Goal: Contribute content: Contribute content

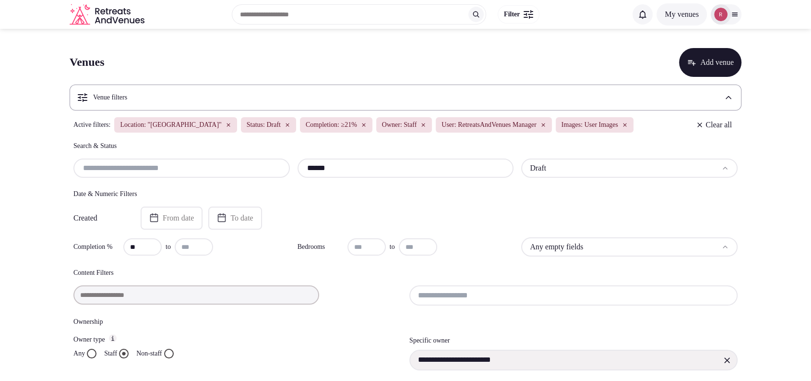
drag, startPoint x: 356, startPoint y: 167, endPoint x: 279, endPoint y: 166, distance: 76.3
click at [279, 166] on div "****** Draft" at bounding box center [405, 167] width 664 height 19
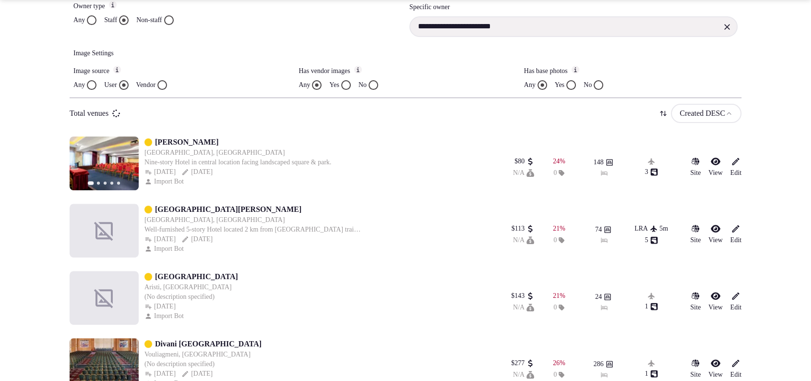
type input "**********"
click at [7, 157] on section "**********" at bounding box center [405, 287] width 811 height 1182
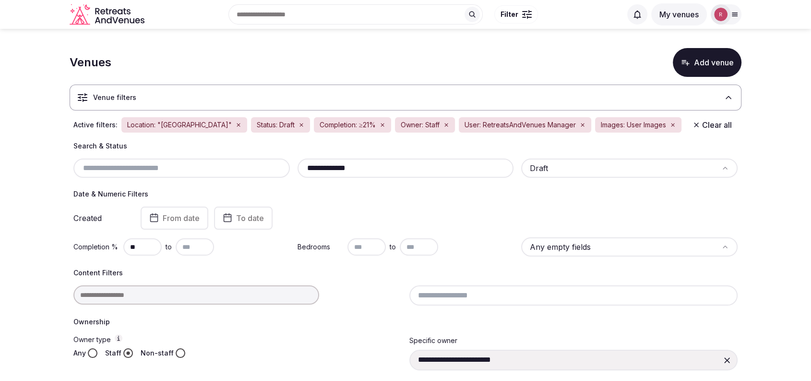
click at [387, 166] on input "**********" at bounding box center [405, 168] width 209 height 12
drag, startPoint x: 362, startPoint y: 164, endPoint x: 301, endPoint y: 166, distance: 61.5
click at [301, 166] on input "**********" at bounding box center [405, 168] width 209 height 12
drag, startPoint x: 342, startPoint y: 165, endPoint x: 275, endPoint y: 160, distance: 66.4
click at [275, 160] on div "****** Draft" at bounding box center [405, 167] width 664 height 19
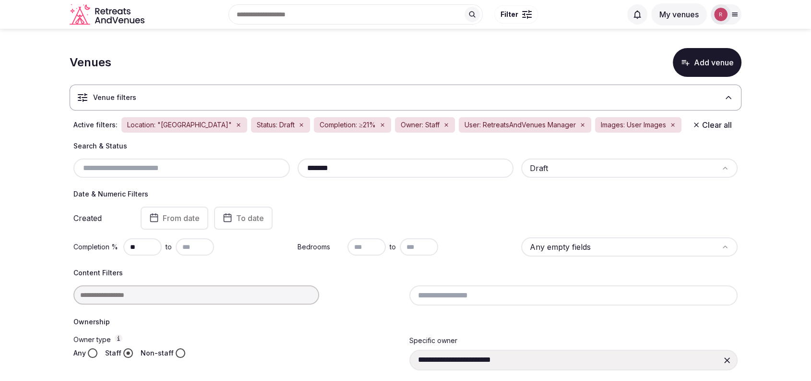
scroll to position [333, 0]
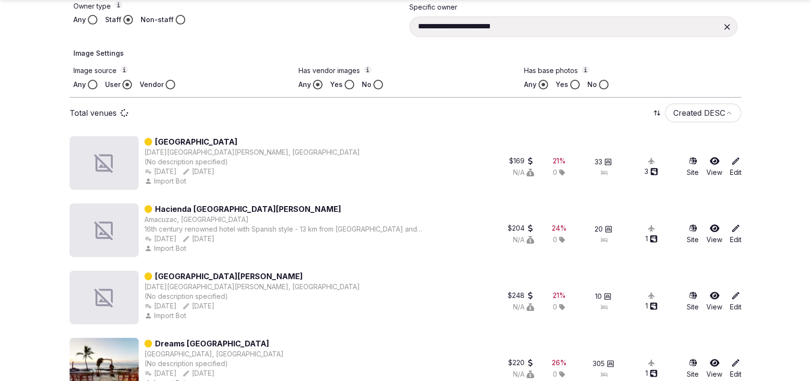
type input "*******"
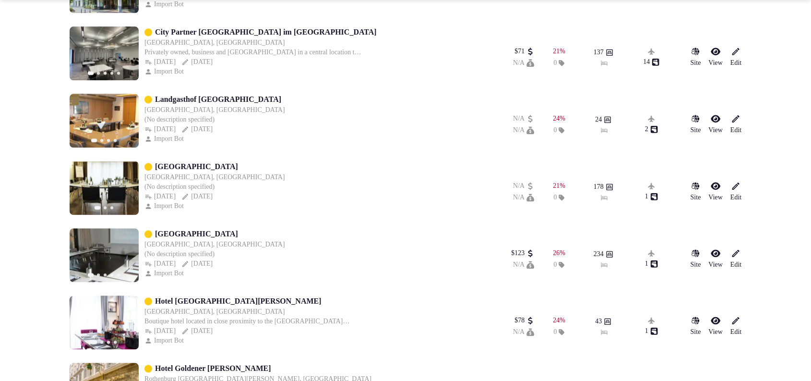
scroll to position [1501, 0]
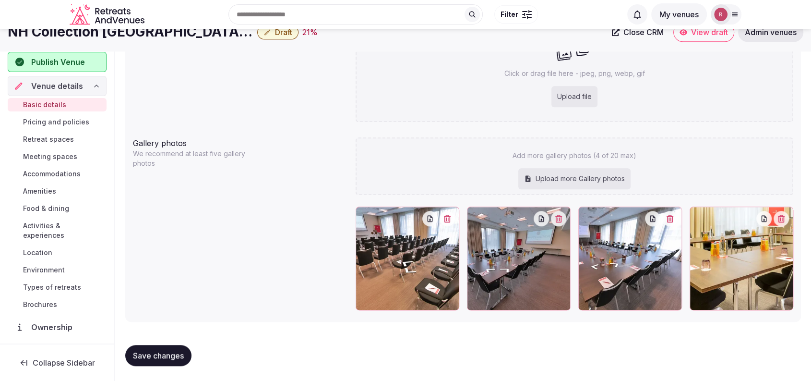
scroll to position [127, 0]
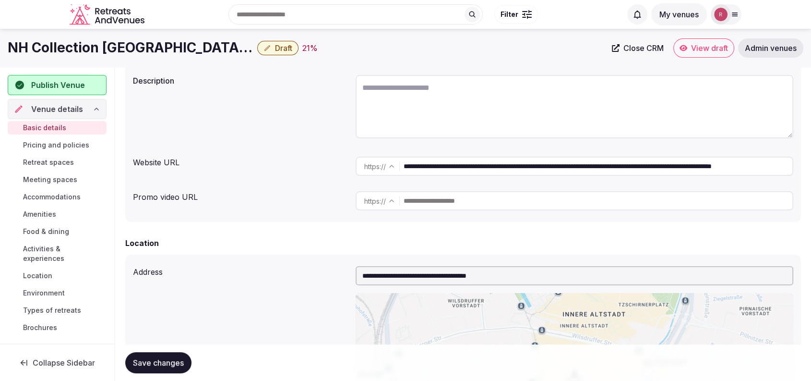
click at [483, 159] on input "**********" at bounding box center [598, 165] width 389 height 19
click at [549, 211] on div "https :// ******* ********" at bounding box center [575, 200] width 438 height 27
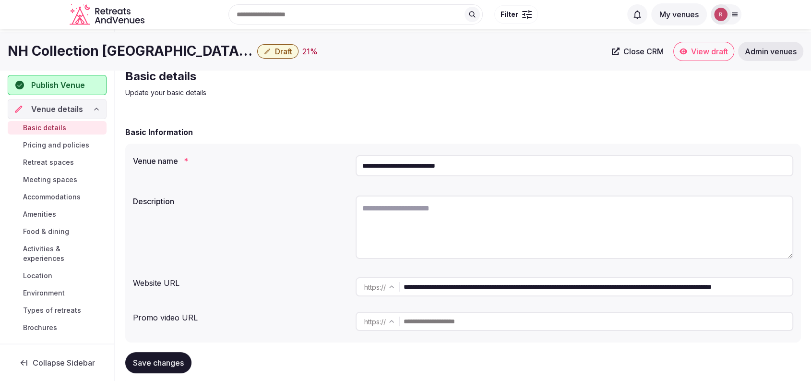
scroll to position [0, 0]
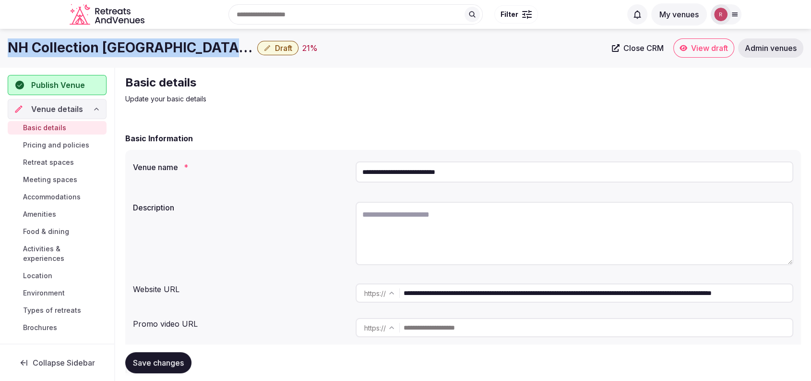
drag, startPoint x: 215, startPoint y: 46, endPoint x: 7, endPoint y: 56, distance: 208.1
click at [7, 56] on div "NH Collection [GEOGRAPHIC_DATA] Altmarkt Draft 21 % Close CRM View draft Admin …" at bounding box center [405, 47] width 811 height 19
copy h1 "NH Collection [GEOGRAPHIC_DATA] Altmarkt"
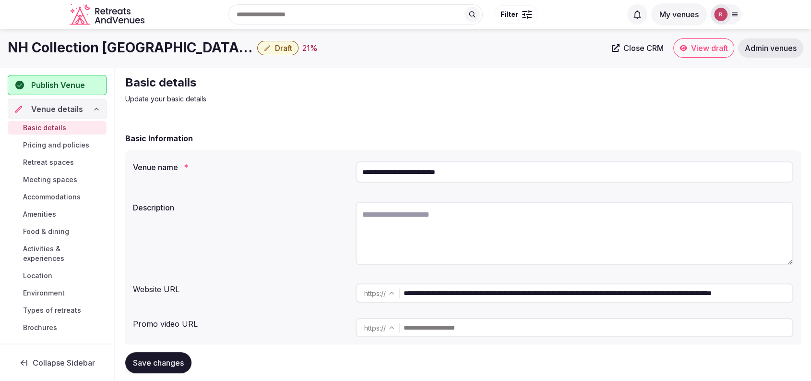
click at [443, 299] on input "**********" at bounding box center [598, 292] width 389 height 19
click at [276, 90] on div "Basic details Update your basic details" at bounding box center [286, 89] width 323 height 29
click at [389, 215] on textarea at bounding box center [575, 233] width 438 height 63
paste textarea "**********"
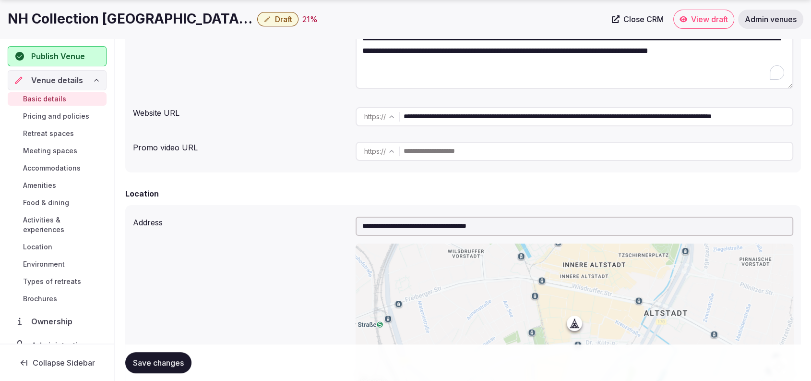
scroll to position [184, 0]
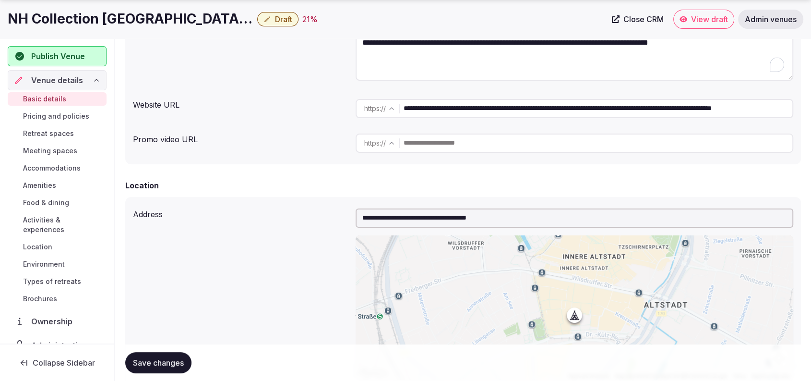
type textarea "**********"
drag, startPoint x: 218, startPoint y: 18, endPoint x: 67, endPoint y: 8, distance: 151.1
click at [67, 8] on div "NH Collection [GEOGRAPHIC_DATA] Altmarkt Draft 21 % Close CRM View draft Admin …" at bounding box center [405, 19] width 811 height 38
click at [231, 52] on div "**********" at bounding box center [463, 50] width 660 height 74
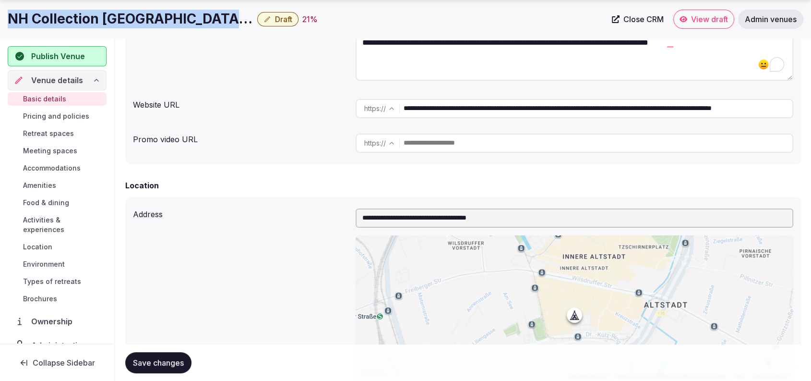
drag, startPoint x: 202, startPoint y: 17, endPoint x: 0, endPoint y: 18, distance: 201.6
click at [0, 18] on div "NH Collection [GEOGRAPHIC_DATA] Altmarkt Draft 21 % Close CRM View draft Admin …" at bounding box center [405, 19] width 811 height 19
copy h1 "NH Collection [GEOGRAPHIC_DATA] Altmarkt"
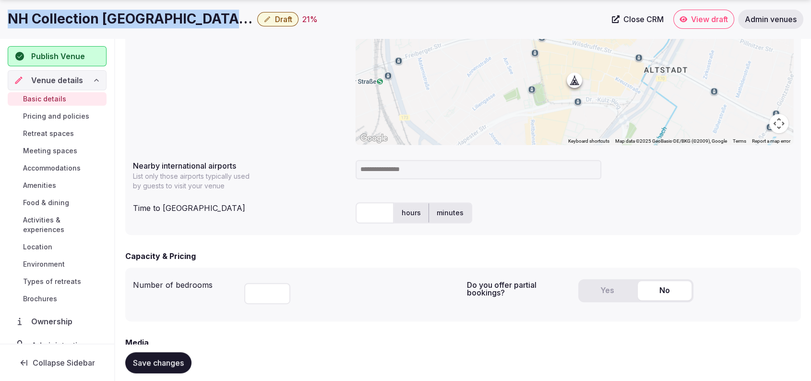
scroll to position [429, 0]
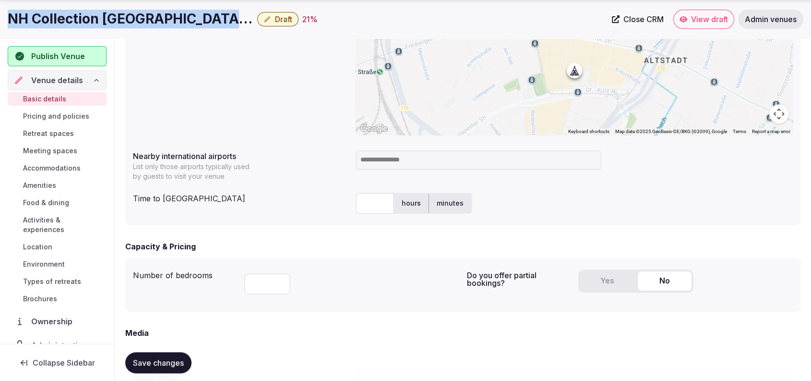
copy h1 "NH Collection [GEOGRAPHIC_DATA] Altmarkt"
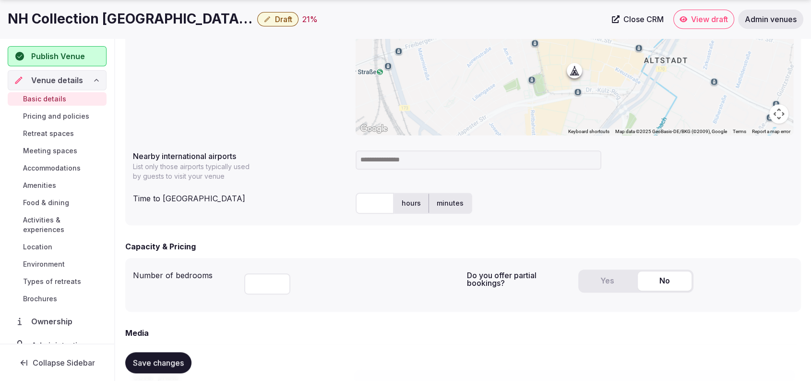
click at [403, 161] on input at bounding box center [479, 159] width 246 height 19
type input "***"
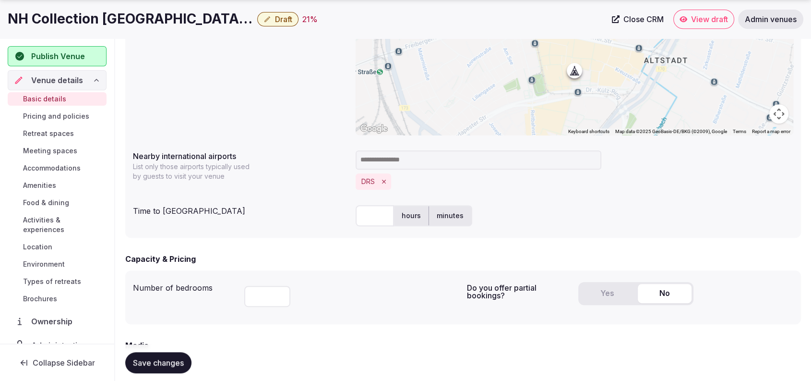
click at [372, 209] on input "text" at bounding box center [375, 215] width 38 height 21
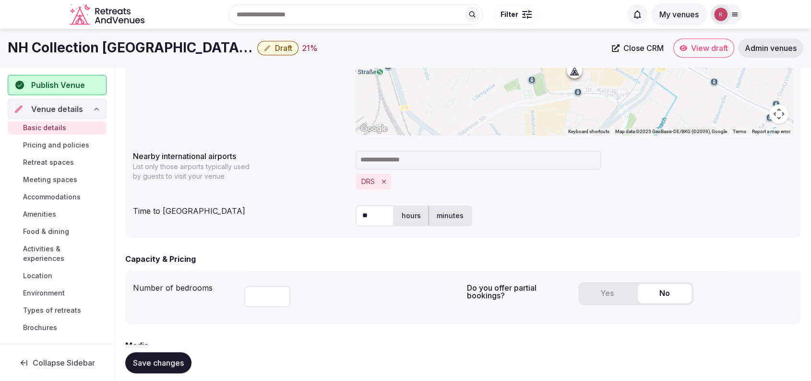
type input "**"
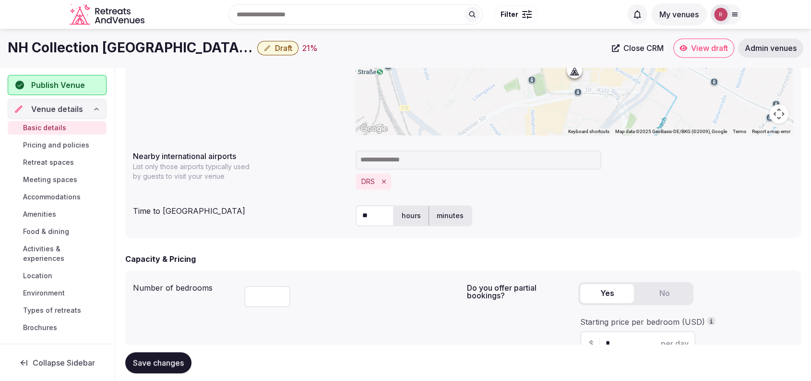
click at [606, 291] on button "Yes" at bounding box center [607, 293] width 54 height 19
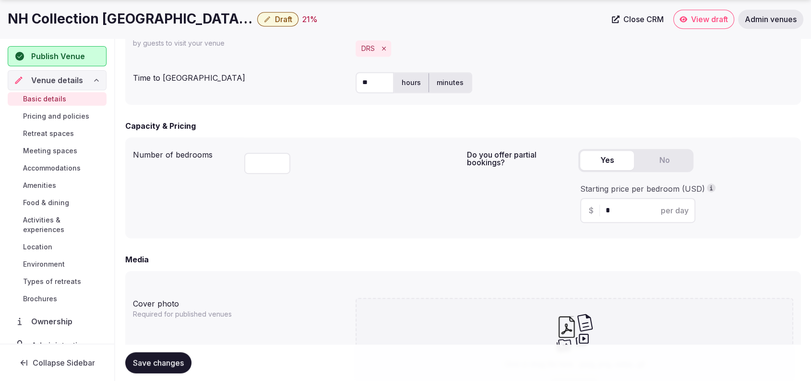
scroll to position [569, 0]
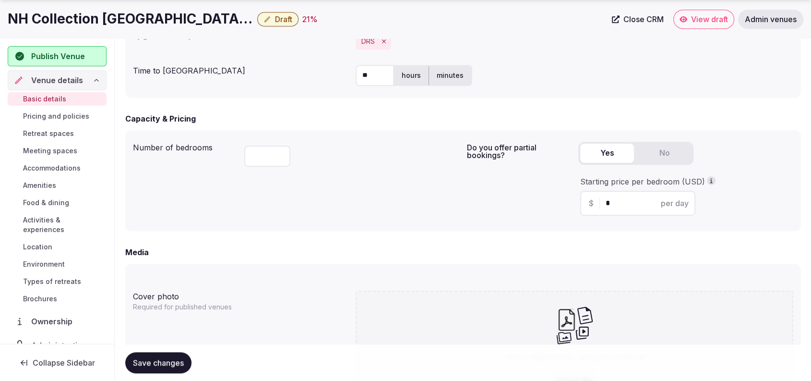
click at [615, 203] on input "*" at bounding box center [646, 203] width 81 height 12
click at [401, 244] on form "**********" at bounding box center [463, 110] width 676 height 1093
click at [145, 359] on span "Save changes" at bounding box center [158, 363] width 51 height 10
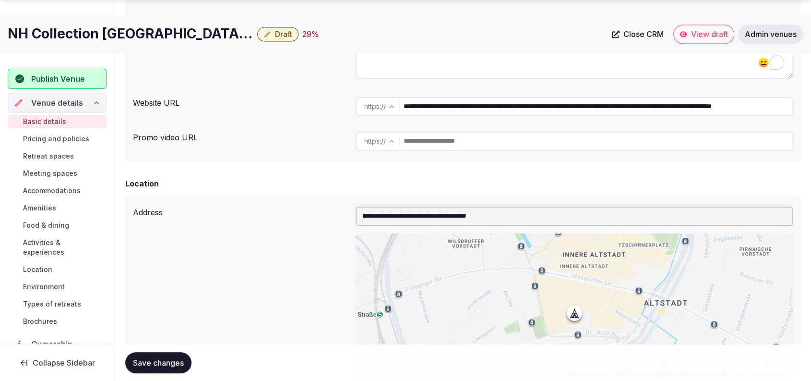
scroll to position [519, 0]
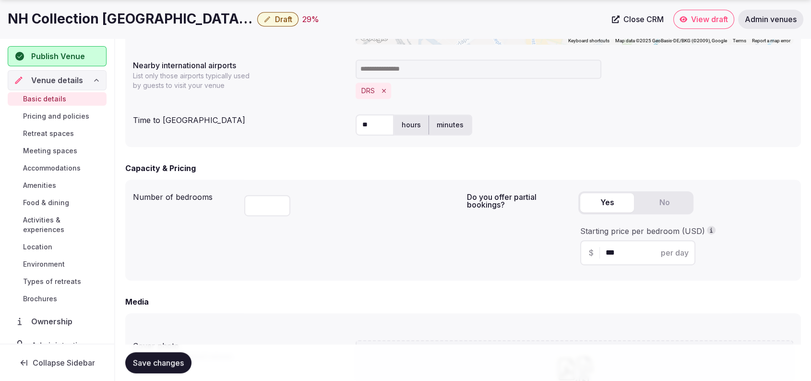
click at [634, 251] on input "***" at bounding box center [646, 253] width 81 height 12
type input "***"
click at [174, 352] on div "Save changes" at bounding box center [158, 362] width 66 height 21
click at [174, 355] on button "Save changes" at bounding box center [158, 362] width 66 height 21
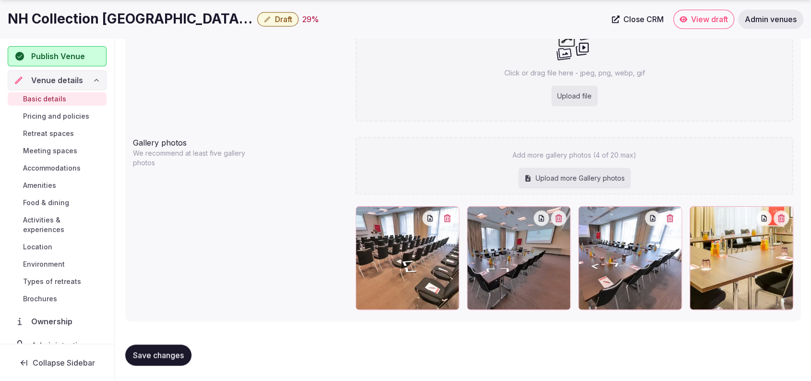
click at [589, 89] on div "Upload file" at bounding box center [574, 95] width 46 height 21
type input "**********"
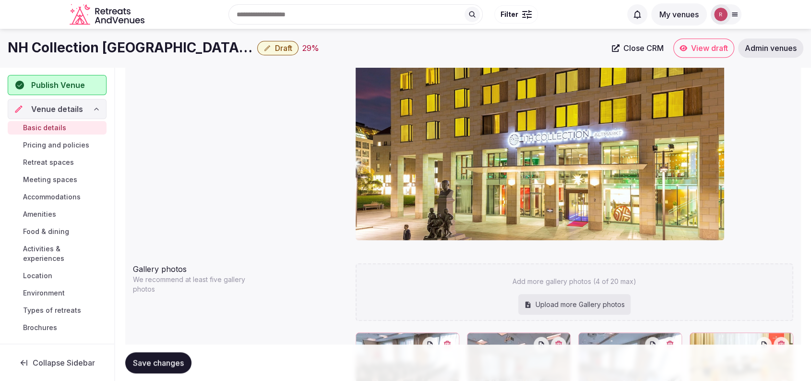
click at [144, 359] on span "Save changes" at bounding box center [158, 363] width 51 height 10
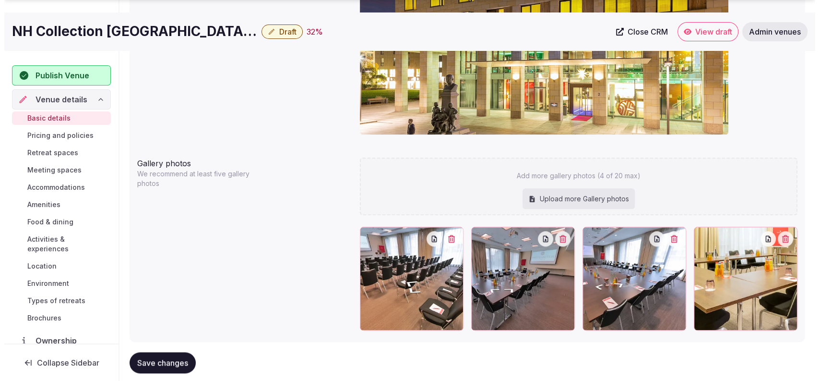
scroll to position [952, 0]
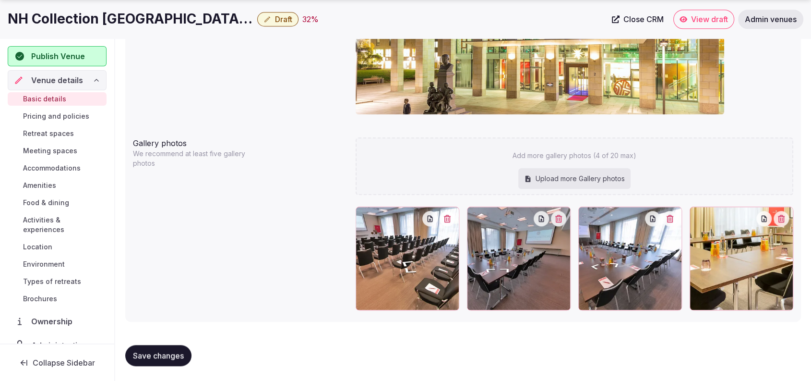
click at [783, 221] on button "button" at bounding box center [781, 218] width 15 height 15
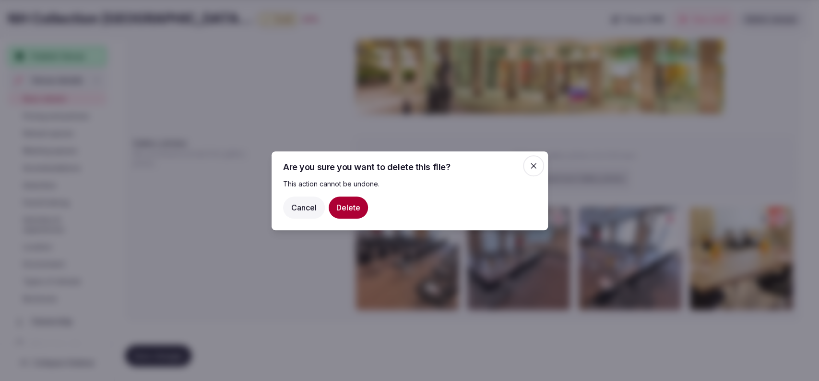
click at [341, 204] on button "Delete" at bounding box center [348, 207] width 39 height 22
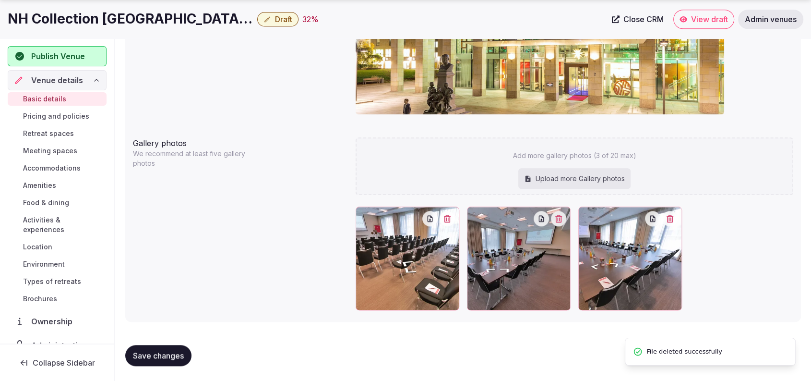
click at [451, 215] on icon "button" at bounding box center [447, 219] width 8 height 8
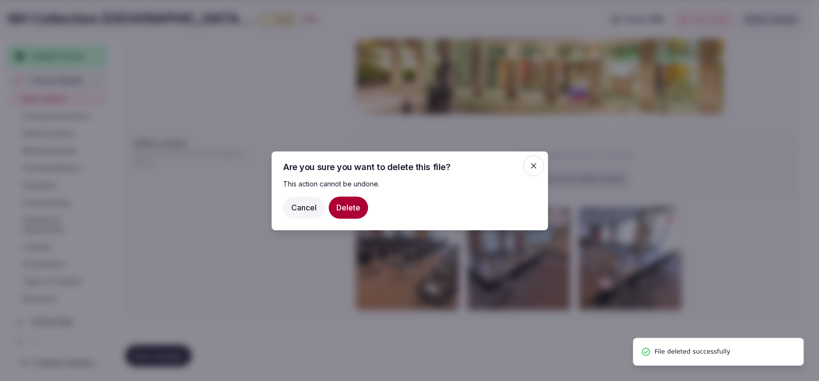
click at [351, 205] on button "Delete" at bounding box center [348, 207] width 39 height 22
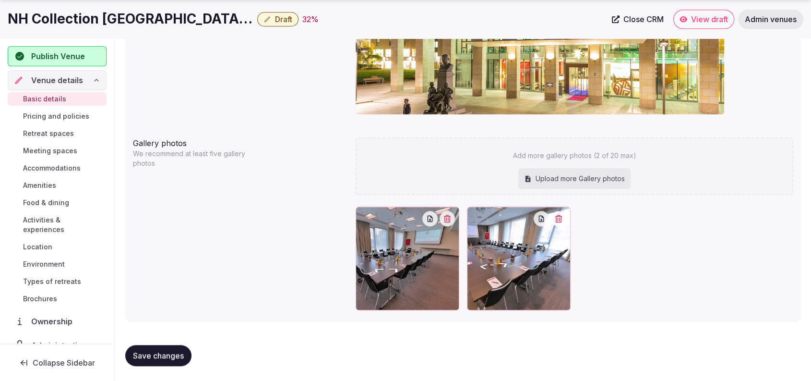
click at [447, 219] on icon "button" at bounding box center [447, 219] width 7 height 8
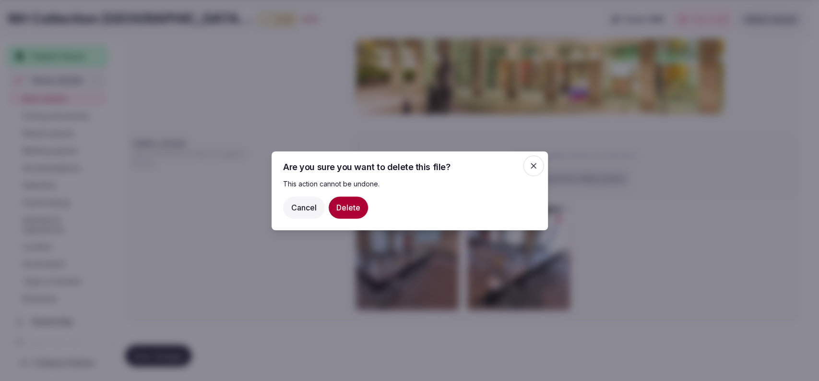
click at [361, 202] on button "Delete" at bounding box center [348, 207] width 39 height 22
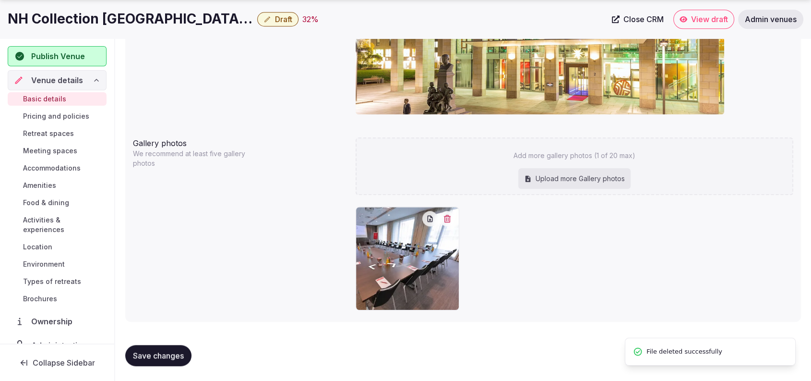
click at [445, 216] on icon "button" at bounding box center [447, 219] width 7 height 8
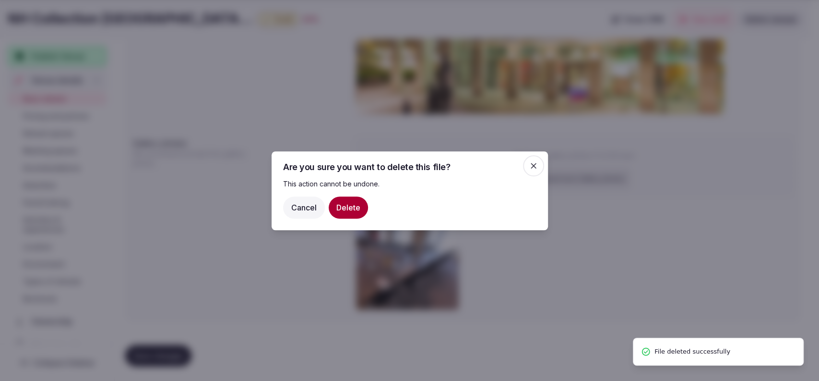
click at [359, 209] on button "Delete" at bounding box center [348, 207] width 39 height 22
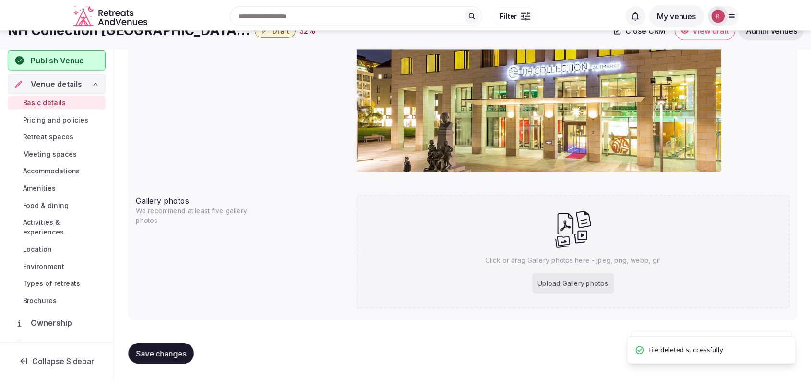
scroll to position [895, 0]
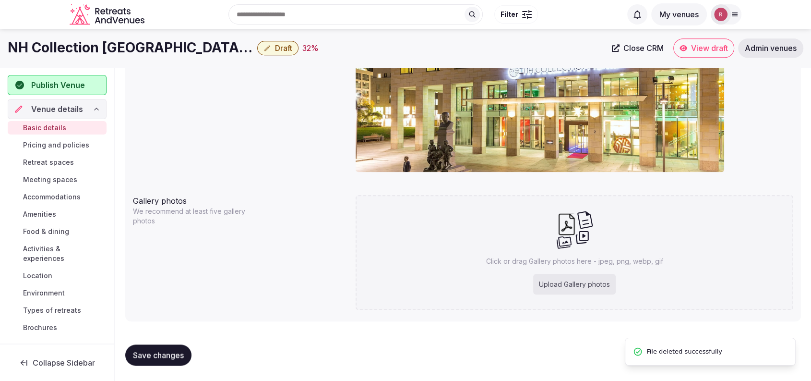
click at [575, 294] on div "Upload Gallery photos" at bounding box center [574, 284] width 83 height 21
click at [556, 280] on div "Upload Gallery photos" at bounding box center [574, 284] width 83 height 21
type input "**********"
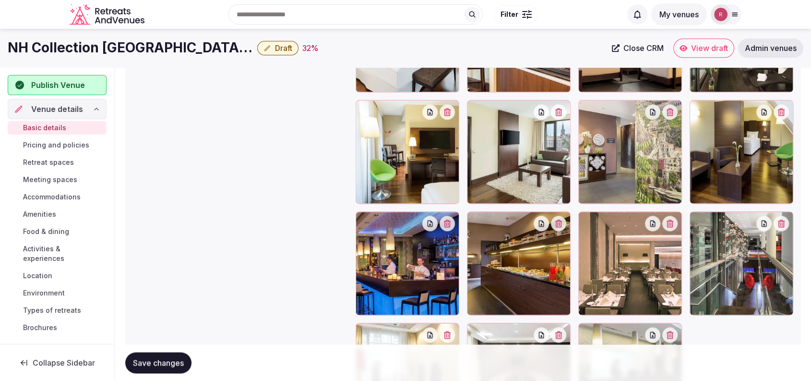
scroll to position [1149, 0]
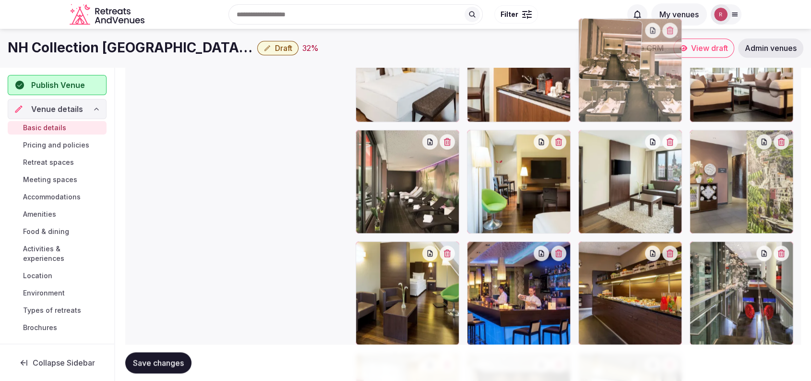
drag, startPoint x: 660, startPoint y: 306, endPoint x: 664, endPoint y: 126, distance: 179.5
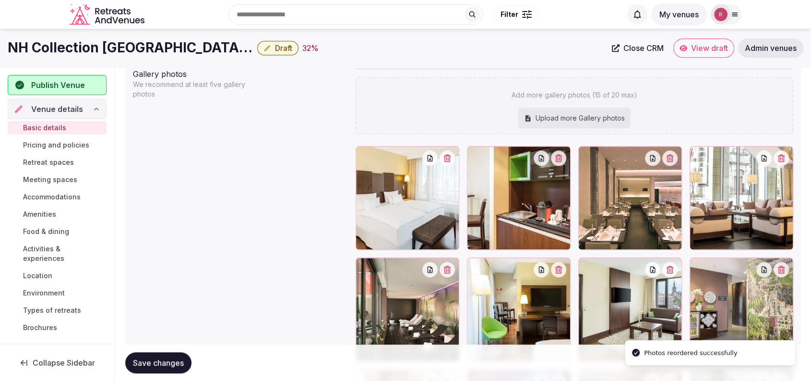
scroll to position [1005, 0]
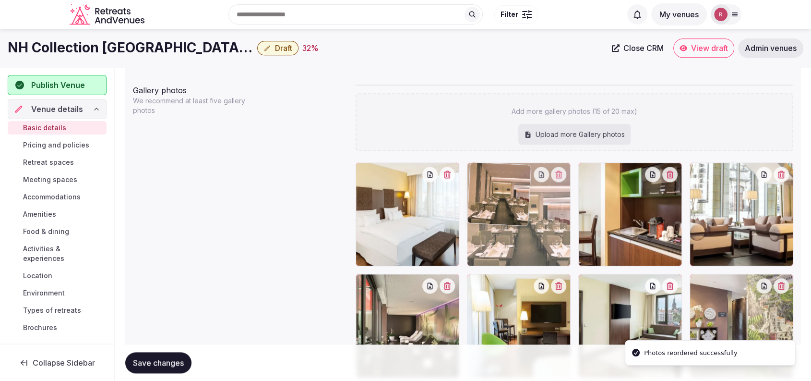
drag, startPoint x: 651, startPoint y: 230, endPoint x: 603, endPoint y: 233, distance: 48.1
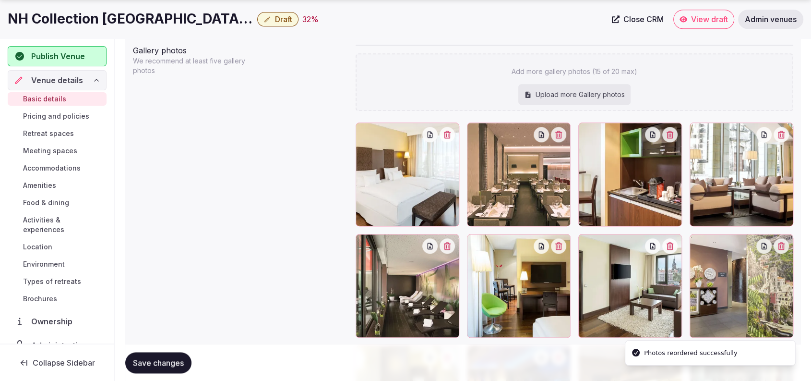
scroll to position [1295, 0]
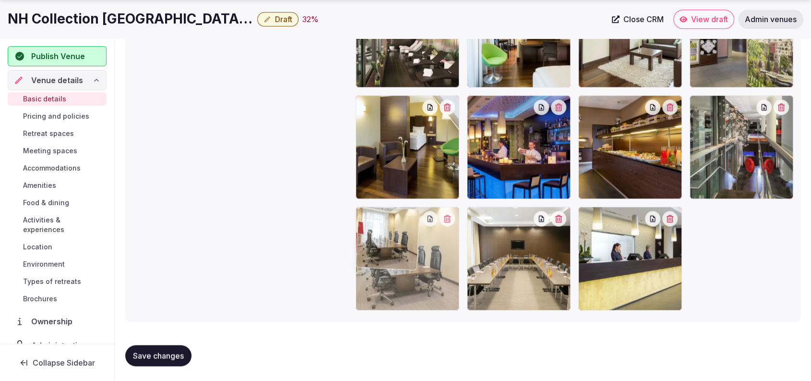
drag, startPoint x: 415, startPoint y: 259, endPoint x: 423, endPoint y: 261, distance: 8.4
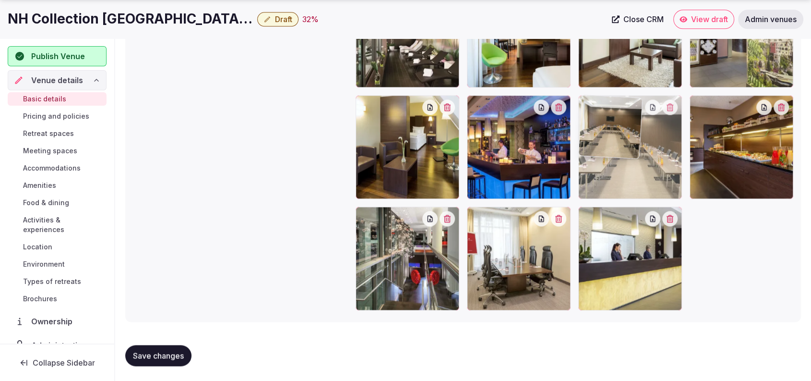
drag, startPoint x: 521, startPoint y: 296, endPoint x: 649, endPoint y: 198, distance: 161.0
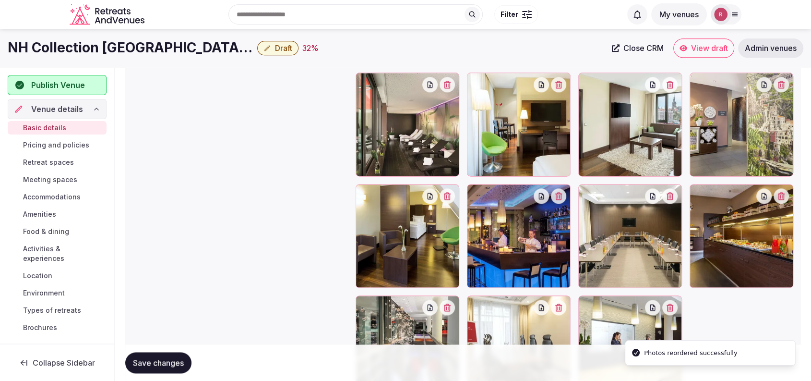
scroll to position [1151, 0]
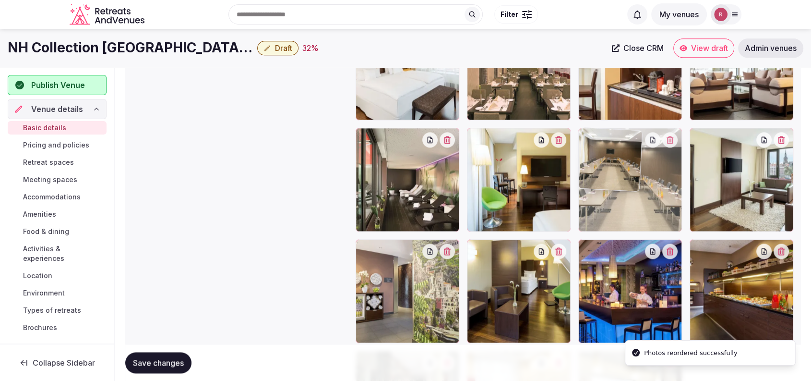
drag, startPoint x: 642, startPoint y: 308, endPoint x: 650, endPoint y: 173, distance: 135.1
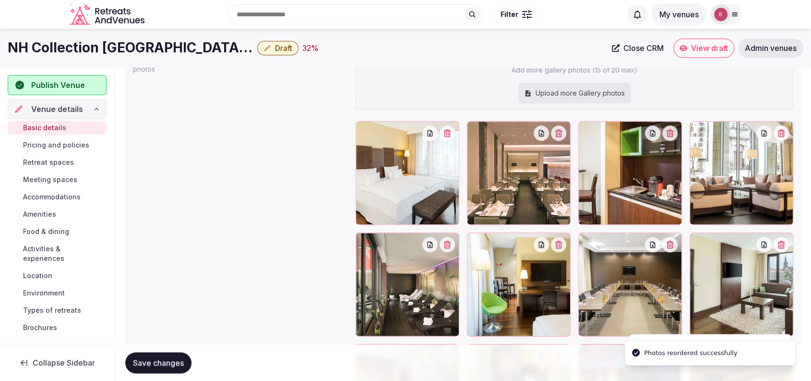
scroll to position [1041, 0]
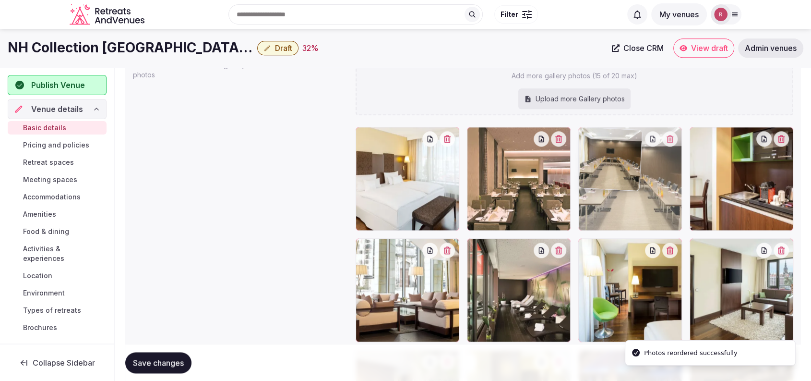
drag, startPoint x: 610, startPoint y: 283, endPoint x: 635, endPoint y: 226, distance: 62.6
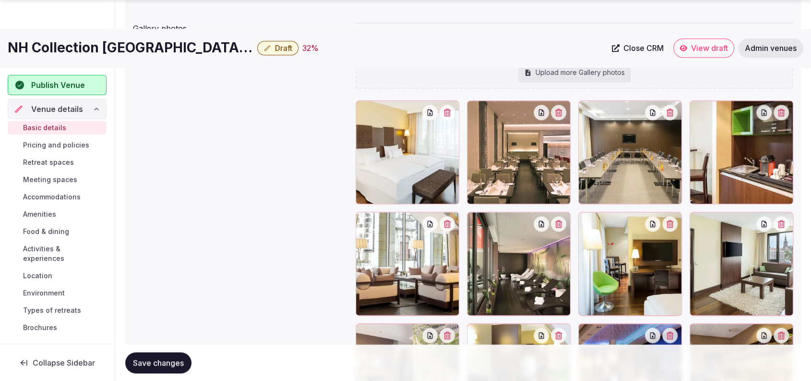
scroll to position [1092, 0]
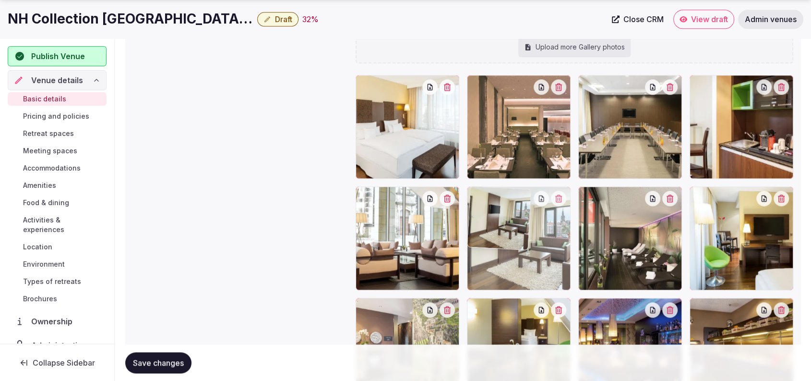
drag, startPoint x: 763, startPoint y: 263, endPoint x: 576, endPoint y: 265, distance: 187.2
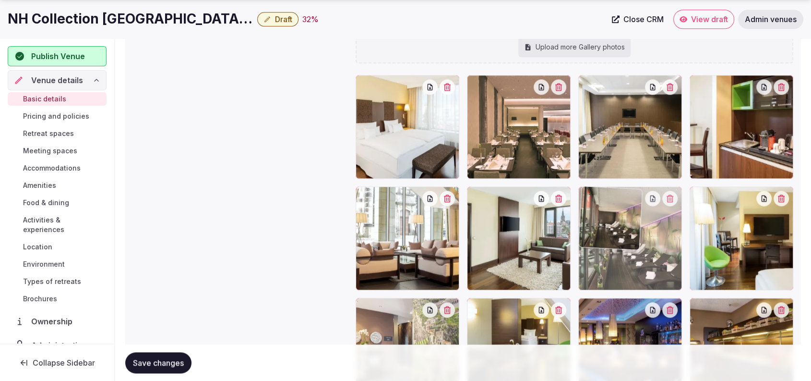
drag, startPoint x: 661, startPoint y: 263, endPoint x: 684, endPoint y: 279, distance: 28.0
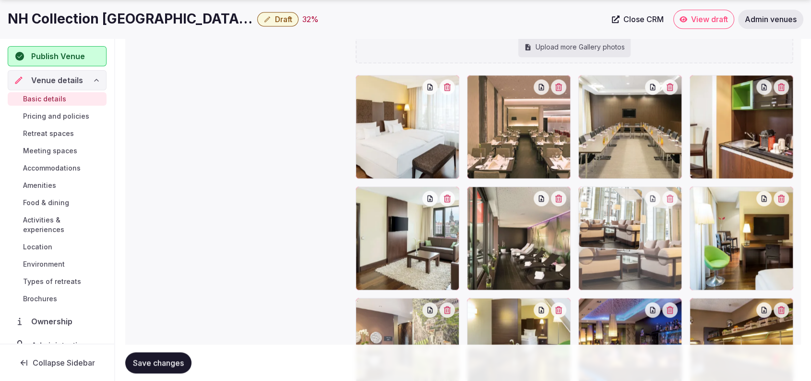
drag, startPoint x: 415, startPoint y: 259, endPoint x: 678, endPoint y: 300, distance: 266.2
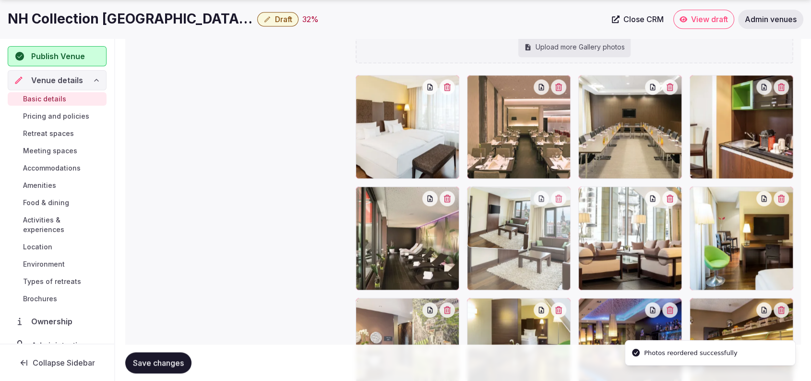
drag, startPoint x: 447, startPoint y: 268, endPoint x: 539, endPoint y: 274, distance: 91.9
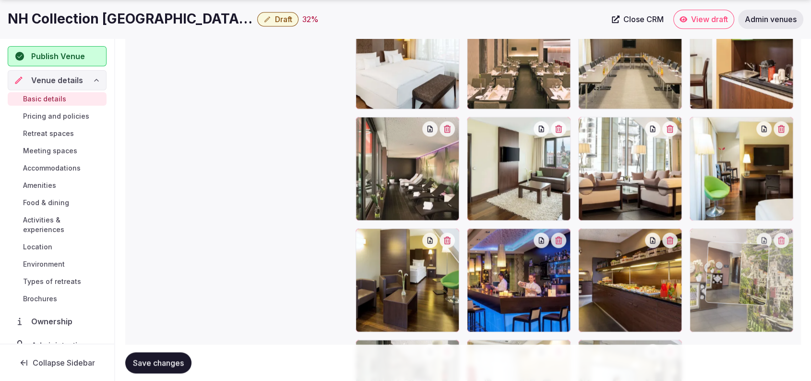
scroll to position [1163, 0]
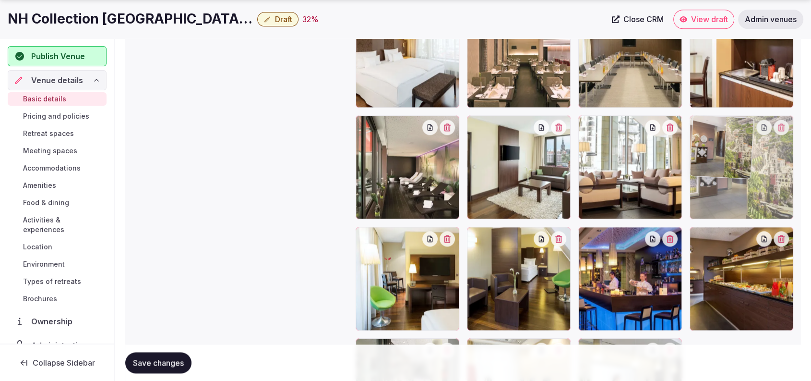
drag, startPoint x: 395, startPoint y: 299, endPoint x: 760, endPoint y: 203, distance: 377.4
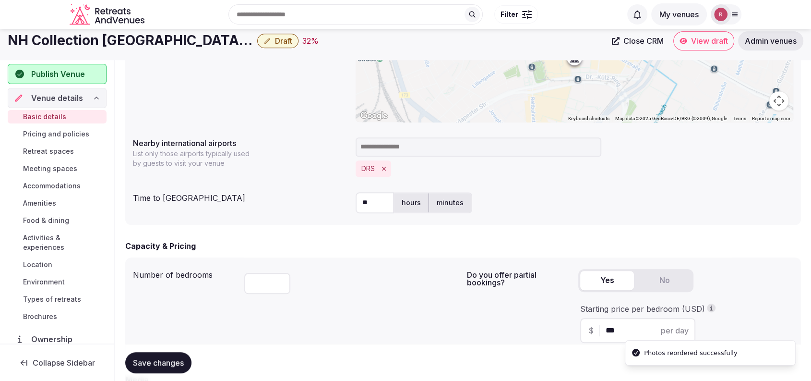
scroll to position [296, 0]
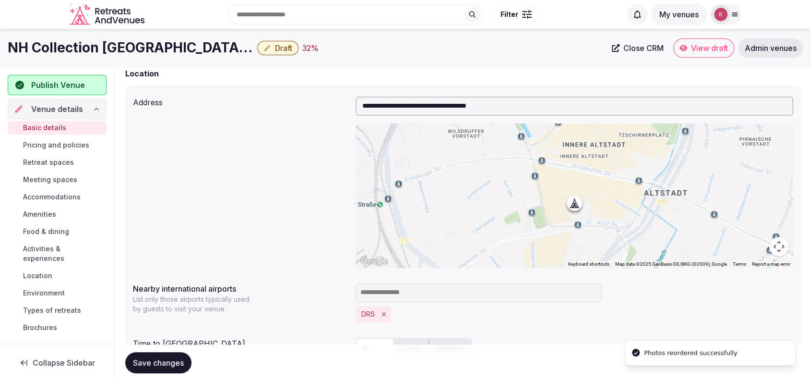
click at [156, 359] on span "Save changes" at bounding box center [158, 363] width 51 height 10
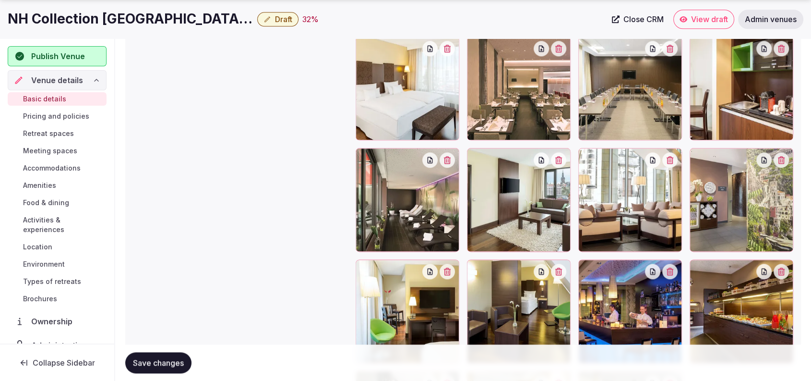
scroll to position [1138, 0]
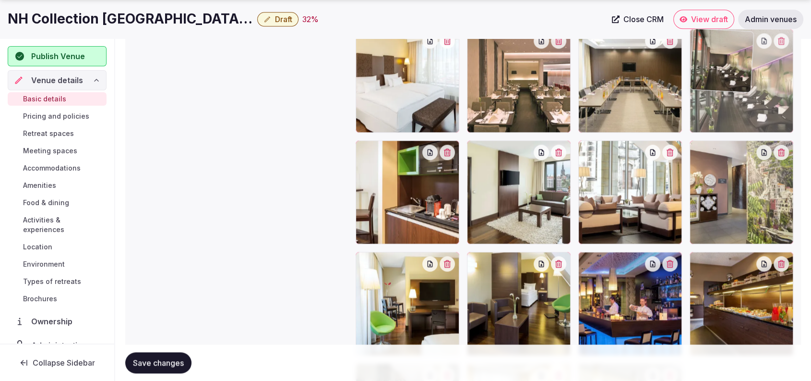
drag, startPoint x: 443, startPoint y: 198, endPoint x: 818, endPoint y: 131, distance: 381.8
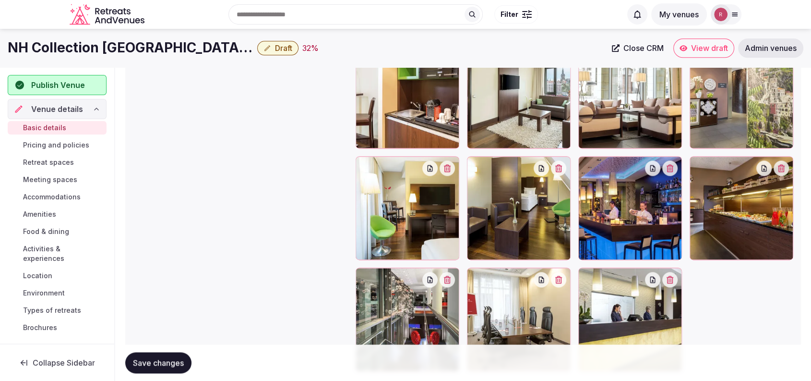
scroll to position [1206, 0]
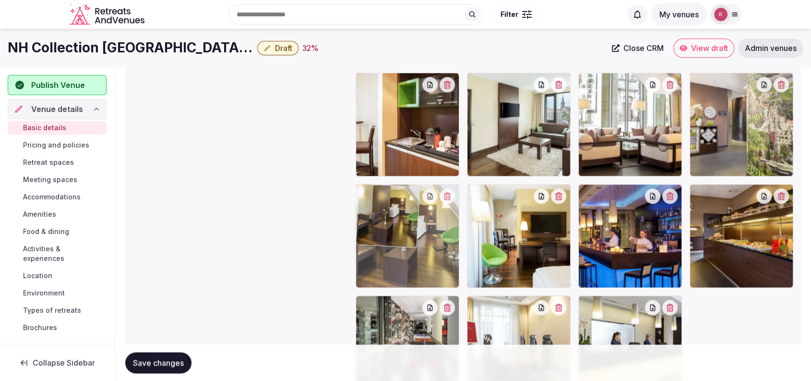
drag, startPoint x: 542, startPoint y: 272, endPoint x: 450, endPoint y: 265, distance: 92.4
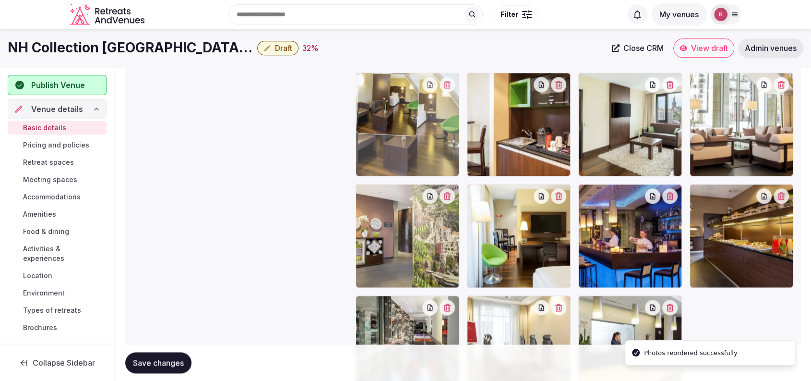
drag, startPoint x: 423, startPoint y: 255, endPoint x: 426, endPoint y: 169, distance: 85.5
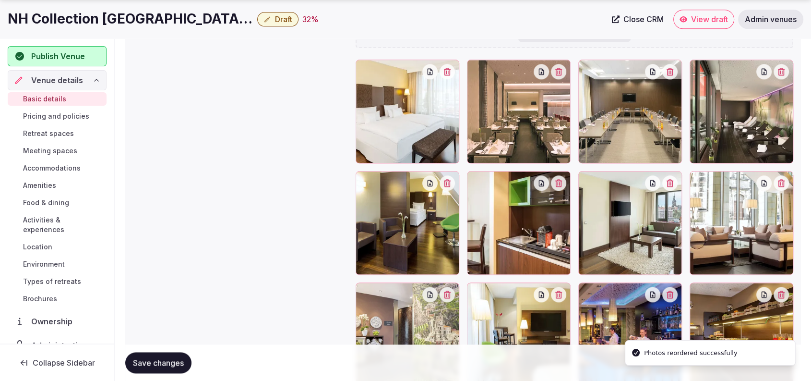
scroll to position [1110, 0]
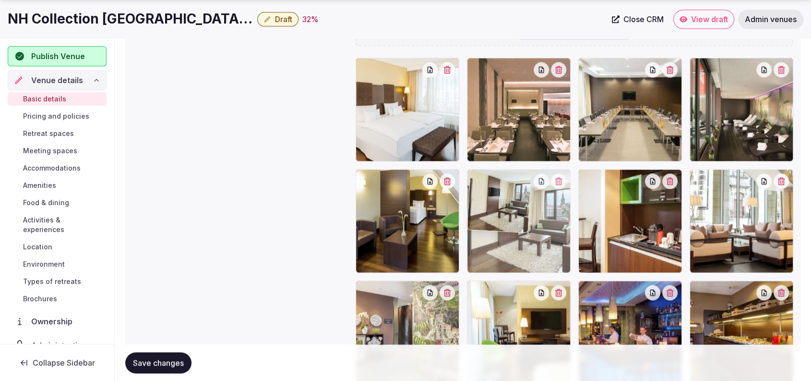
drag, startPoint x: 666, startPoint y: 258, endPoint x: 603, endPoint y: 270, distance: 63.9
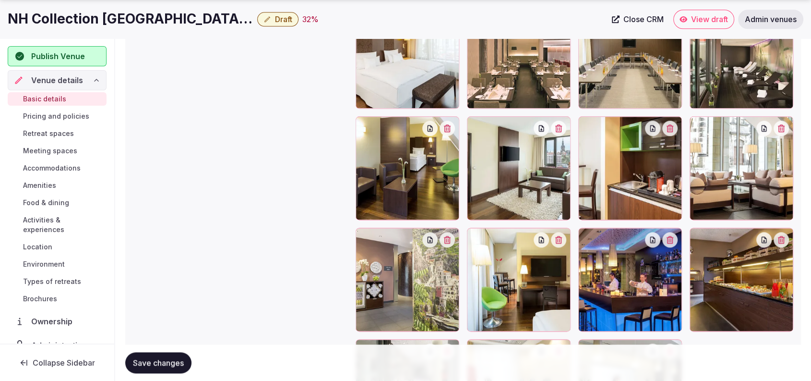
scroll to position [1168, 0]
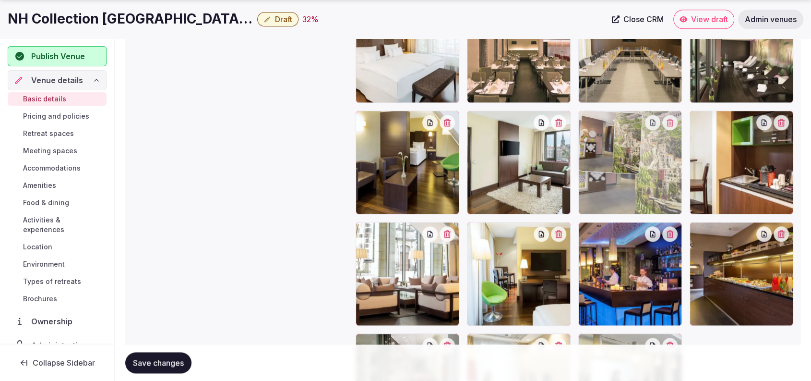
drag, startPoint x: 434, startPoint y: 296, endPoint x: 661, endPoint y: 230, distance: 236.3
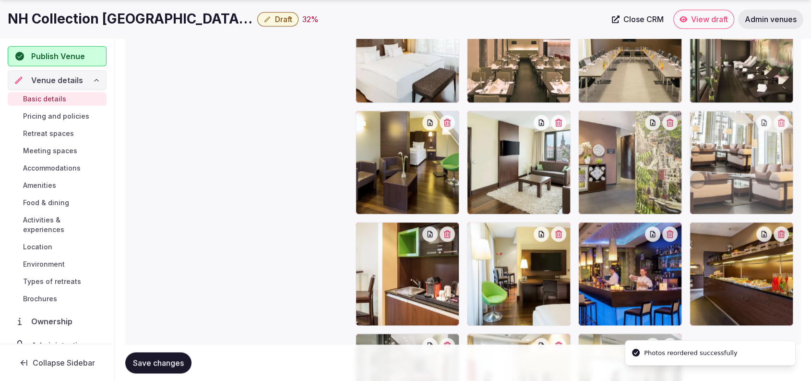
drag, startPoint x: 424, startPoint y: 287, endPoint x: 774, endPoint y: 208, distance: 359.1
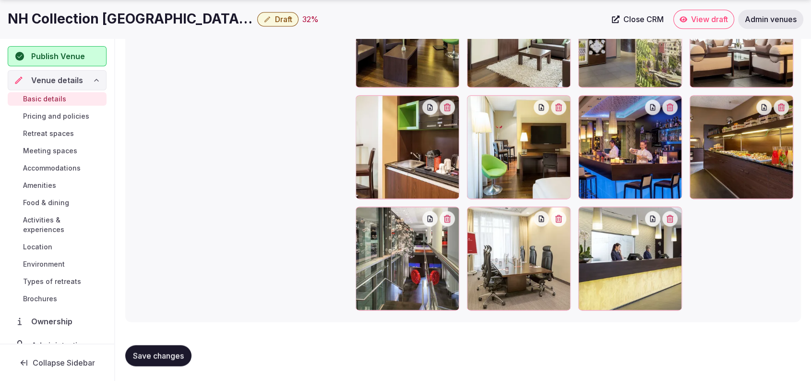
scroll to position [962, 0]
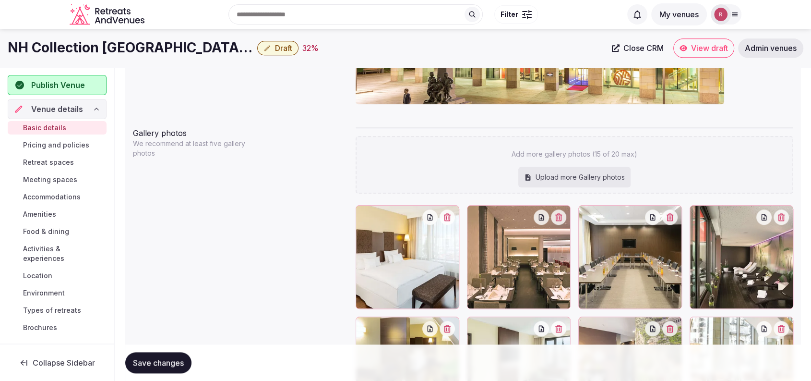
drag, startPoint x: 687, startPoint y: 37, endPoint x: 704, endPoint y: 52, distance: 22.4
click at [52, 163] on span "Retreat spaces" at bounding box center [48, 162] width 51 height 10
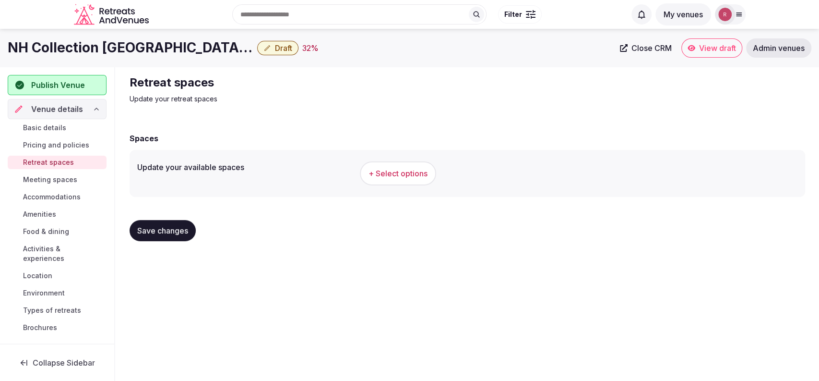
click at [392, 175] on span "+ Select options" at bounding box center [398, 173] width 59 height 11
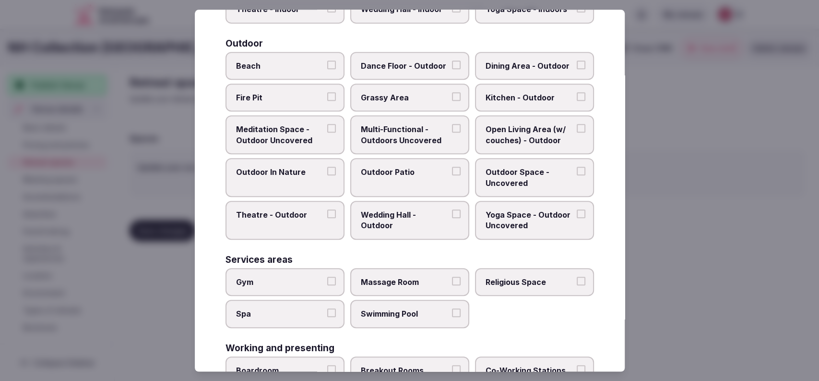
scroll to position [305, 0]
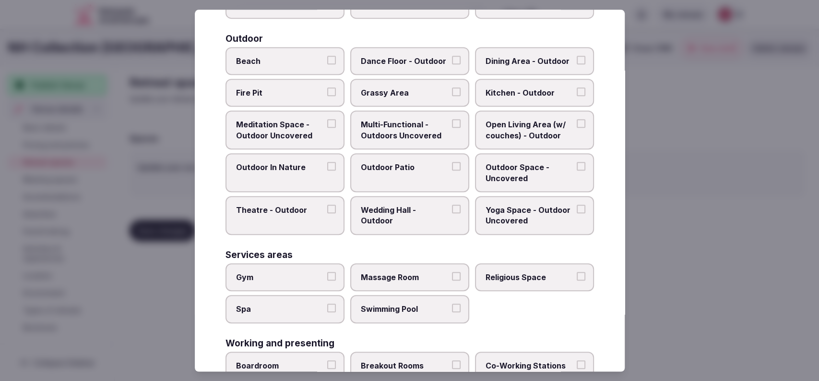
click at [273, 308] on span "Spa" at bounding box center [280, 308] width 88 height 11
click at [327, 308] on button "Spa" at bounding box center [331, 307] width 9 height 9
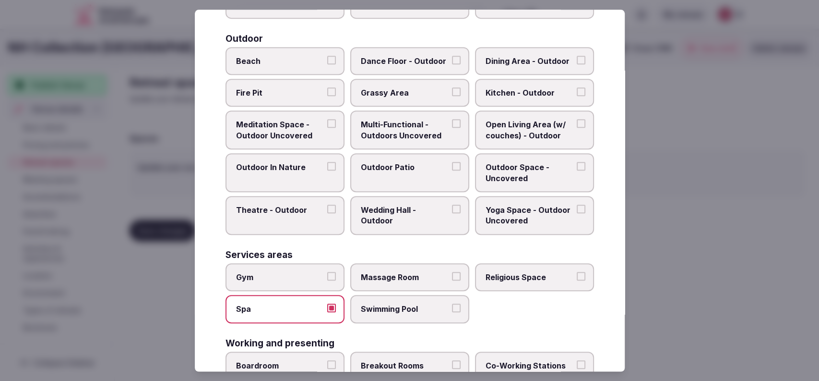
click at [425, 282] on label "Massage Room" at bounding box center [409, 277] width 119 height 28
click at [452, 280] on button "Massage Room" at bounding box center [456, 276] width 9 height 9
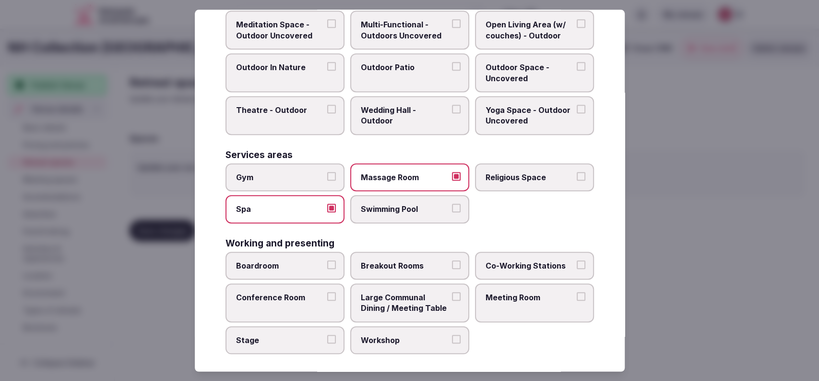
scroll to position [407, 0]
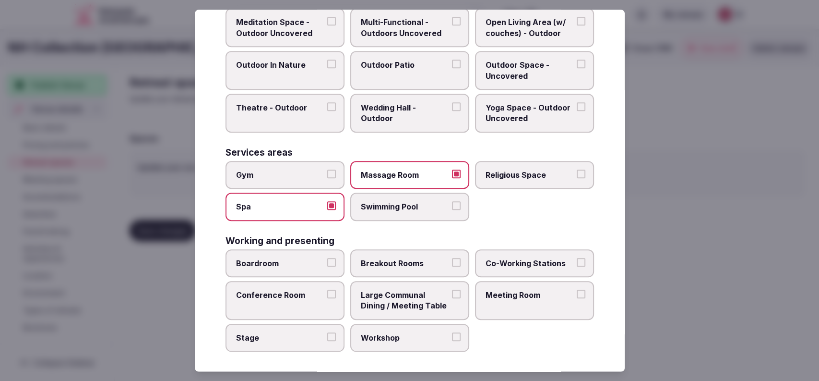
click at [511, 289] on span "Meeting Room" at bounding box center [530, 294] width 88 height 11
click at [577, 289] on button "Meeting Room" at bounding box center [581, 293] width 9 height 9
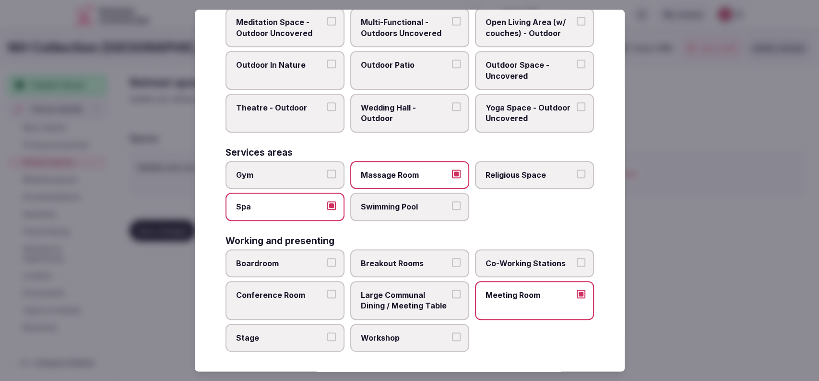
click at [296, 302] on label "Conference Room" at bounding box center [285, 300] width 119 height 39
click at [327, 298] on button "Conference Room" at bounding box center [331, 293] width 9 height 9
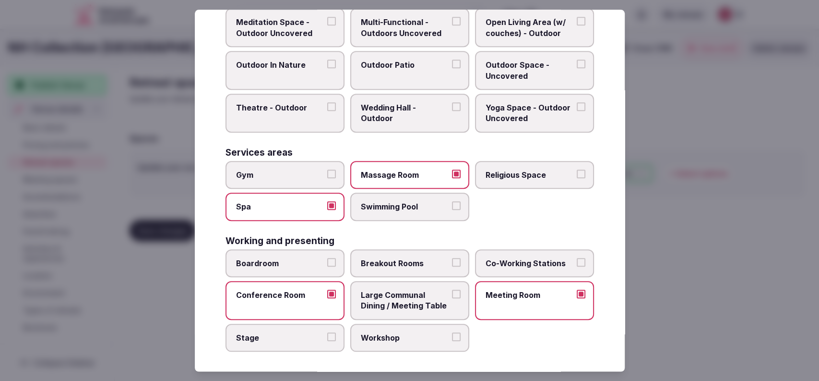
click at [296, 260] on span "Boardroom" at bounding box center [280, 263] width 88 height 11
click at [327, 260] on button "Boardroom" at bounding box center [331, 262] width 9 height 9
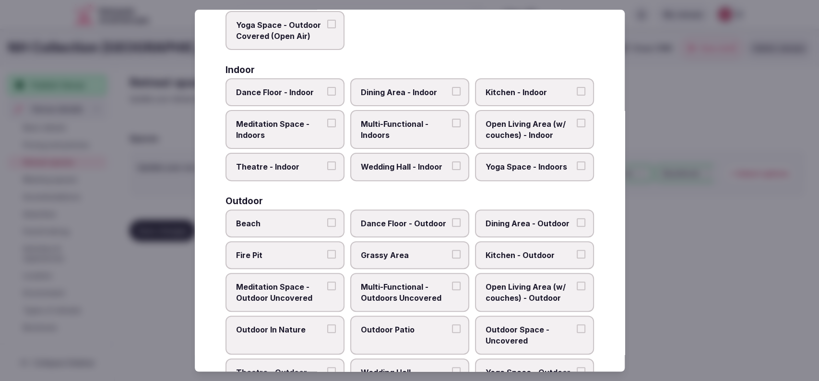
scroll to position [126, 0]
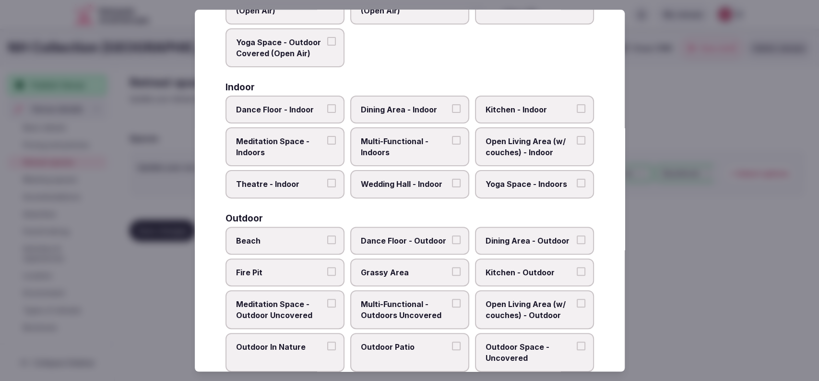
click at [398, 155] on span "Multi-Functional - Indoors" at bounding box center [405, 147] width 88 height 22
click at [452, 145] on button "Multi-Functional - Indoors" at bounding box center [456, 140] width 9 height 9
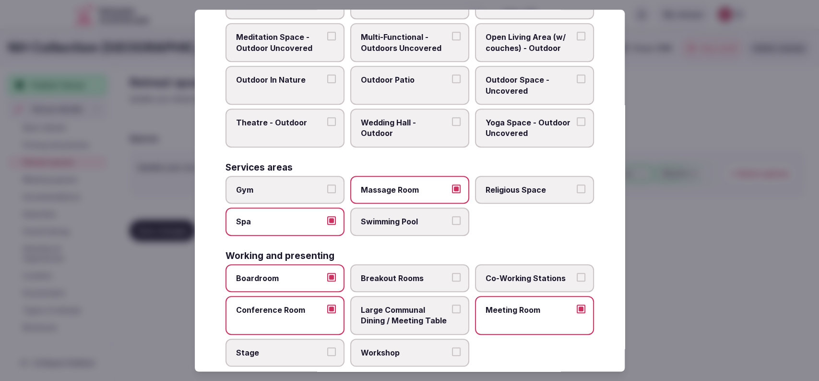
scroll to position [407, 0]
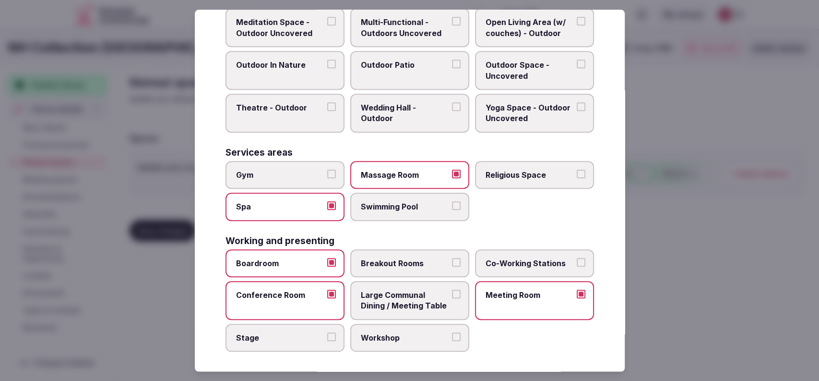
click at [704, 235] on div at bounding box center [409, 190] width 819 height 381
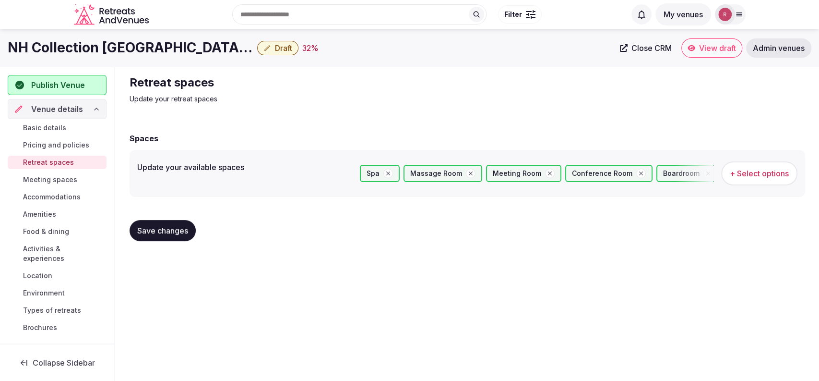
click at [150, 227] on span "Save changes" at bounding box center [162, 231] width 51 height 10
click at [47, 180] on span "Meeting spaces" at bounding box center [50, 180] width 54 height 10
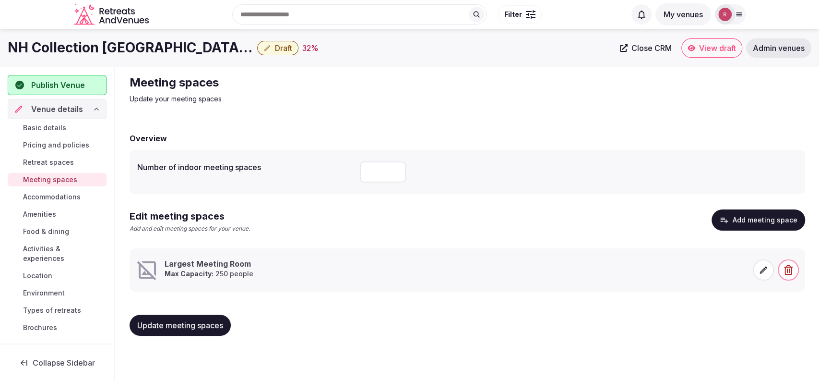
click at [55, 158] on span "Retreat spaces" at bounding box center [48, 162] width 51 height 10
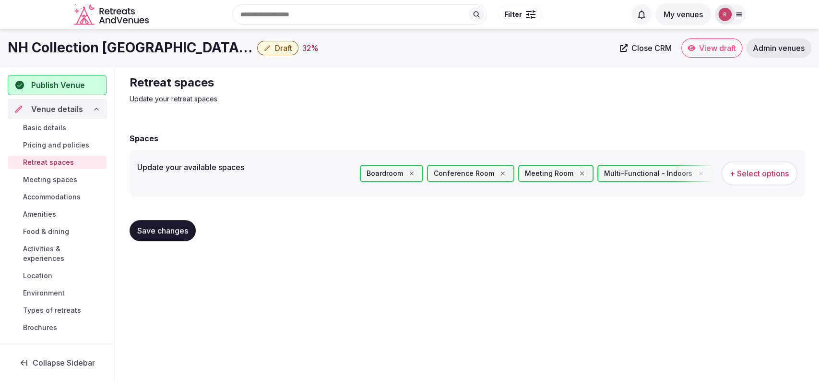
click at [778, 179] on button "+ Select options" at bounding box center [759, 173] width 76 height 24
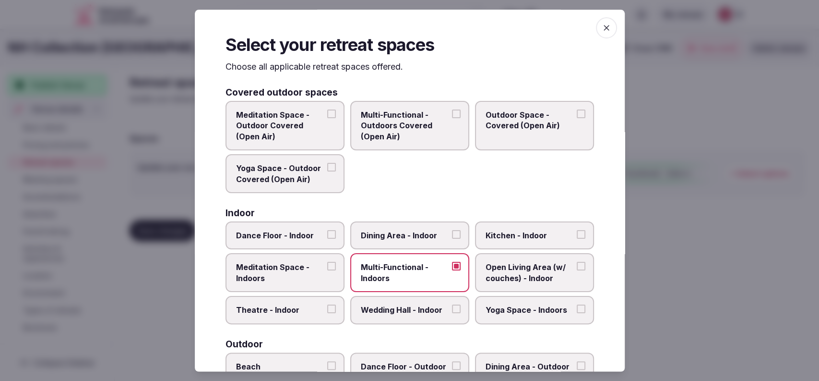
scroll to position [316, 0]
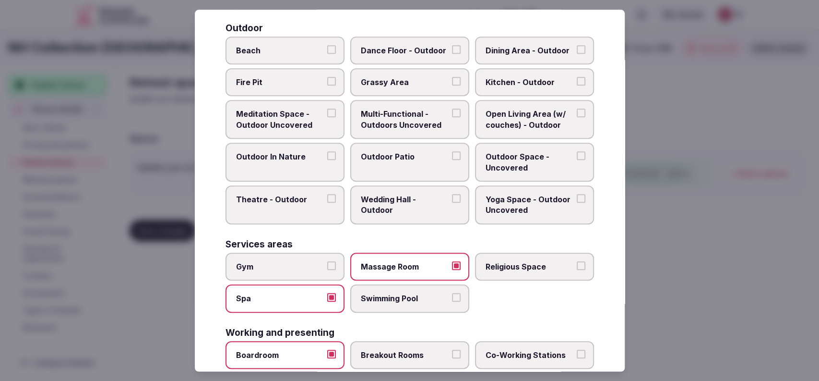
click at [438, 270] on label "Massage Room" at bounding box center [409, 266] width 119 height 28
click at [452, 270] on button "Massage Room" at bounding box center [456, 265] width 9 height 9
click at [329, 268] on label "Gym" at bounding box center [285, 266] width 119 height 28
click at [329, 268] on button "Gym" at bounding box center [331, 265] width 9 height 9
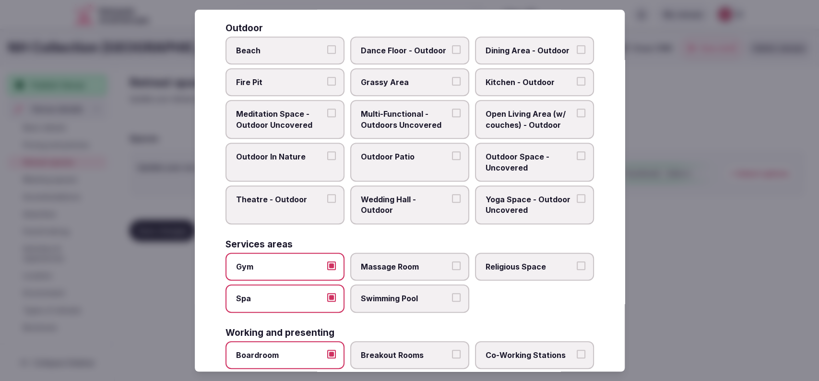
click at [733, 280] on div at bounding box center [409, 190] width 819 height 381
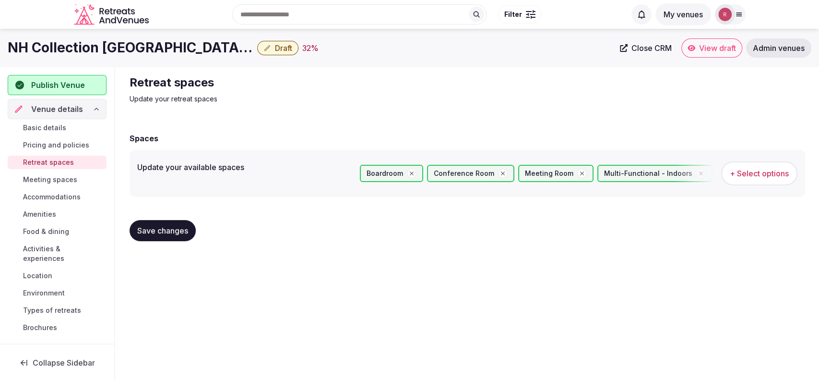
click at [147, 227] on span "Save changes" at bounding box center [162, 231] width 51 height 10
click at [44, 175] on span "Meeting spaces" at bounding box center [50, 180] width 54 height 10
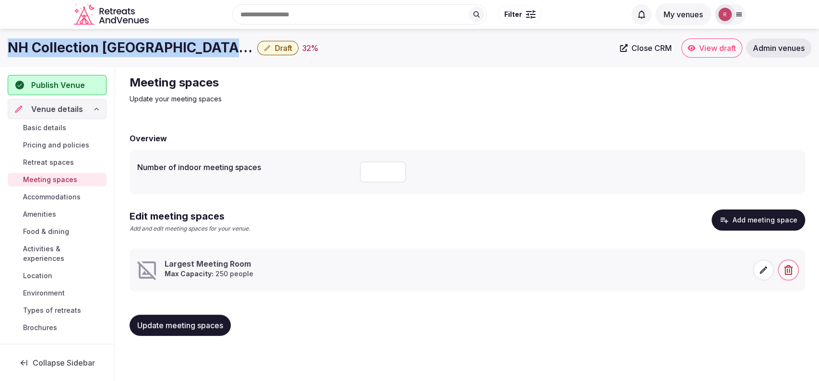
drag, startPoint x: 217, startPoint y: 45, endPoint x: 0, endPoint y: 37, distance: 217.6
click at [0, 37] on div "NH Collection Dresden Altmarkt Draft 32 % Close CRM View draft Admin venues" at bounding box center [409, 48] width 819 height 38
copy h1 "NH Collection [GEOGRAPHIC_DATA] Altmarkt"
click at [766, 221] on button "Add meeting space" at bounding box center [759, 219] width 94 height 21
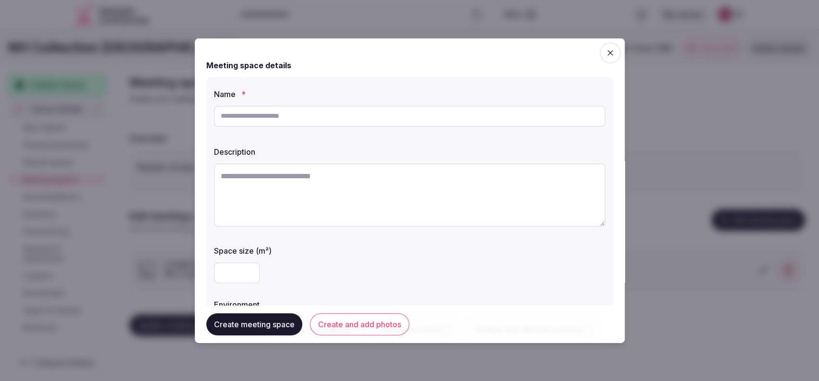
click at [242, 109] on input "text" at bounding box center [410, 115] width 392 height 21
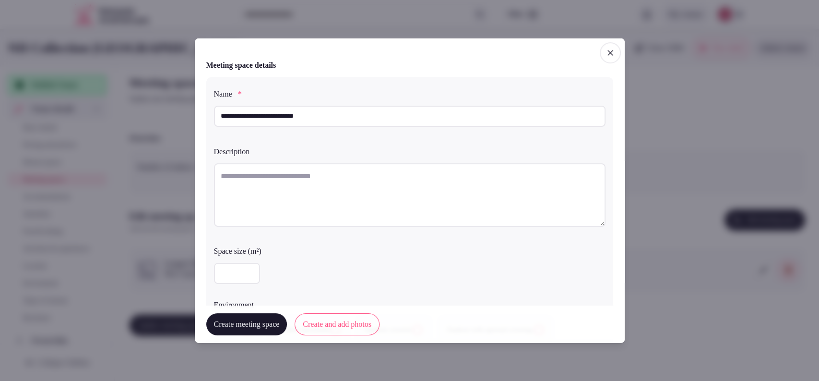
type input "**********"
click at [253, 187] on textarea at bounding box center [410, 194] width 392 height 63
paste textarea "**********"
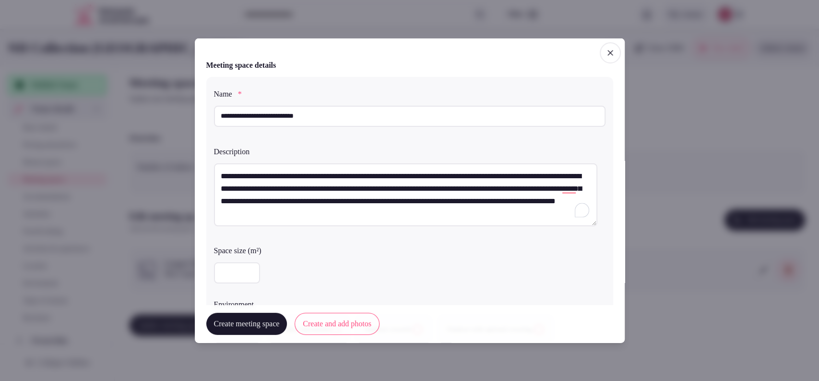
type textarea "**********"
type input "***"
click at [249, 268] on input "***" at bounding box center [237, 272] width 46 height 21
click at [239, 270] on input "***" at bounding box center [237, 272] width 46 height 21
type input "***"
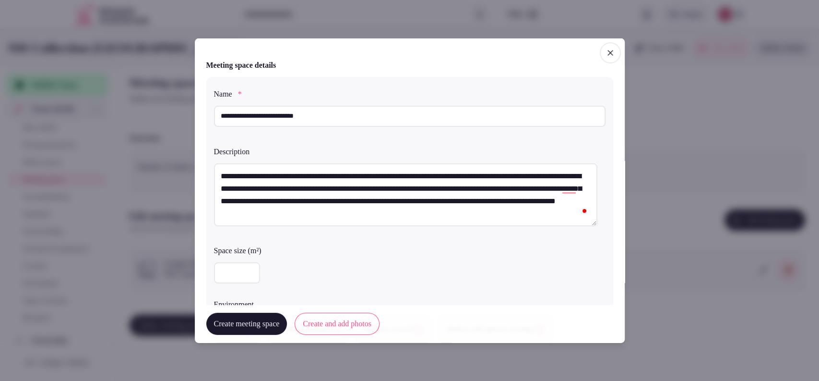
click at [388, 278] on div "***" at bounding box center [410, 272] width 392 height 21
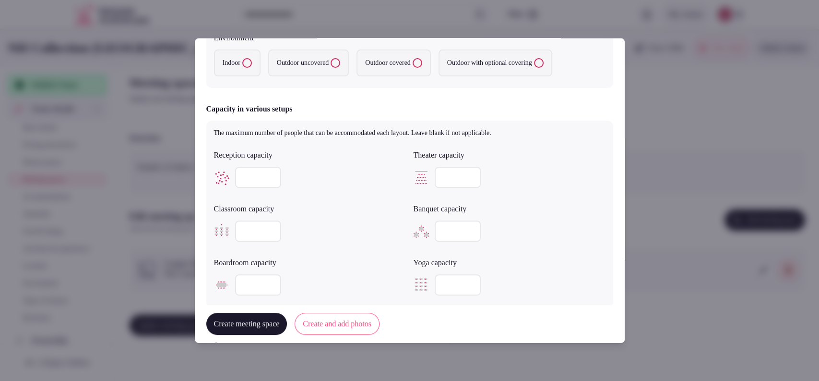
click at [240, 63] on label "Indoor" at bounding box center [237, 62] width 47 height 27
click at [242, 63] on button "Indoor" at bounding box center [247, 63] width 10 height 10
type input "*"
click at [271, 175] on input "*" at bounding box center [258, 177] width 46 height 21
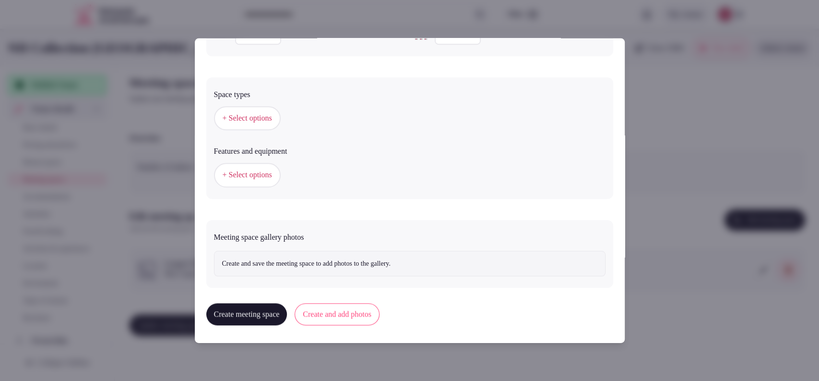
type input "***"
click at [353, 320] on button "Create and add photos" at bounding box center [337, 314] width 85 height 22
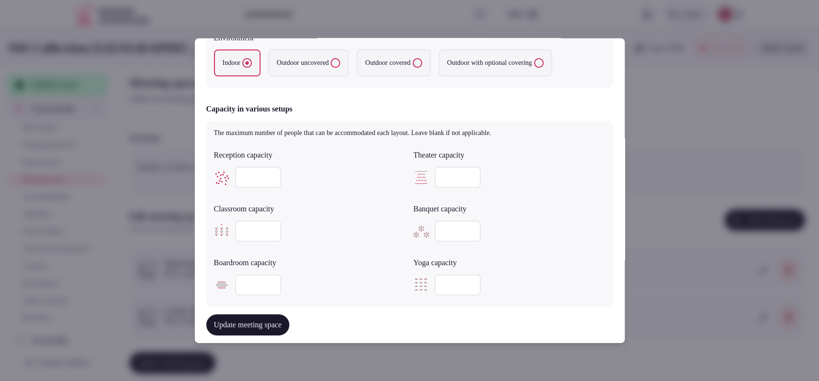
scroll to position [533, 0]
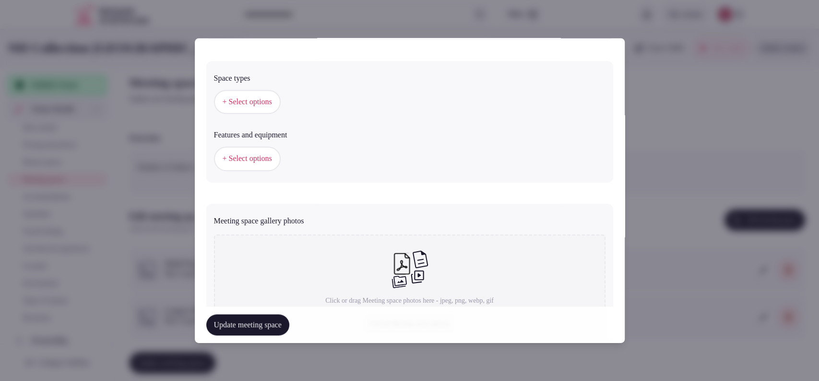
click at [236, 107] on button "+ Select options" at bounding box center [247, 102] width 67 height 24
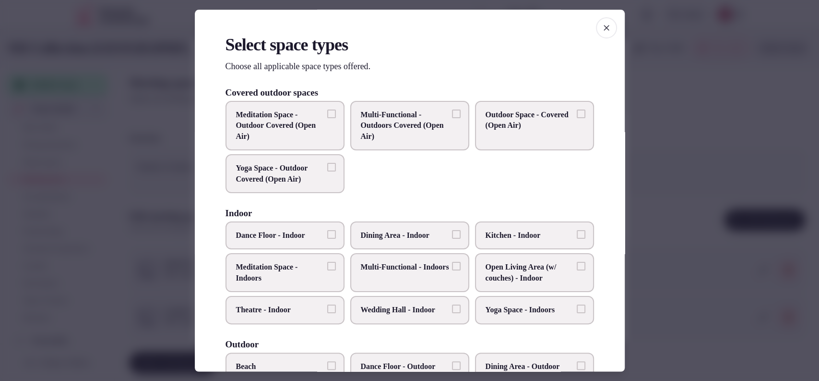
click at [413, 270] on span "Multi-Functional - Indoors" at bounding box center [405, 267] width 88 height 11
click at [452, 270] on button "Multi-Functional - Indoors" at bounding box center [456, 266] width 9 height 9
click at [417, 301] on label "Wedding Hall - Indoor" at bounding box center [409, 310] width 119 height 28
click at [452, 305] on button "Wedding Hall - Indoor" at bounding box center [456, 309] width 9 height 9
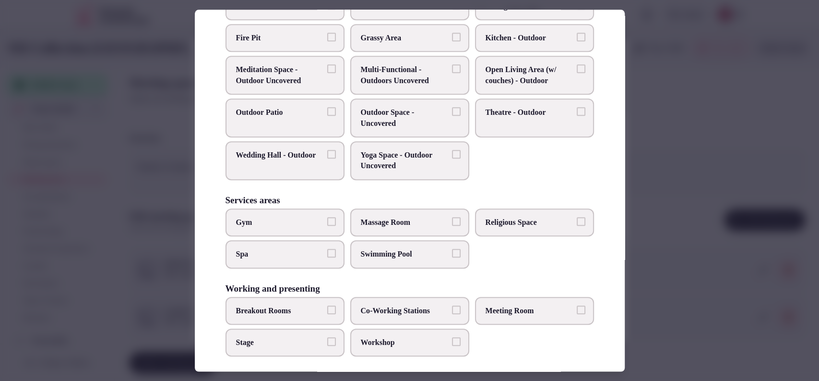
scroll to position [365, 0]
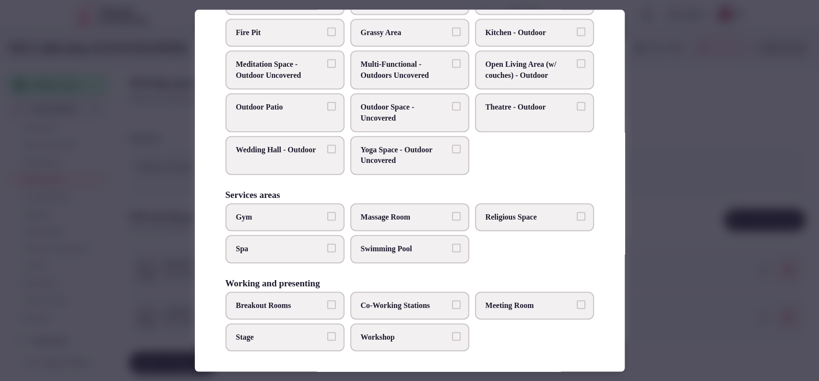
click at [522, 300] on span "Meeting Room" at bounding box center [530, 305] width 88 height 11
click at [577, 300] on button "Meeting Room" at bounding box center [581, 304] width 9 height 9
click at [396, 300] on span "Co-Working Stations" at bounding box center [405, 305] width 88 height 11
click at [452, 300] on button "Co-Working Stations" at bounding box center [456, 304] width 9 height 9
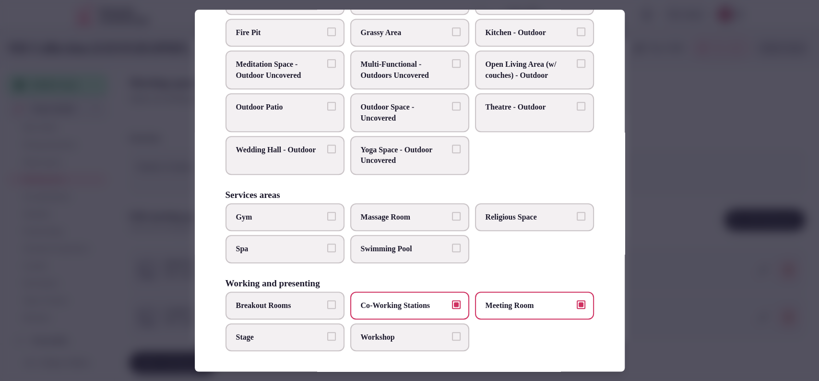
click at [277, 296] on label "Breakout Rooms" at bounding box center [285, 305] width 119 height 28
click at [327, 300] on button "Breakout Rooms" at bounding box center [331, 304] width 9 height 9
click at [277, 296] on label "Breakout Rooms" at bounding box center [285, 305] width 119 height 28
click at [327, 300] on button "Breakout Rooms" at bounding box center [331, 304] width 9 height 9
click at [318, 300] on span "Breakout Rooms" at bounding box center [280, 305] width 88 height 11
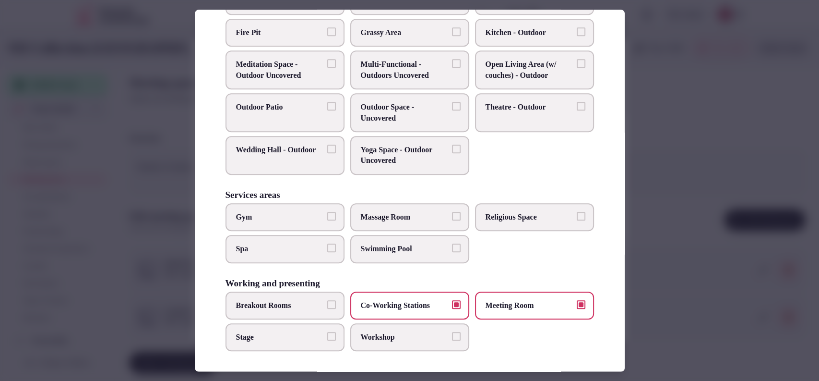
click at [327, 300] on button "Breakout Rooms" at bounding box center [331, 304] width 9 height 9
click at [653, 279] on div at bounding box center [409, 190] width 819 height 381
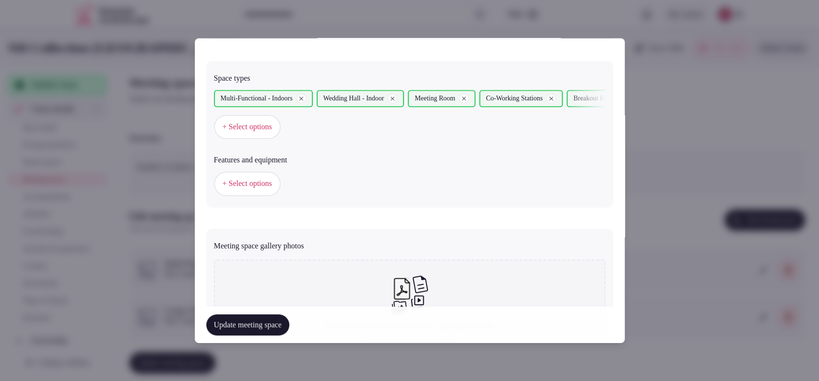
scroll to position [630, 0]
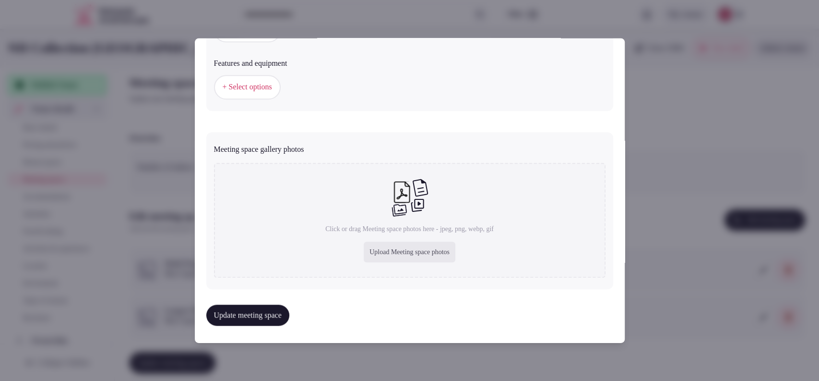
click at [392, 252] on div "Upload Meeting space photos" at bounding box center [410, 251] width 92 height 21
type input "**********"
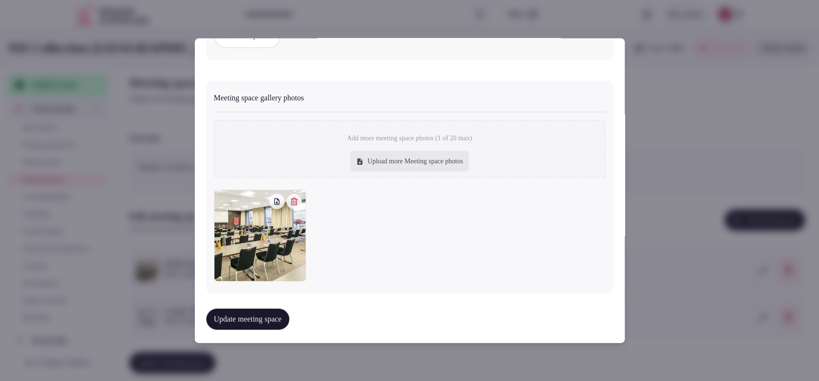
scroll to position [658, 0]
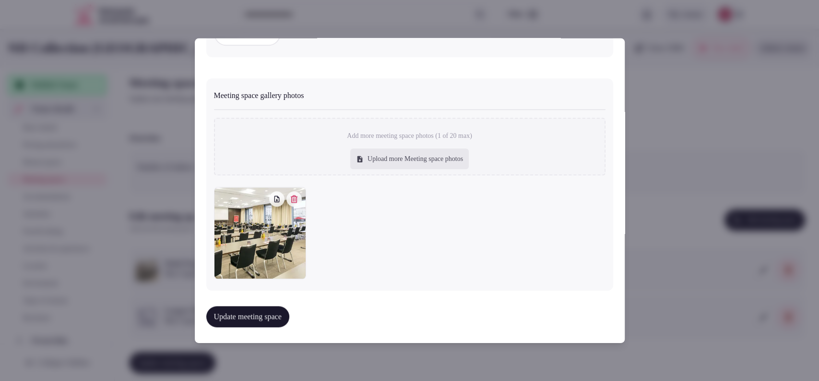
click at [283, 318] on button "Update meeting space" at bounding box center [247, 316] width 83 height 21
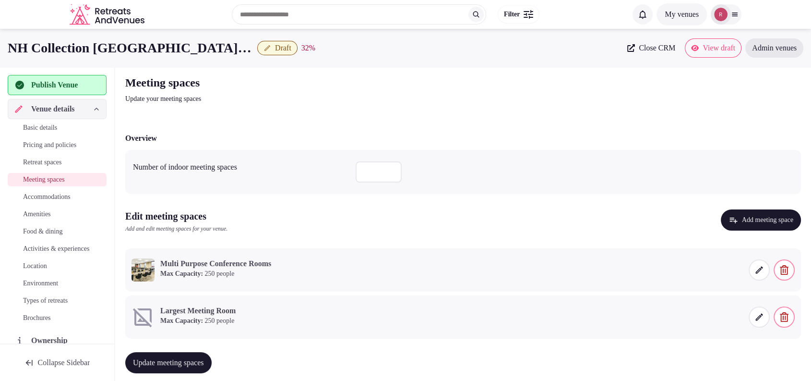
click at [772, 316] on div at bounding box center [772, 316] width 46 height 23
click at [781, 313] on icon "button" at bounding box center [784, 317] width 10 height 10
click at [765, 287] on button "Delete" at bounding box center [772, 282] width 36 height 21
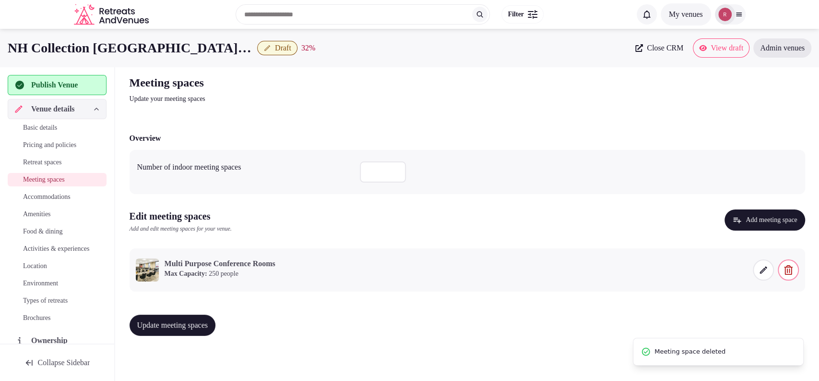
click at [175, 325] on span "Update meeting spaces" at bounding box center [172, 325] width 71 height 10
click at [54, 195] on span "Accommodations" at bounding box center [47, 197] width 48 height 10
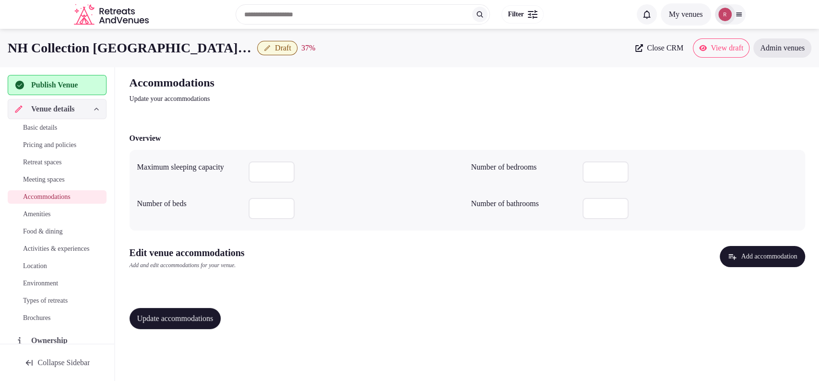
click at [256, 175] on input "number" at bounding box center [272, 171] width 46 height 21
type input "***"
click at [737, 254] on button "Add accommodation" at bounding box center [762, 256] width 85 height 21
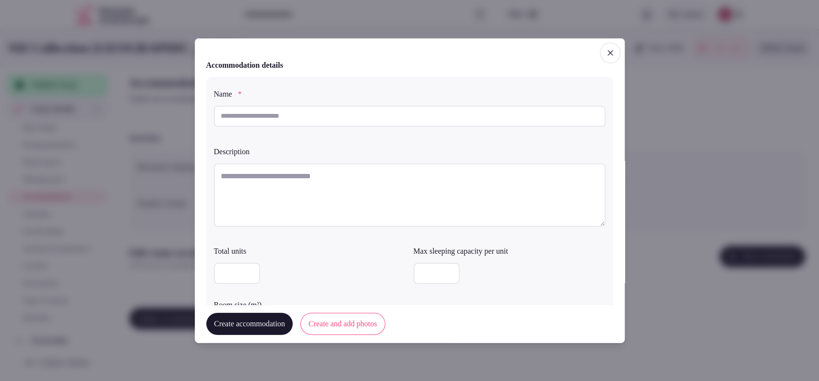
click at [390, 113] on input "text" at bounding box center [410, 115] width 392 height 21
paste input "**********"
type input "**********"
click at [283, 176] on textarea at bounding box center [410, 194] width 392 height 63
paste textarea "**********"
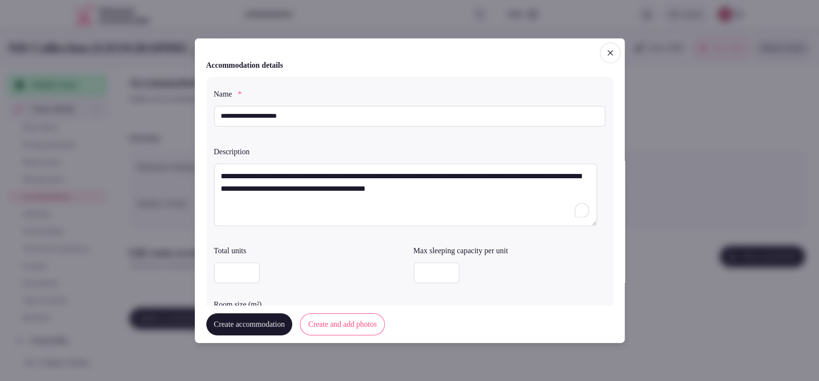
type textarea "**********"
click at [420, 267] on input "number" at bounding box center [437, 272] width 46 height 21
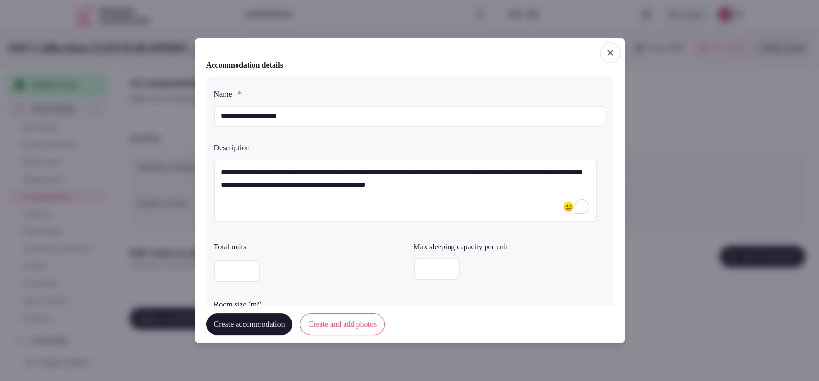
type input "*"
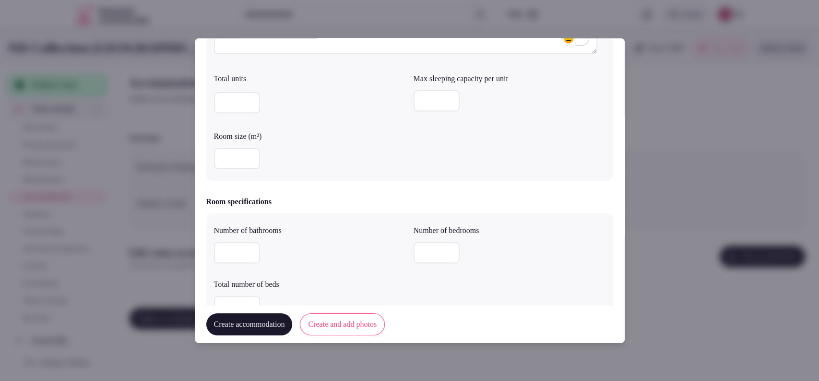
scroll to position [191, 0]
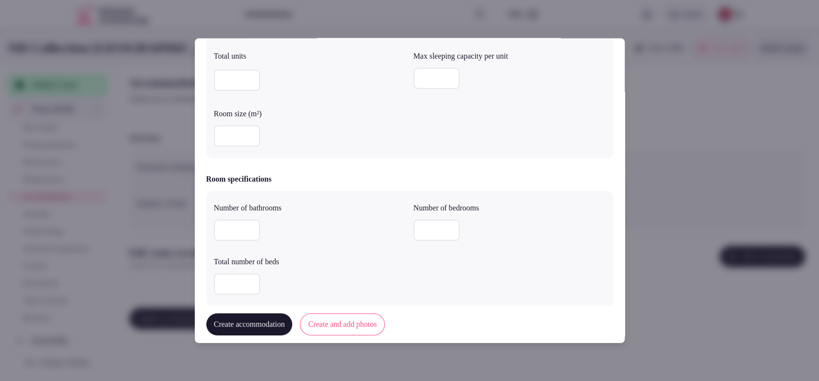
click at [224, 133] on input "number" at bounding box center [237, 135] width 46 height 21
type input "**"
click at [224, 230] on input "number" at bounding box center [237, 229] width 46 height 21
type input "*"
click at [422, 227] on input "number" at bounding box center [437, 229] width 46 height 21
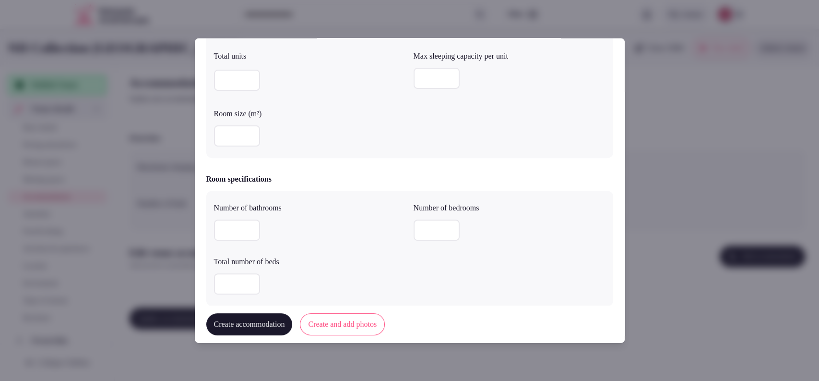
type input "*"
click at [234, 284] on input "number" at bounding box center [237, 283] width 46 height 21
type input "*"
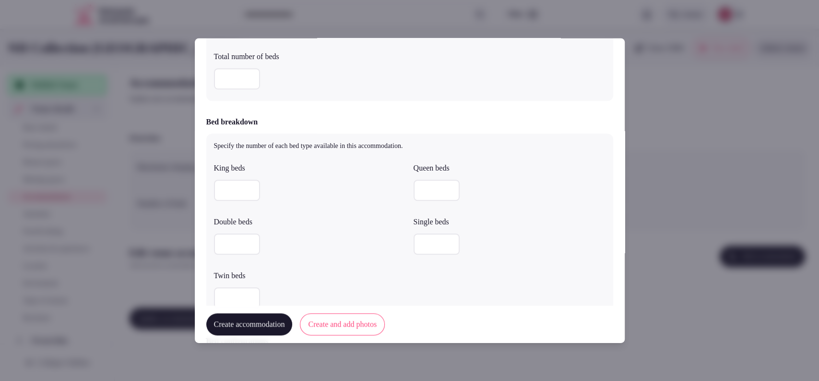
scroll to position [399, 0]
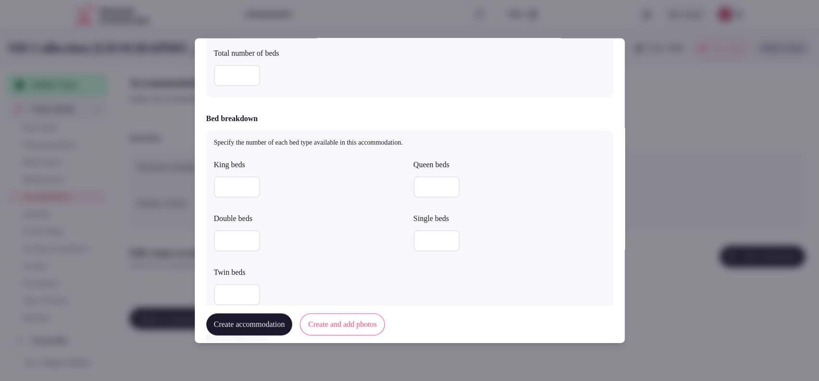
click at [236, 189] on input "number" at bounding box center [237, 186] width 46 height 21
type input "*"
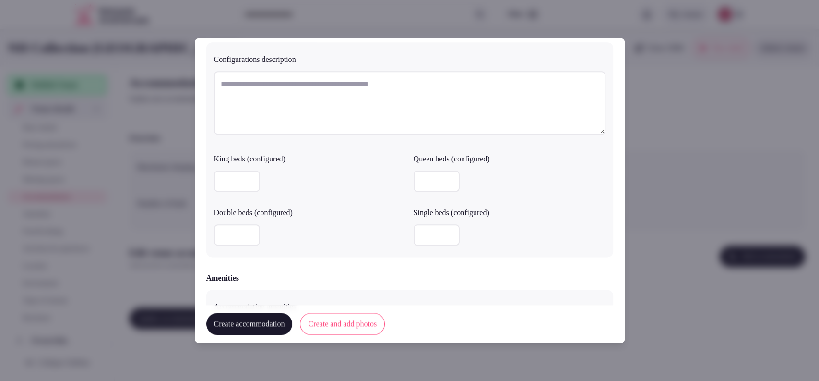
scroll to position [709, 0]
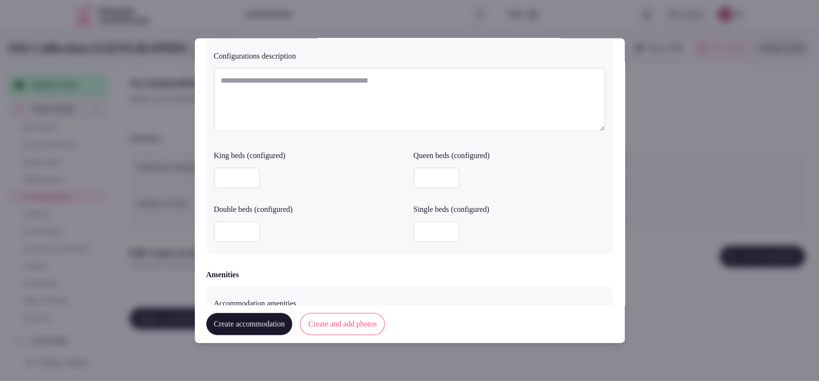
click at [422, 226] on input "number" at bounding box center [437, 231] width 46 height 21
type input "*"
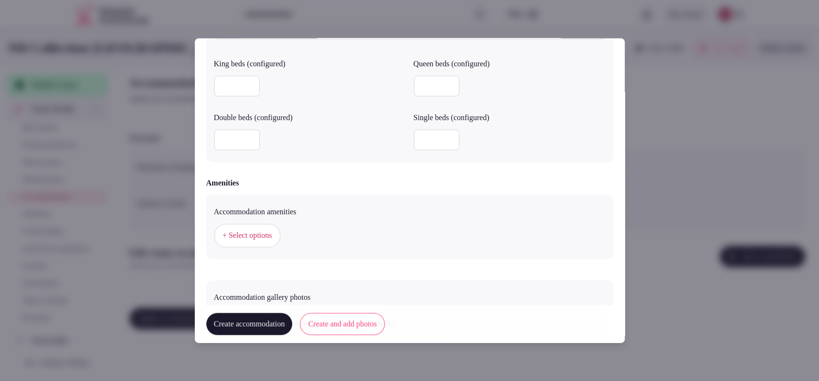
scroll to position [803, 0]
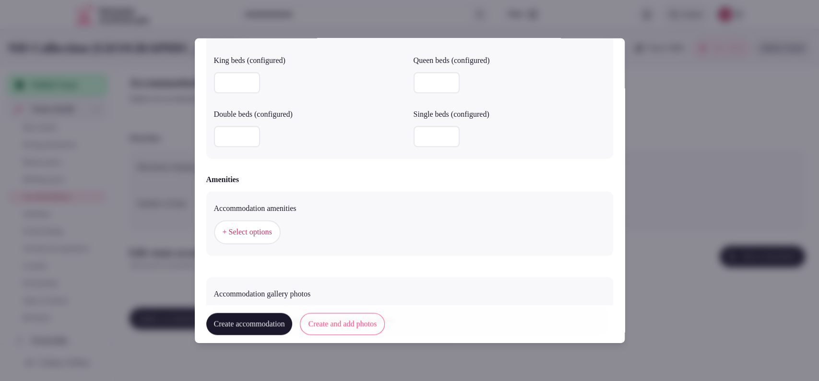
click at [207, 213] on div "Accommodation amenities + Select options" at bounding box center [409, 224] width 407 height 64
click at [240, 223] on button "+ Select options" at bounding box center [247, 232] width 67 height 24
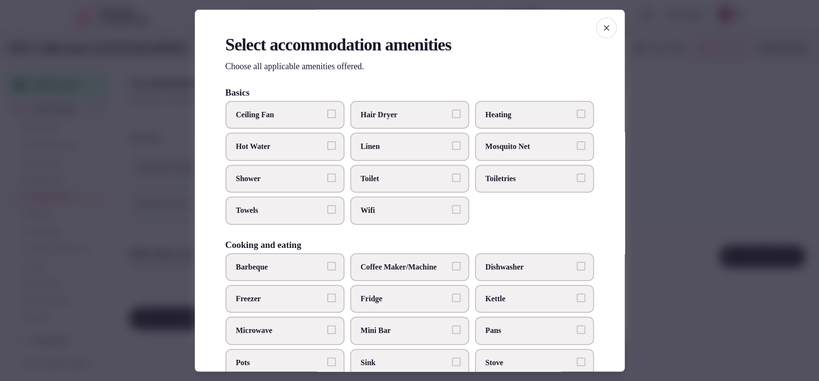
click at [270, 173] on span "Shower" at bounding box center [280, 178] width 88 height 11
click at [327, 173] on button "Shower" at bounding box center [331, 177] width 9 height 9
click at [363, 179] on span "Toilet" at bounding box center [405, 178] width 88 height 11
click at [452, 179] on button "Toilet" at bounding box center [456, 177] width 9 height 9
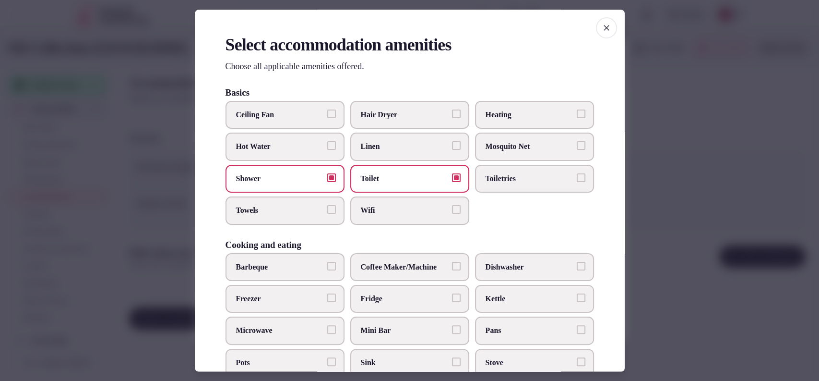
click at [374, 210] on span "Wifi" at bounding box center [405, 210] width 88 height 11
click at [452, 210] on button "Wifi" at bounding box center [456, 209] width 9 height 9
click at [441, 113] on span "Hair Dryer" at bounding box center [405, 114] width 88 height 11
click at [452, 113] on button "Hair Dryer" at bounding box center [456, 113] width 9 height 9
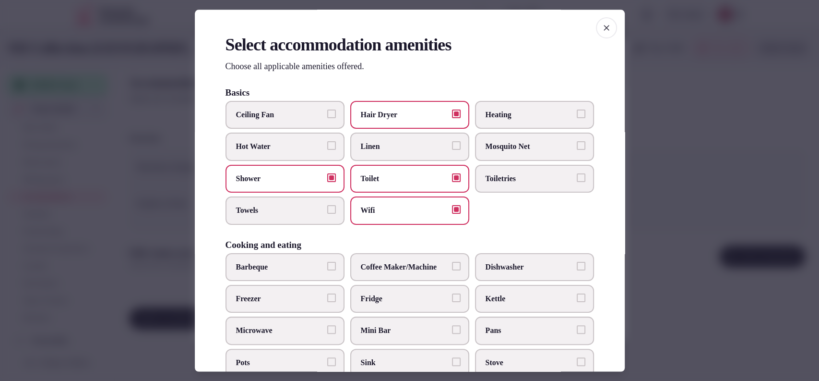
drag, startPoint x: 304, startPoint y: 203, endPoint x: 403, endPoint y: 192, distance: 99.5
click at [304, 203] on label "Towels" at bounding box center [285, 211] width 119 height 28
click at [327, 205] on button "Towels" at bounding box center [331, 209] width 9 height 9
click at [502, 180] on span "Toiletries" at bounding box center [530, 178] width 88 height 11
click at [577, 180] on button "Toiletries" at bounding box center [581, 177] width 9 height 9
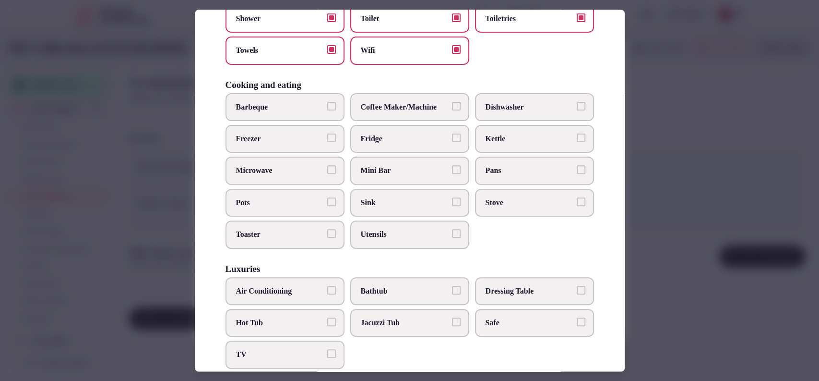
scroll to position [162, 0]
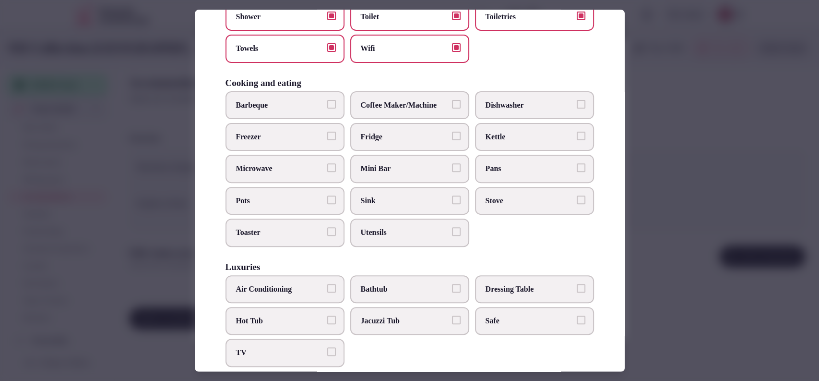
click at [489, 132] on span "Kettle" at bounding box center [530, 137] width 88 height 11
click at [577, 132] on button "Kettle" at bounding box center [581, 136] width 9 height 9
click at [403, 160] on label "Mini Bar" at bounding box center [409, 169] width 119 height 28
click at [452, 164] on button "Mini Bar" at bounding box center [456, 168] width 9 height 9
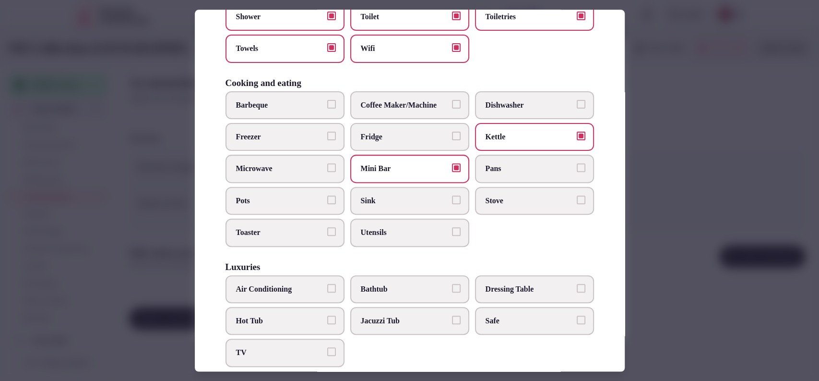
click at [283, 284] on span "Air Conditioning" at bounding box center [280, 289] width 88 height 11
click at [327, 284] on button "Air Conditioning" at bounding box center [331, 288] width 9 height 9
click at [256, 348] on span "TV" at bounding box center [280, 352] width 88 height 11
click at [327, 348] on button "TV" at bounding box center [331, 351] width 9 height 9
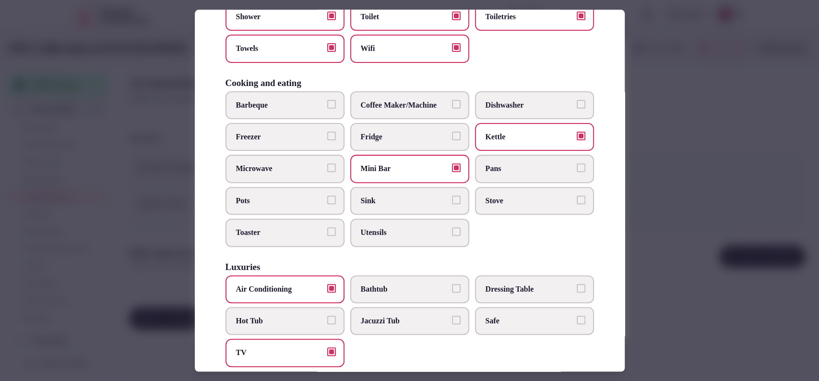
click at [508, 321] on span "Safe" at bounding box center [530, 320] width 88 height 11
click at [577, 321] on button "Safe" at bounding box center [581, 319] width 9 height 9
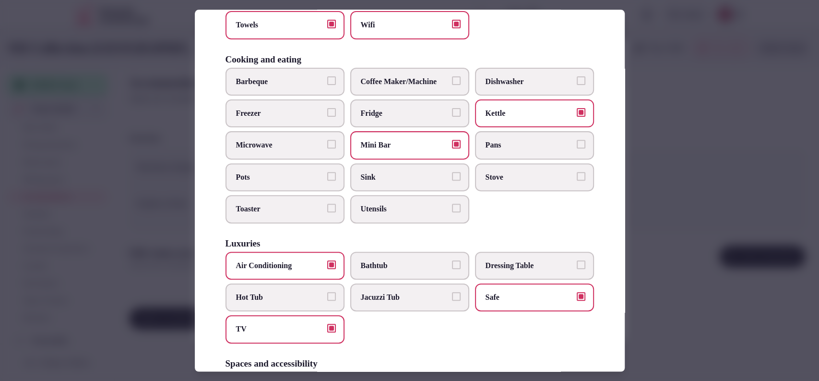
scroll to position [189, 0]
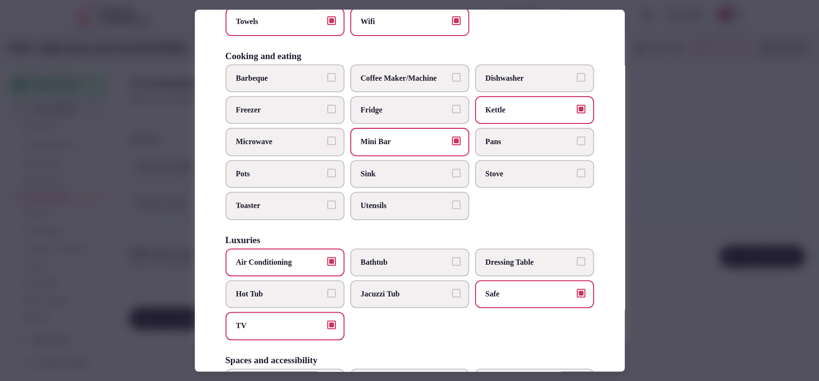
click at [400, 73] on span "Coffee Maker/Machine" at bounding box center [405, 78] width 88 height 11
click at [452, 73] on button "Coffee Maker/Machine" at bounding box center [456, 77] width 9 height 9
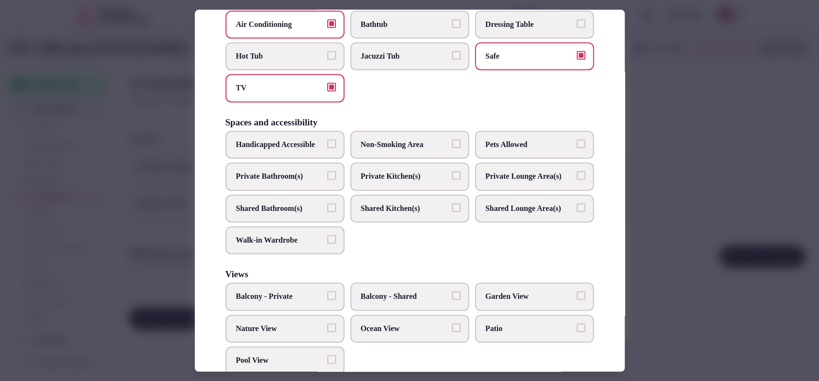
scroll to position [480, 0]
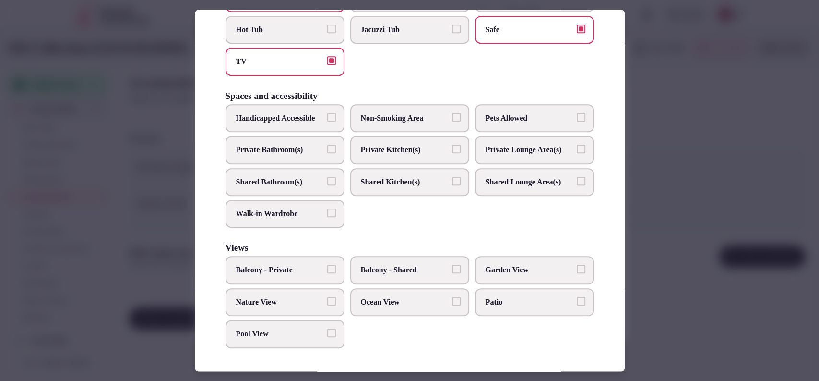
click at [293, 143] on label "Private Bathroom(s)" at bounding box center [285, 150] width 119 height 28
click at [327, 144] on button "Private Bathroom(s)" at bounding box center [331, 148] width 9 height 9
click at [295, 266] on span "Balcony - Private" at bounding box center [280, 270] width 88 height 11
click at [327, 266] on button "Balcony - Private" at bounding box center [331, 269] width 9 height 9
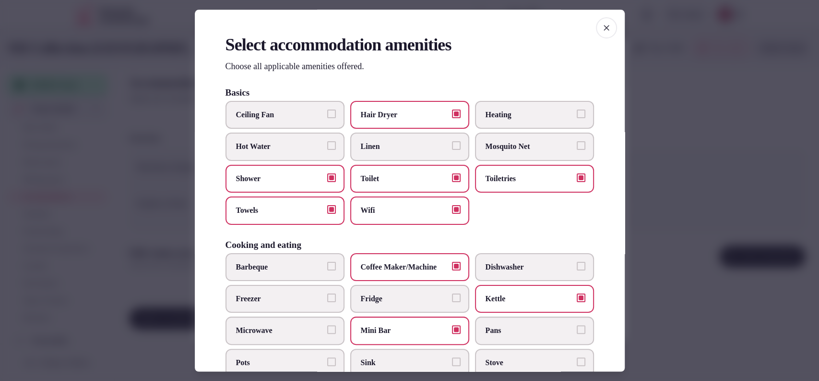
scroll to position [316, 0]
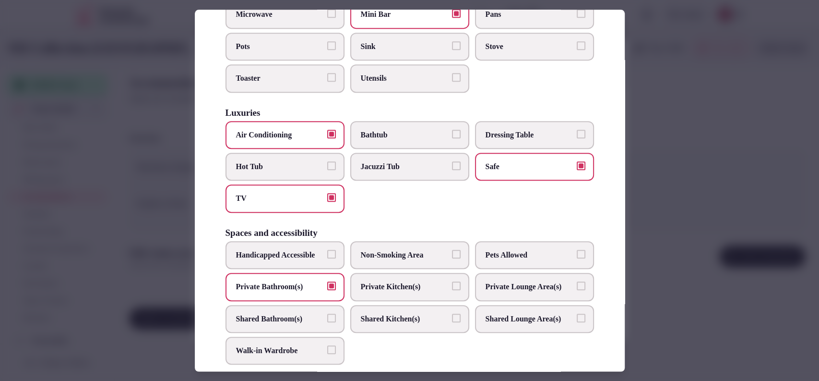
click at [398, 130] on span "Bathtub" at bounding box center [405, 135] width 88 height 11
click at [452, 130] on button "Bathtub" at bounding box center [456, 134] width 9 height 9
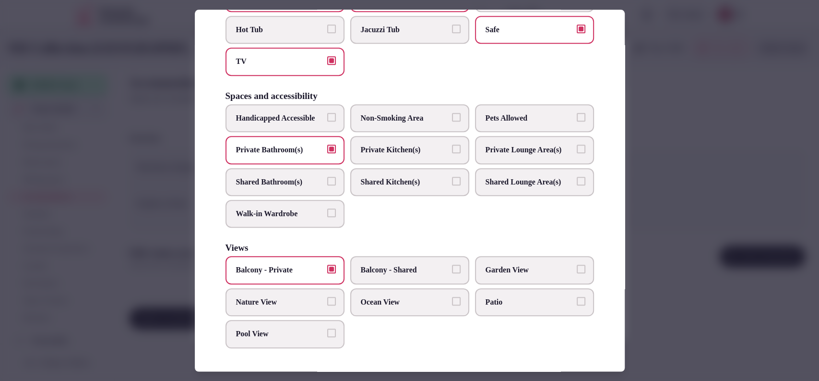
click at [716, 220] on div at bounding box center [409, 190] width 819 height 381
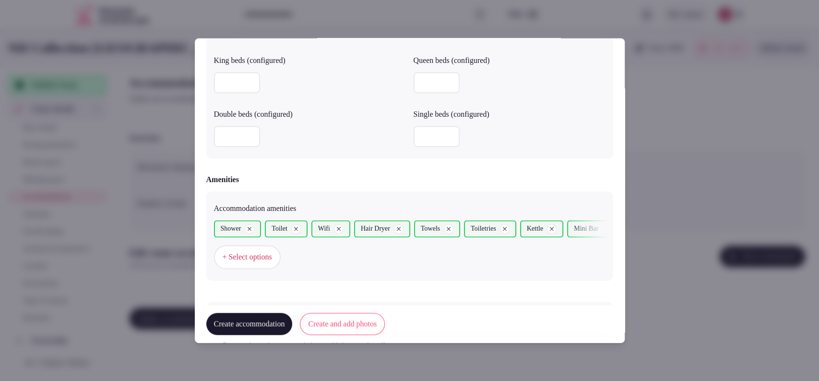
click at [342, 327] on button "Create and add photos" at bounding box center [342, 324] width 85 height 22
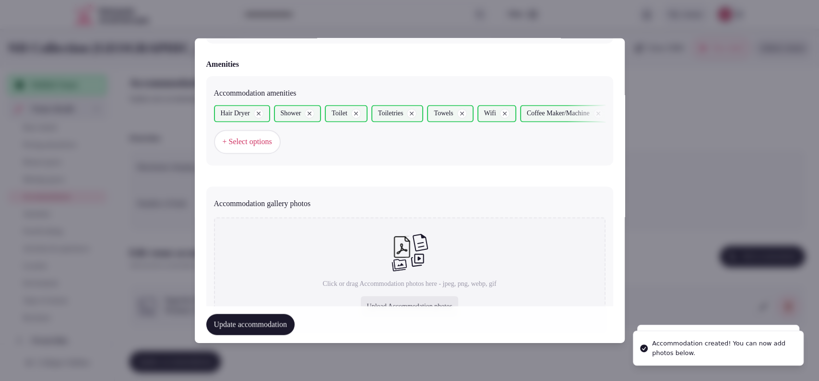
scroll to position [974, 0]
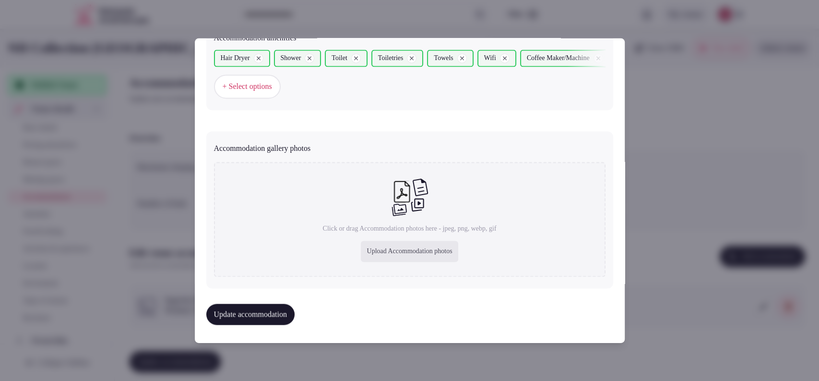
click at [399, 249] on div "Upload Accommodation photos" at bounding box center [409, 251] width 97 height 21
type input "**********"
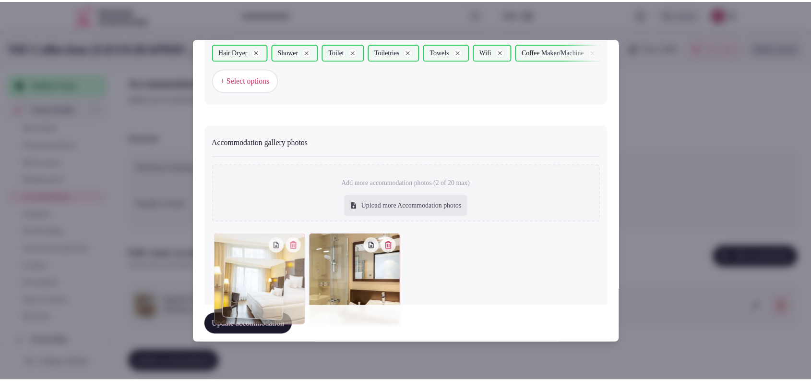
scroll to position [1027, 0]
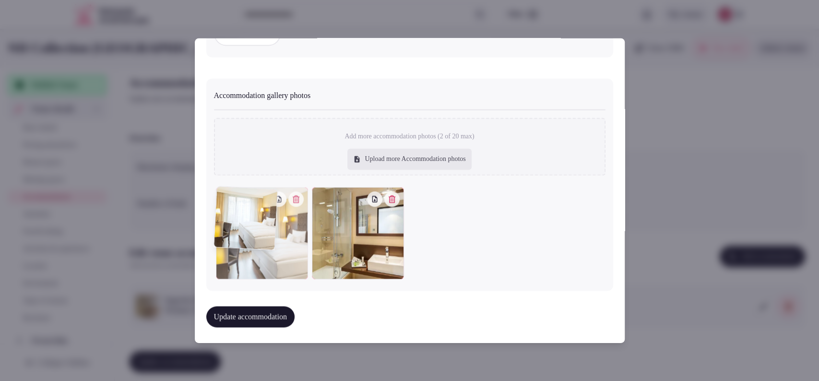
drag, startPoint x: 334, startPoint y: 284, endPoint x: 248, endPoint y: 304, distance: 88.6
click at [248, 304] on div "**********" at bounding box center [410, 190] width 430 height 304
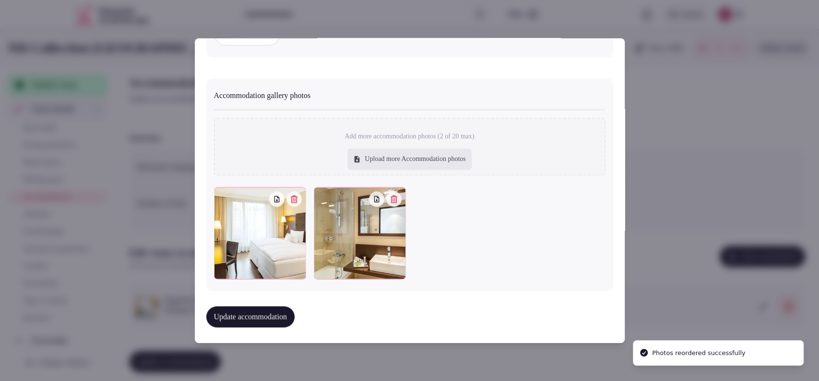
click at [248, 321] on button "Update accommodation" at bounding box center [250, 316] width 88 height 21
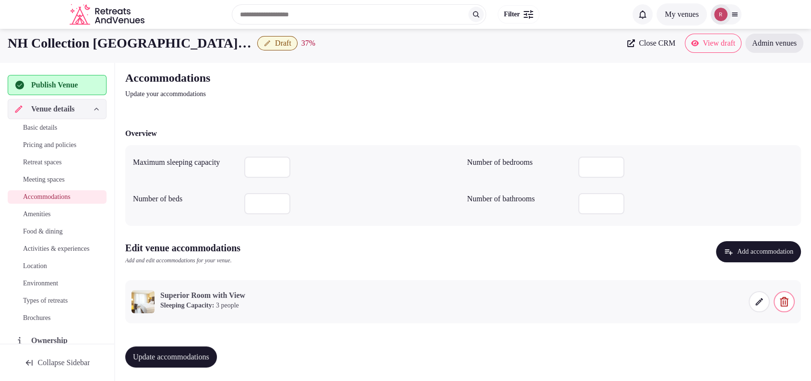
scroll to position [6, 0]
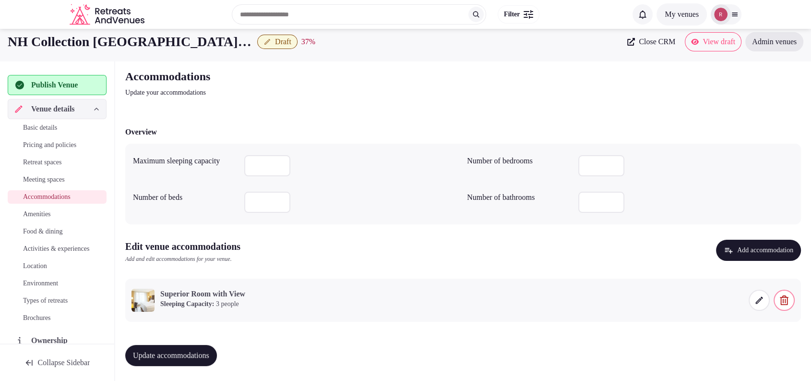
click at [182, 349] on button "Update accommodations" at bounding box center [171, 355] width 92 height 21
click at [51, 208] on link "Amenities" at bounding box center [57, 213] width 99 height 13
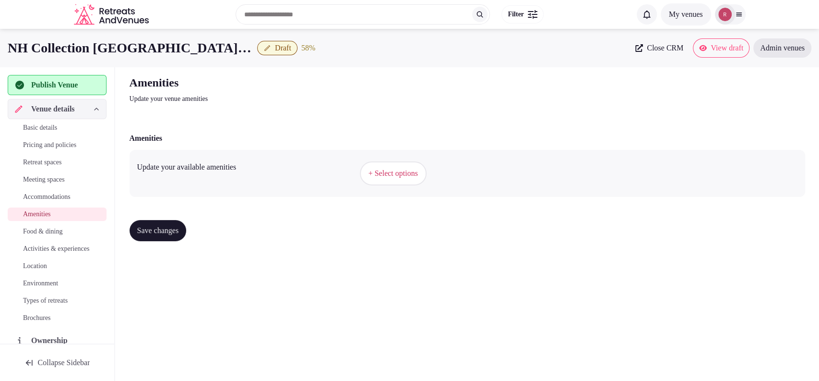
click at [379, 169] on span "+ Select options" at bounding box center [393, 173] width 49 height 11
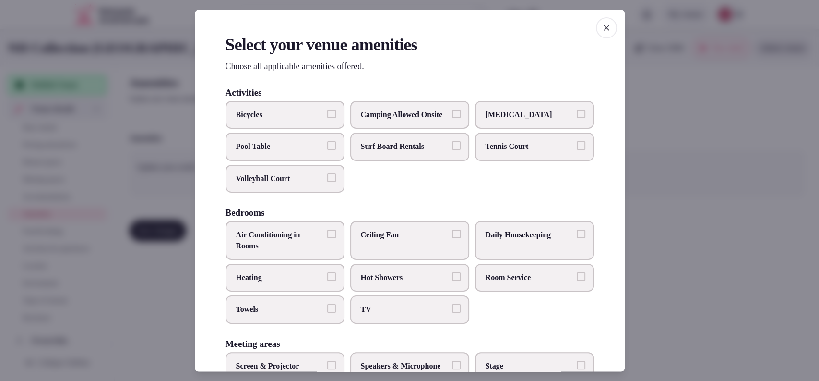
click at [307, 123] on label "Bicycles" at bounding box center [285, 115] width 119 height 28
click at [327, 118] on button "Bicycles" at bounding box center [331, 113] width 9 height 9
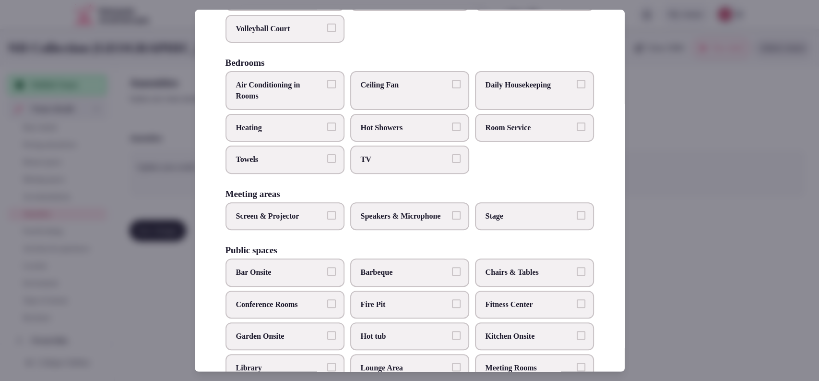
scroll to position [154, 0]
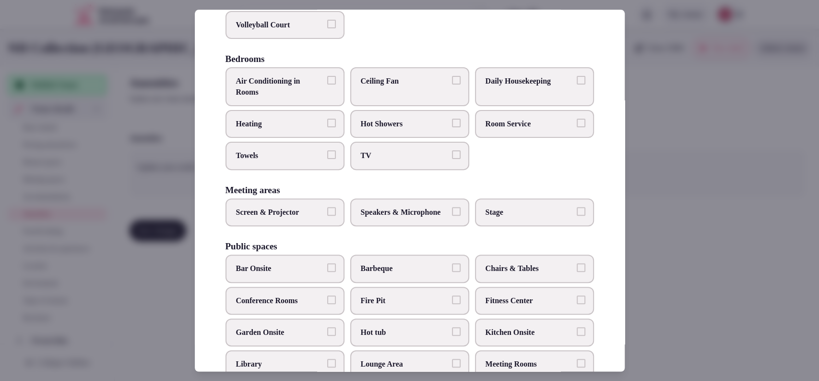
click at [310, 84] on label "Air Conditioning in Rooms" at bounding box center [285, 87] width 119 height 39
click at [327, 84] on button "Air Conditioning in Rooms" at bounding box center [331, 80] width 9 height 9
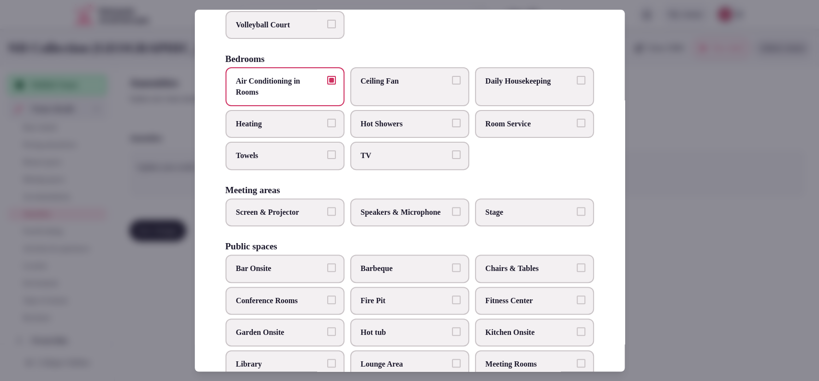
click at [270, 160] on span "Towels" at bounding box center [280, 156] width 88 height 11
click at [327, 159] on button "Towels" at bounding box center [331, 155] width 9 height 9
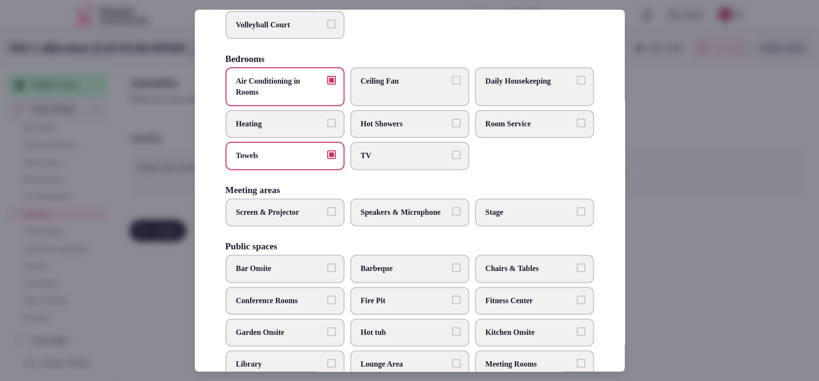
click at [376, 161] on span "TV" at bounding box center [405, 156] width 88 height 11
click at [452, 159] on button "TV" at bounding box center [456, 155] width 9 height 9
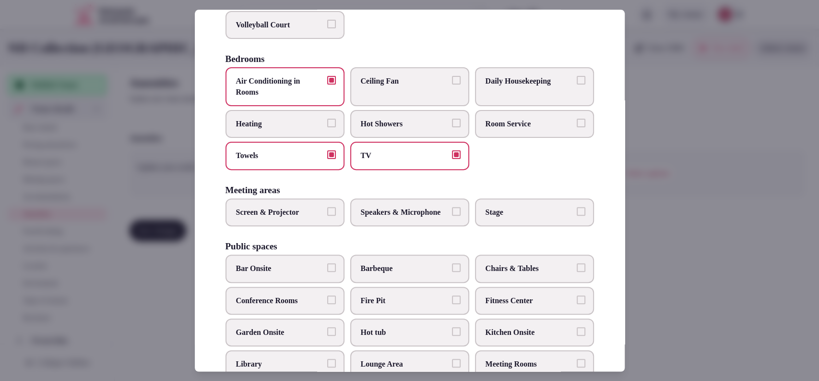
click at [399, 129] on span "Hot Showers" at bounding box center [405, 124] width 88 height 11
click at [452, 127] on button "Hot Showers" at bounding box center [456, 123] width 9 height 9
click at [399, 129] on span "Hot Showers" at bounding box center [405, 124] width 88 height 11
click at [452, 127] on button "Hot Showers" at bounding box center [456, 123] width 9 height 9
click at [417, 217] on span "Speakers & Microphone" at bounding box center [405, 212] width 88 height 11
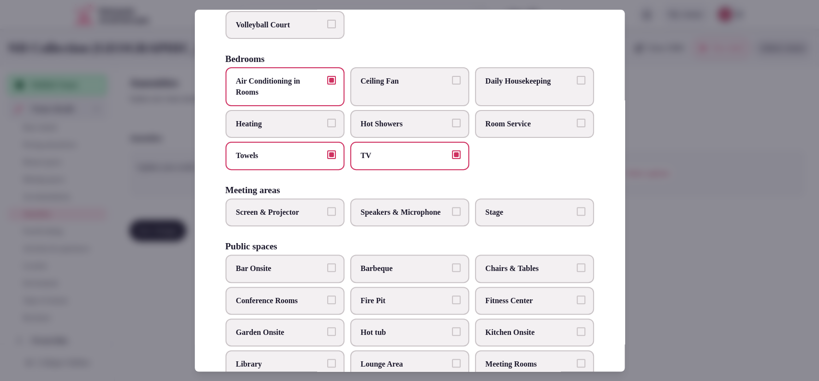
click at [452, 215] on button "Speakers & Microphone" at bounding box center [456, 211] width 9 height 9
click at [299, 226] on label "Screen & Projector" at bounding box center [285, 212] width 119 height 28
click at [327, 215] on button "Screen & Projector" at bounding box center [331, 211] width 9 height 9
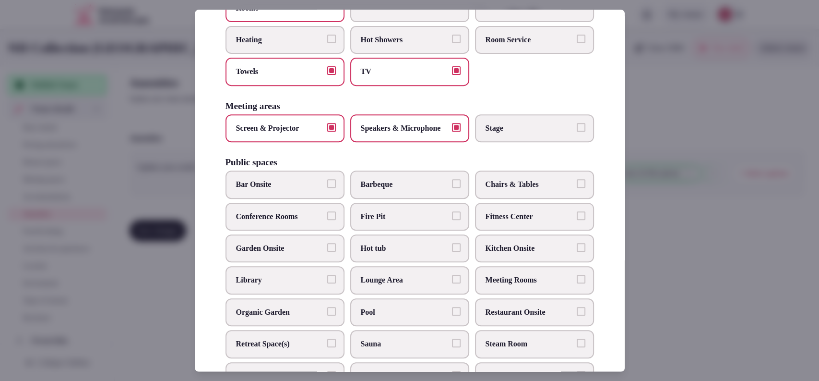
scroll to position [313, 0]
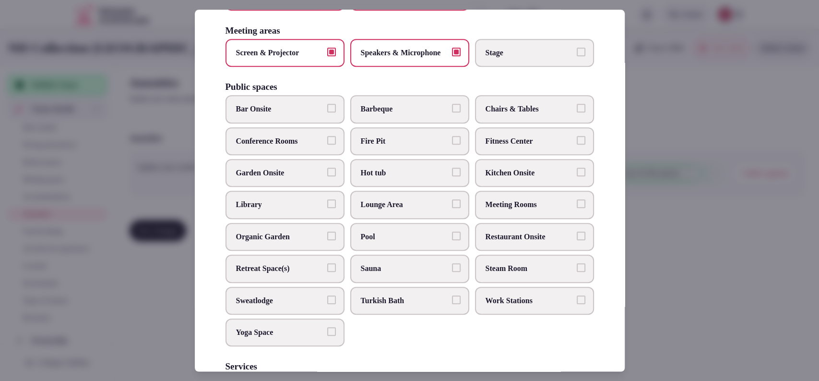
click at [527, 155] on label "Fitness Center" at bounding box center [534, 141] width 119 height 28
click at [577, 144] on button "Fitness Center" at bounding box center [581, 140] width 9 height 9
click at [294, 115] on span "Bar Onsite" at bounding box center [280, 109] width 88 height 11
click at [327, 113] on button "Bar Onsite" at bounding box center [331, 108] width 9 height 9
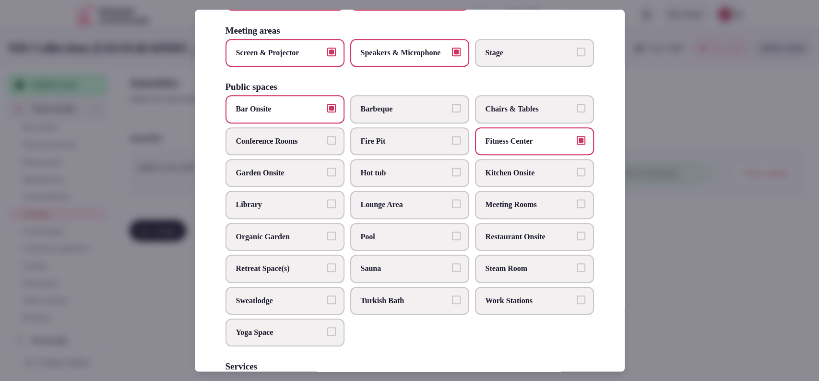
click at [415, 242] on span "Pool" at bounding box center [405, 236] width 88 height 11
click at [452, 240] on button "Pool" at bounding box center [456, 235] width 9 height 9
click at [415, 242] on span "Pool" at bounding box center [405, 236] width 88 height 11
click at [452, 240] on button "Pool" at bounding box center [456, 235] width 9 height 9
click at [403, 274] on span "Sauna" at bounding box center [405, 268] width 88 height 11
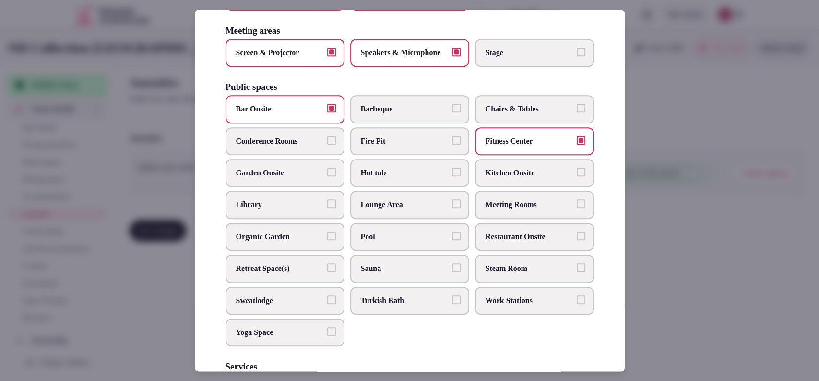
click at [452, 272] on button "Sauna" at bounding box center [456, 267] width 9 height 9
click at [501, 274] on span "Steam Room" at bounding box center [530, 268] width 88 height 11
click at [577, 272] on button "Steam Room" at bounding box center [581, 267] width 9 height 9
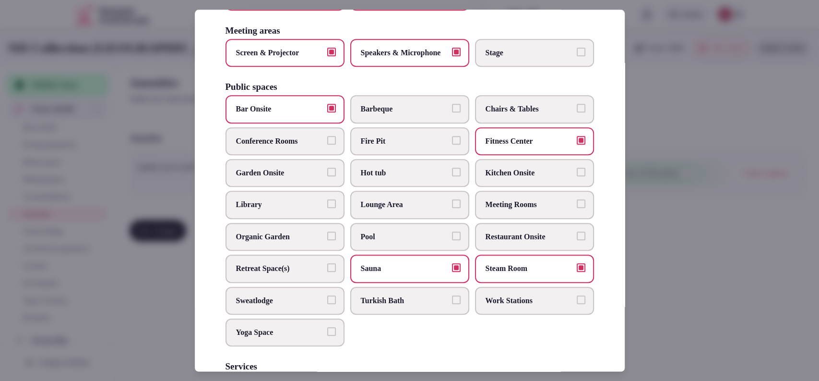
click at [516, 242] on span "Restaurant Onsite" at bounding box center [530, 236] width 88 height 11
click at [577, 240] on button "Restaurant Onsite" at bounding box center [581, 235] width 9 height 9
click at [518, 219] on label "Meeting Rooms" at bounding box center [534, 205] width 119 height 28
click at [577, 208] on button "Meeting Rooms" at bounding box center [581, 204] width 9 height 9
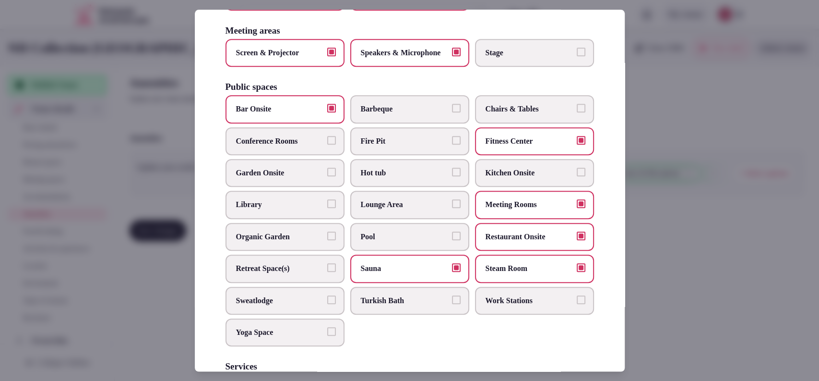
click at [278, 146] on span "Conference Rooms" at bounding box center [280, 141] width 88 height 11
click at [327, 144] on button "Conference Rooms" at bounding box center [331, 140] width 9 height 9
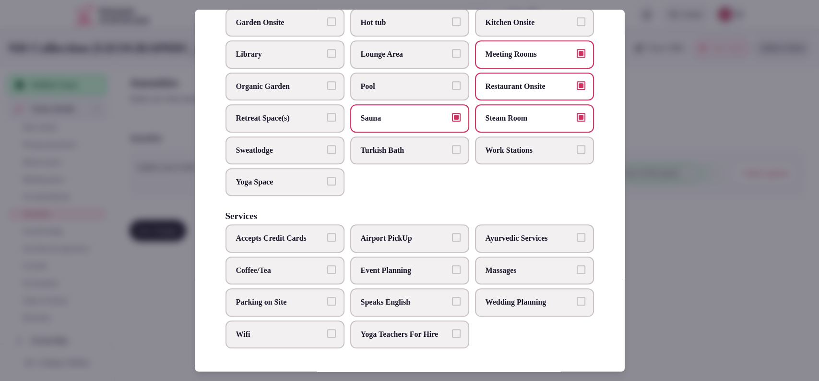
scroll to position [491, 0]
click at [302, 297] on span "Parking on Site" at bounding box center [280, 302] width 88 height 11
click at [327, 297] on button "Parking on Site" at bounding box center [331, 301] width 9 height 9
click at [280, 334] on label "Wifi" at bounding box center [285, 334] width 119 height 28
click at [327, 334] on button "Wifi" at bounding box center [331, 333] width 9 height 9
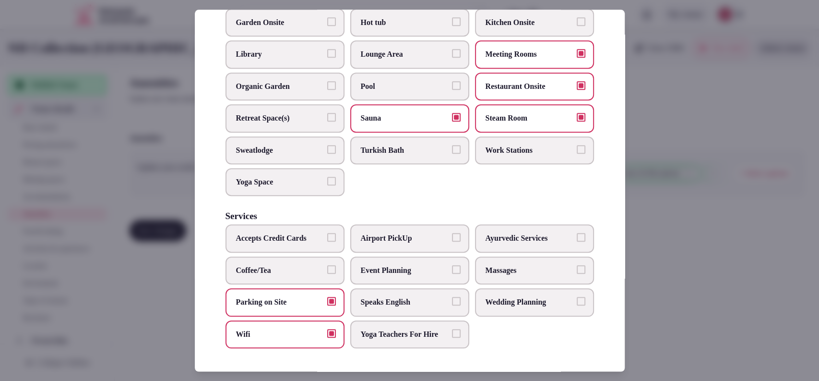
click at [438, 265] on span "Event Planning" at bounding box center [405, 270] width 88 height 11
click at [452, 265] on button "Event Planning" at bounding box center [456, 269] width 9 height 9
click at [519, 265] on span "Massages" at bounding box center [530, 270] width 88 height 11
click at [577, 265] on button "Massages" at bounding box center [581, 269] width 9 height 9
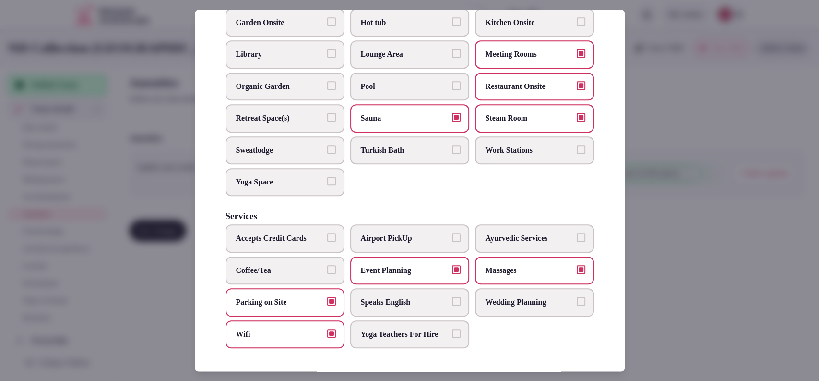
click at [283, 265] on span "Coffee/Tea" at bounding box center [280, 270] width 88 height 11
click at [327, 265] on button "Coffee/Tea" at bounding box center [331, 269] width 9 height 9
click at [725, 252] on div at bounding box center [409, 190] width 819 height 381
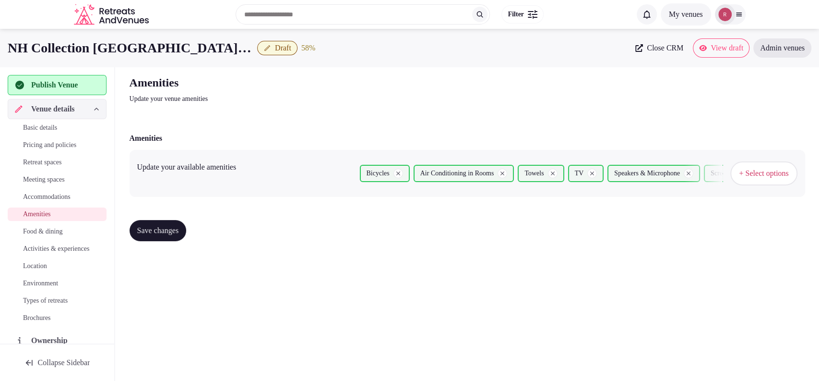
click at [187, 238] on button "Save changes" at bounding box center [158, 230] width 57 height 21
click at [45, 233] on span "Food & dining" at bounding box center [42, 232] width 39 height 10
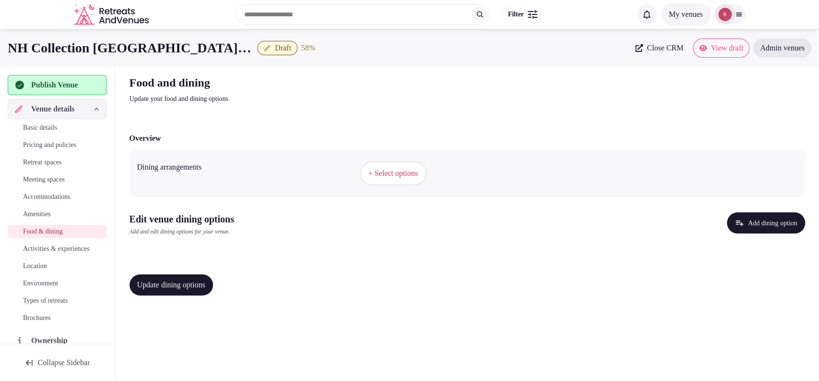
click at [404, 176] on span "+ Select options" at bounding box center [393, 173] width 49 height 11
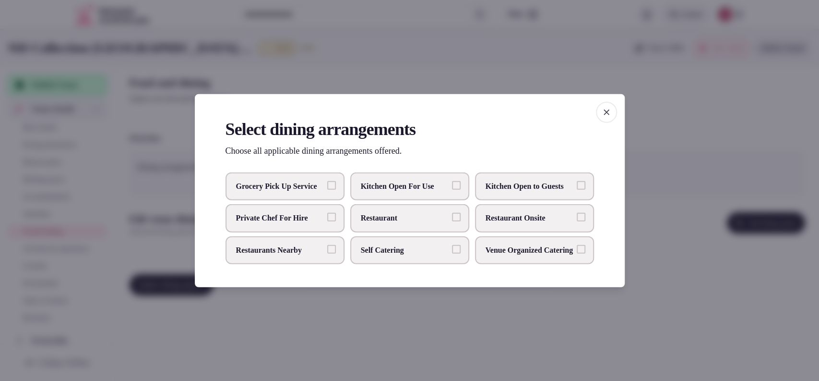
click at [515, 213] on label "Restaurant Onsite" at bounding box center [534, 218] width 119 height 28
click at [577, 213] on button "Restaurant Onsite" at bounding box center [581, 217] width 9 height 9
click at [395, 181] on span "Kitchen Open For Use" at bounding box center [405, 186] width 88 height 11
click at [452, 181] on button "Kitchen Open For Use" at bounding box center [456, 185] width 9 height 9
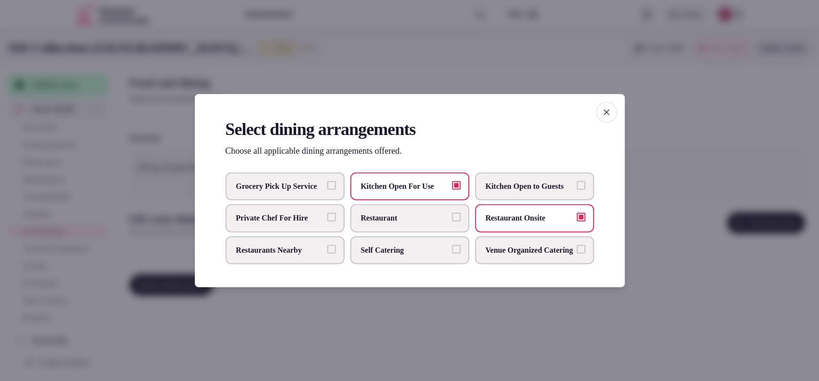
click at [420, 313] on div at bounding box center [409, 190] width 819 height 381
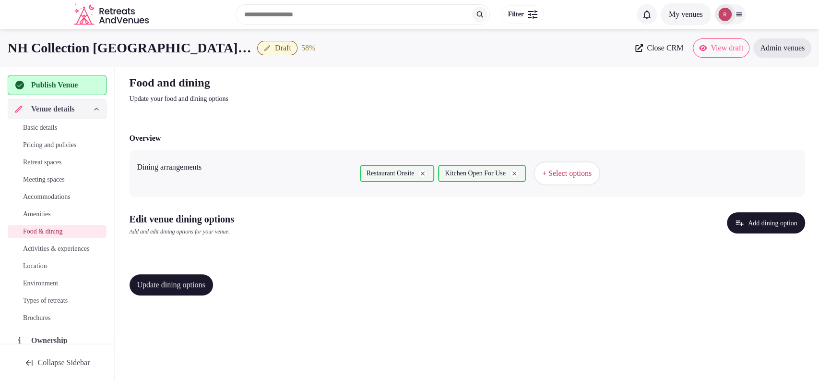
click at [750, 218] on button "Add dining option" at bounding box center [766, 222] width 78 height 21
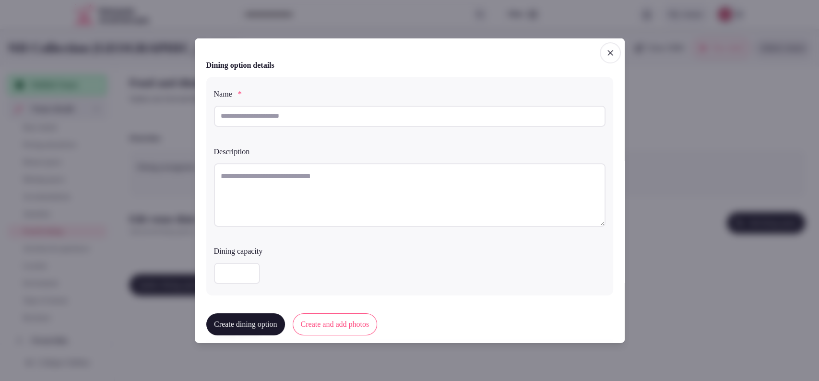
click at [334, 119] on input "text" at bounding box center [410, 115] width 392 height 21
click at [317, 114] on input "text" at bounding box center [410, 115] width 392 height 21
paste input "**********"
type input "**********"
click at [307, 187] on textarea at bounding box center [410, 194] width 392 height 63
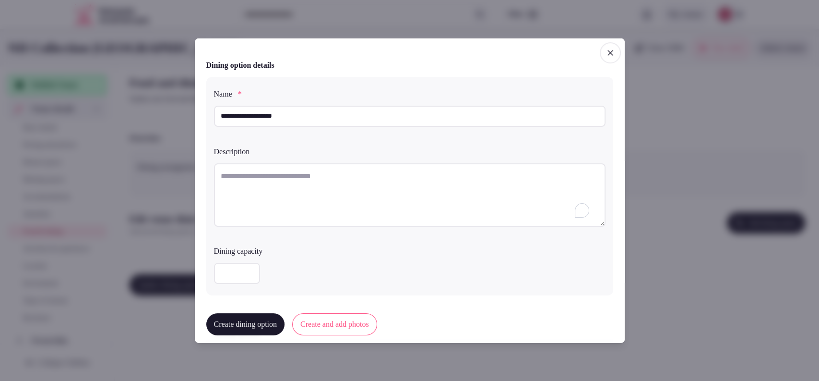
paste textarea "**********"
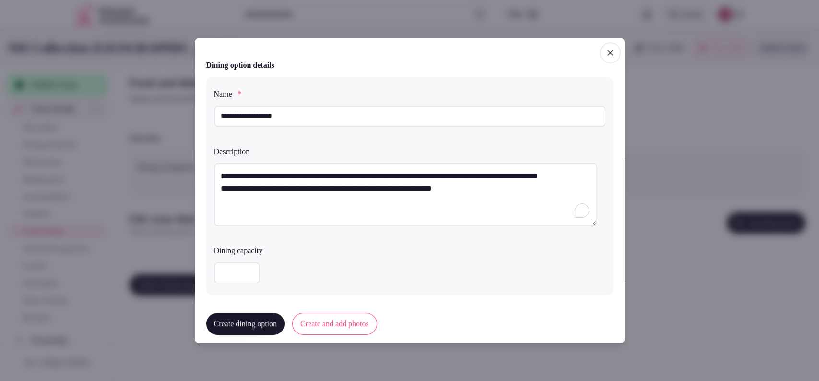
click at [217, 199] on textarea "**********" at bounding box center [405, 194] width 383 height 63
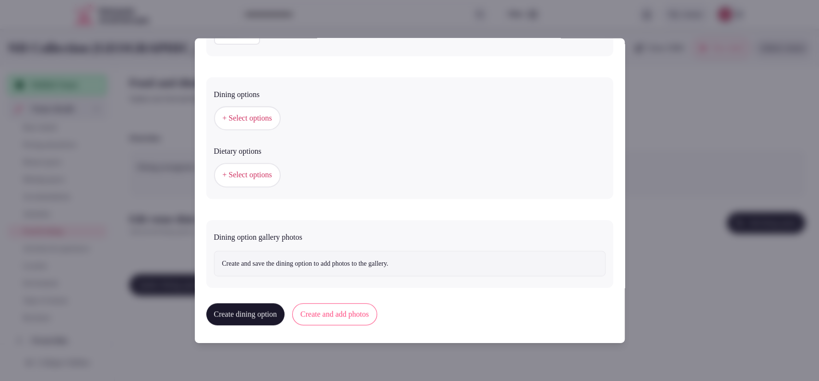
type textarea "**********"
click at [240, 113] on span "+ Select options" at bounding box center [247, 118] width 49 height 11
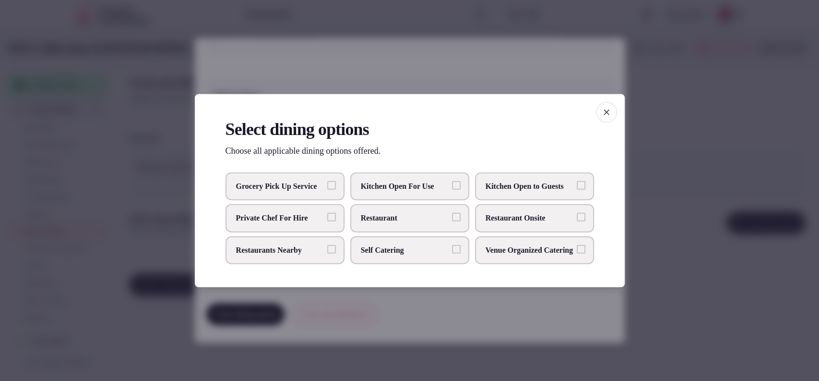
click at [511, 215] on span "Restaurant Onsite" at bounding box center [530, 218] width 88 height 11
click at [577, 215] on button "Restaurant Onsite" at bounding box center [581, 217] width 9 height 9
click at [686, 209] on div at bounding box center [409, 190] width 819 height 381
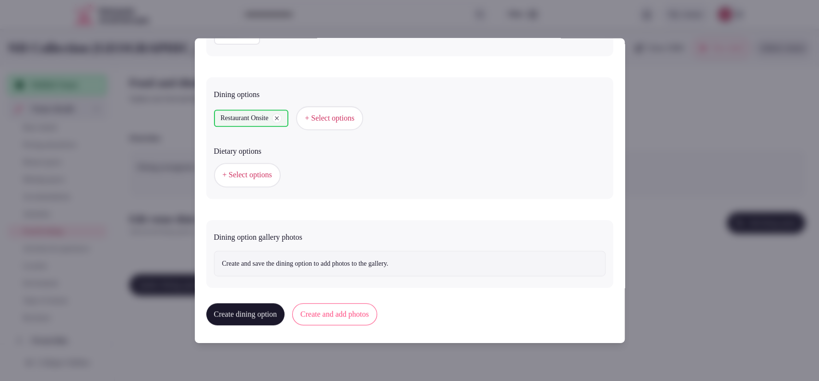
click at [346, 308] on button "Create and add photos" at bounding box center [334, 314] width 85 height 22
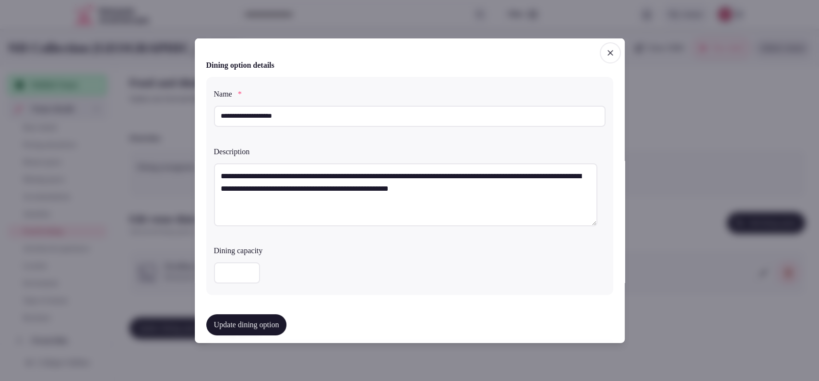
scroll to position [266, 0]
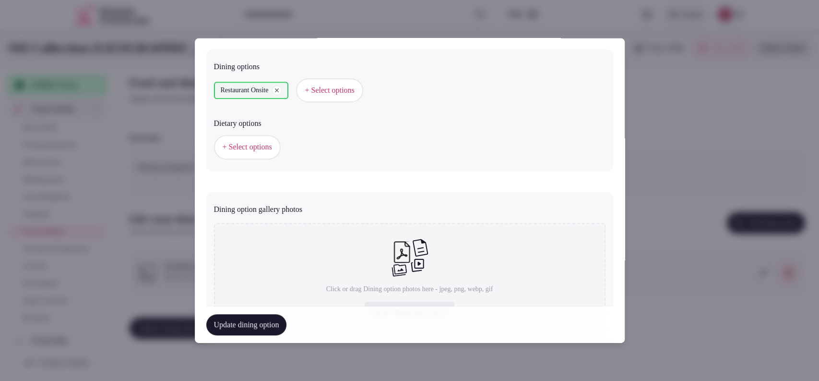
click at [272, 148] on span "+ Select options" at bounding box center [247, 147] width 49 height 11
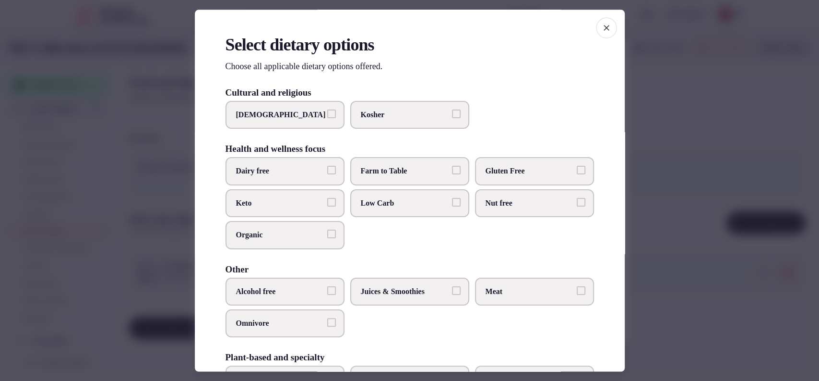
click at [681, 133] on div at bounding box center [409, 190] width 819 height 381
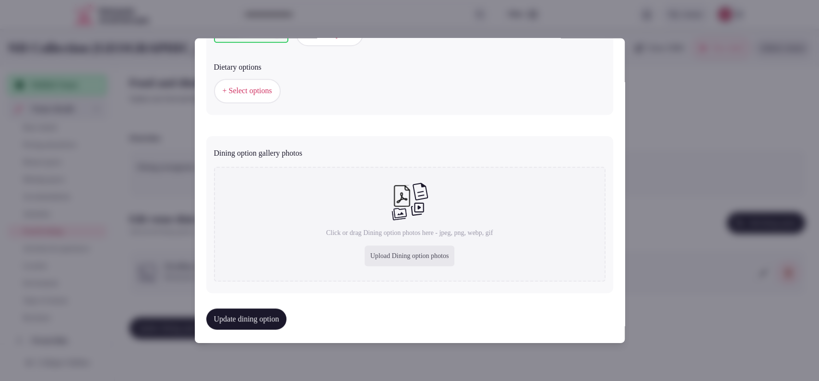
scroll to position [327, 0]
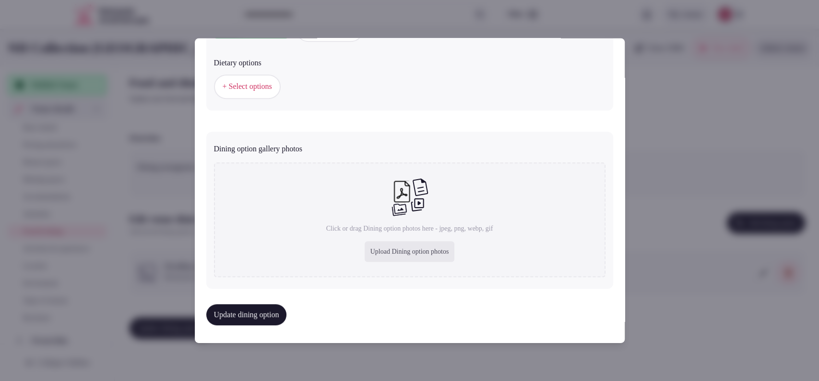
click at [383, 257] on div "Upload Dining option photos" at bounding box center [410, 251] width 90 height 21
type input "**********"
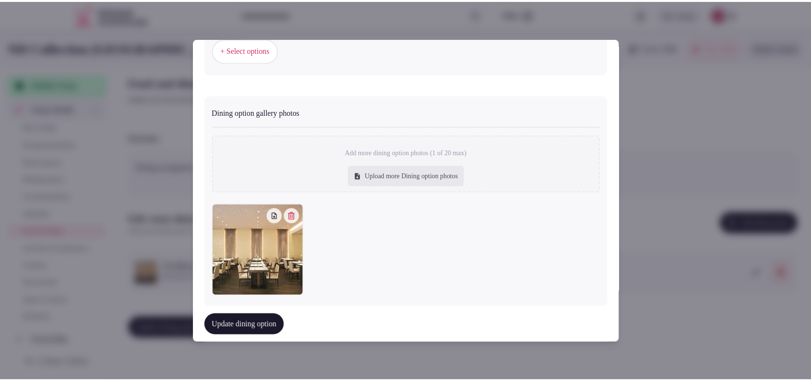
scroll to position [380, 0]
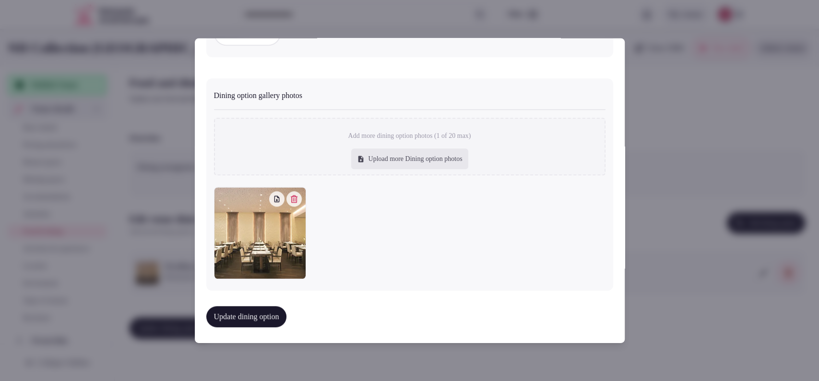
click at [263, 312] on button "Update dining option" at bounding box center [246, 316] width 81 height 21
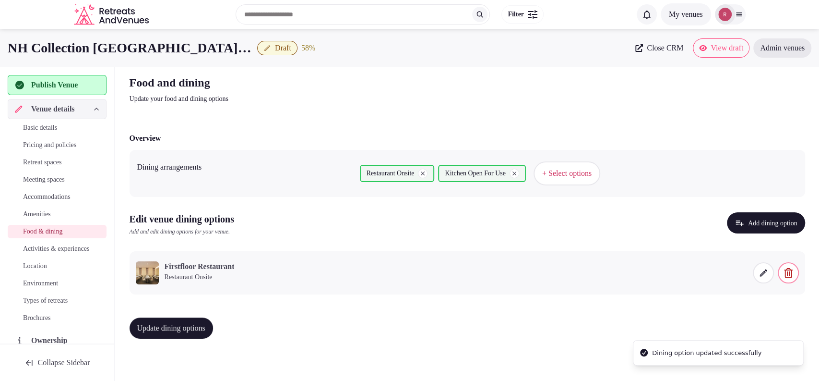
click at [183, 320] on button "Update dining options" at bounding box center [172, 327] width 84 height 21
click at [51, 253] on span "Activities & experiences" at bounding box center [56, 249] width 66 height 10
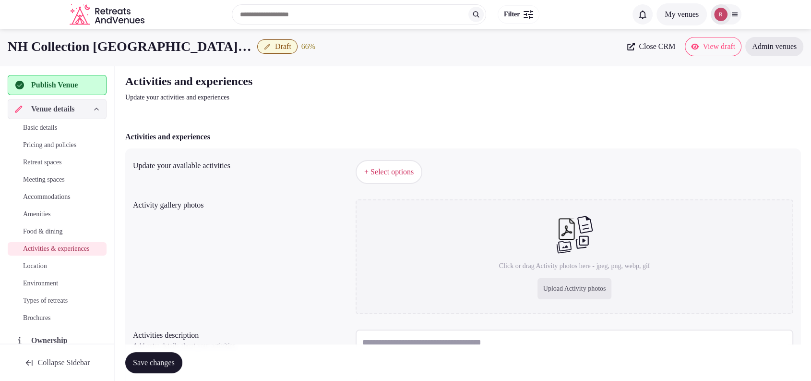
scroll to position [87, 0]
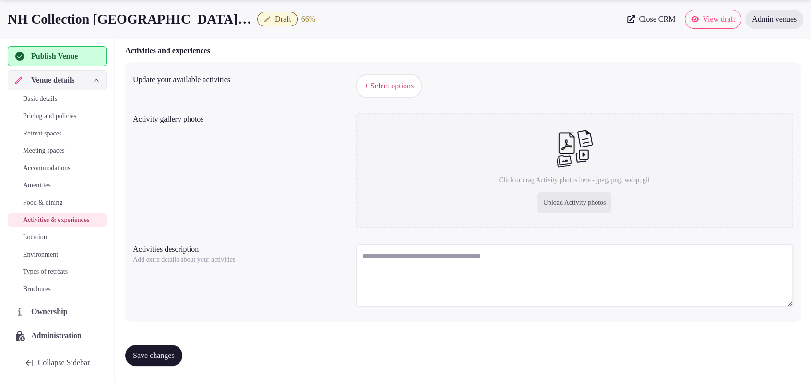
click at [47, 185] on span "Amenities" at bounding box center [37, 185] width 28 height 10
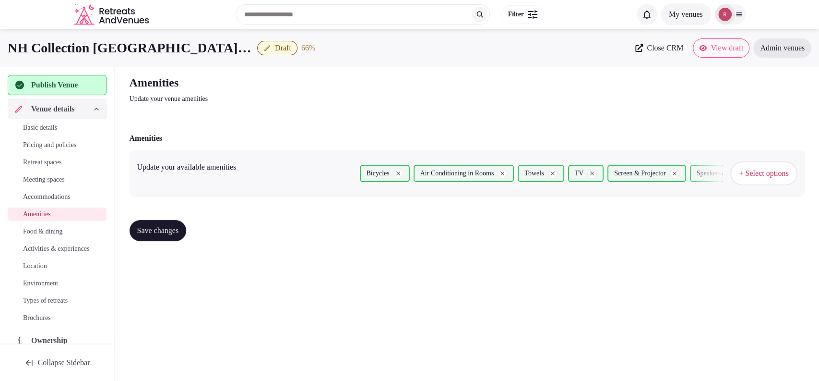
click at [748, 172] on span "+ Select options" at bounding box center [763, 173] width 49 height 11
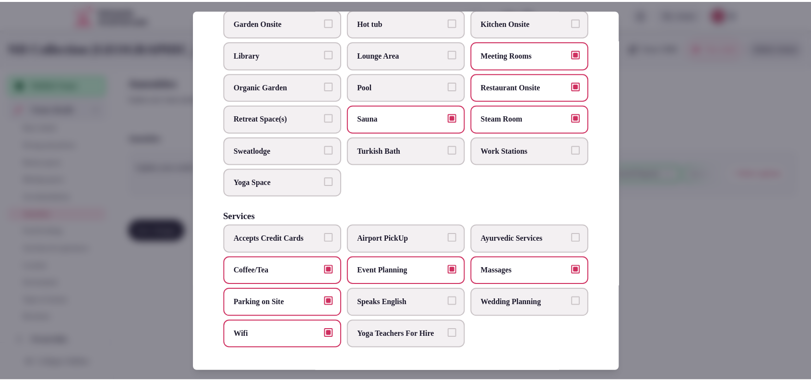
scroll to position [486, 0]
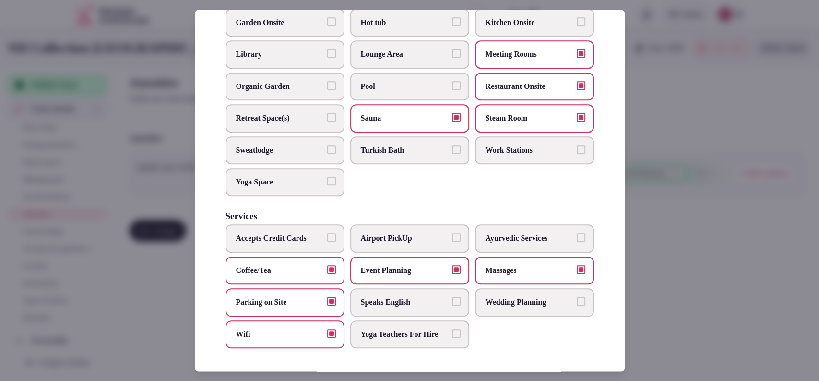
click at [654, 261] on div at bounding box center [409, 190] width 819 height 381
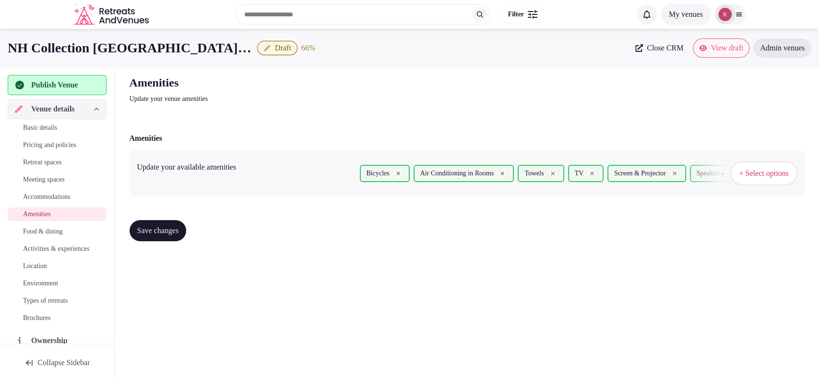
click at [43, 252] on span "Activities & experiences" at bounding box center [56, 249] width 66 height 10
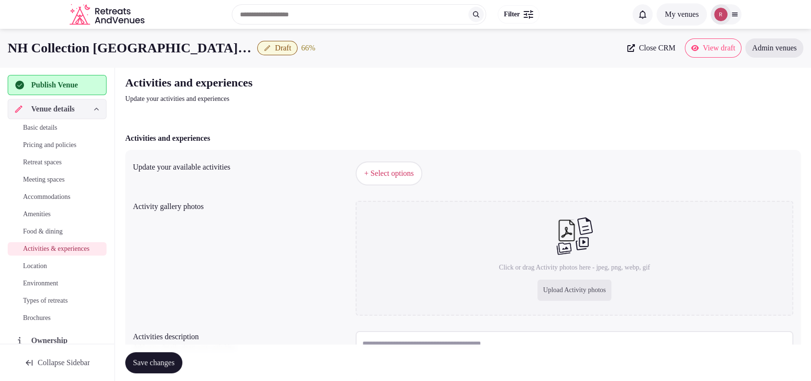
scroll to position [87, 0]
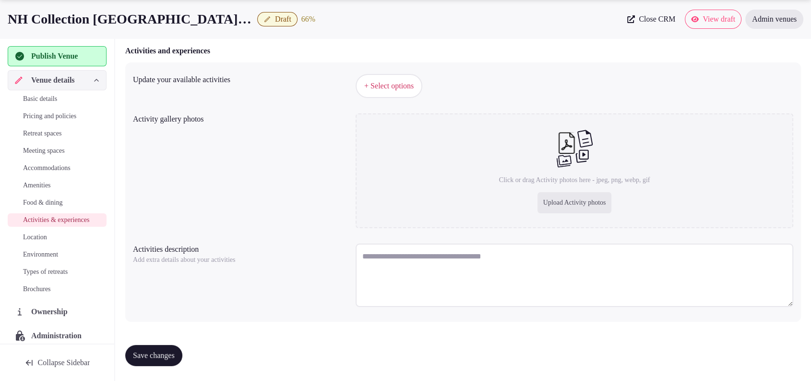
click at [573, 208] on div "Upload Activity photos" at bounding box center [575, 202] width 74 height 21
type input "**********"
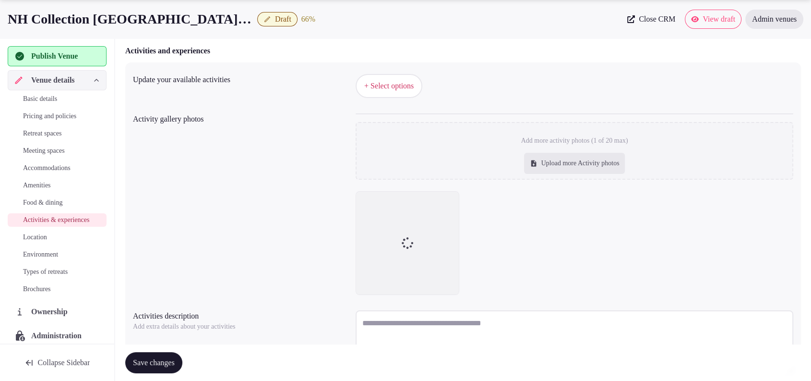
drag, startPoint x: 249, startPoint y: 20, endPoint x: 495, endPoint y: 22, distance: 246.2
click at [495, 22] on div "NH Collection Dresden Altmarkt Draft 66 %" at bounding box center [315, 19] width 614 height 19
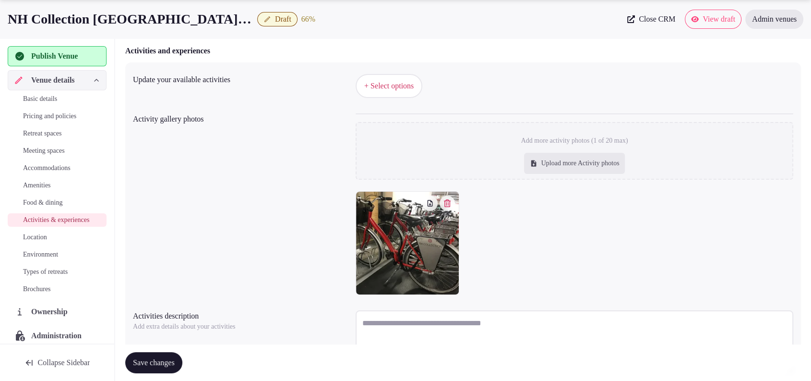
click at [559, 163] on div "Upload more Activity photos" at bounding box center [574, 163] width 101 height 21
type input "**********"
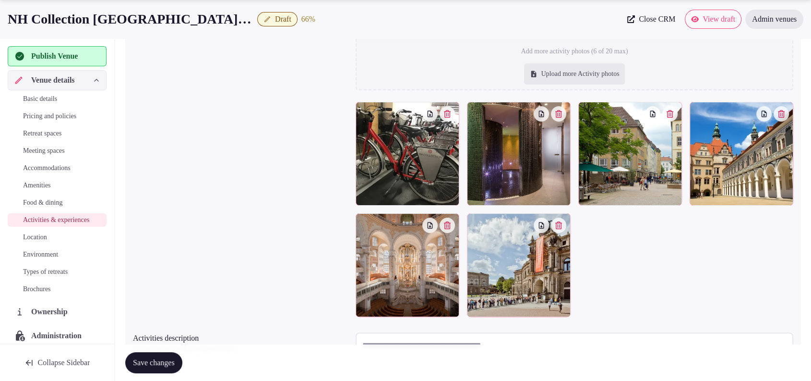
scroll to position [181, 0]
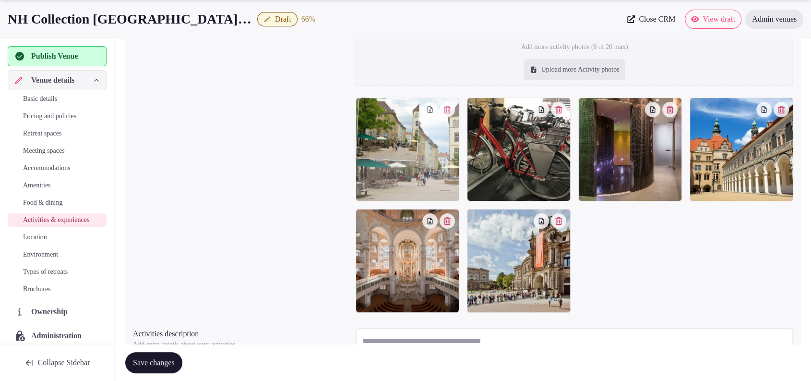
drag, startPoint x: 651, startPoint y: 168, endPoint x: 468, endPoint y: 188, distance: 184.0
click at [468, 188] on body "Search Popular Destinations Toscana, Italy Riviera Maya, Mexico Indonesia, Bali…" at bounding box center [405, 142] width 811 height 646
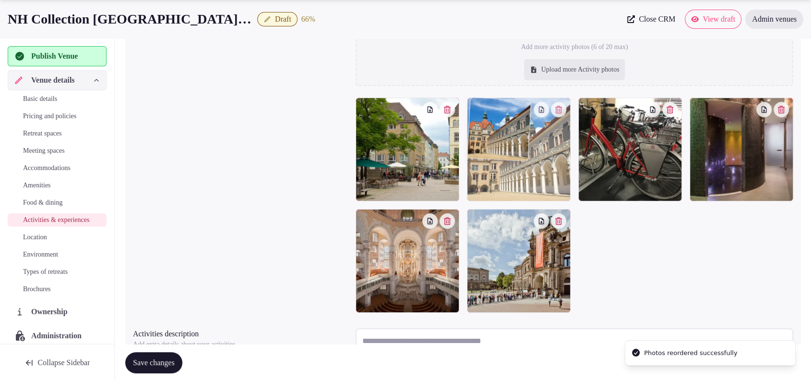
drag, startPoint x: 736, startPoint y: 147, endPoint x: 529, endPoint y: 168, distance: 207.5
click at [529, 168] on body "Search Popular Destinations Toscana, Italy Riviera Maya, Mexico Indonesia, Bali…" at bounding box center [405, 142] width 811 height 646
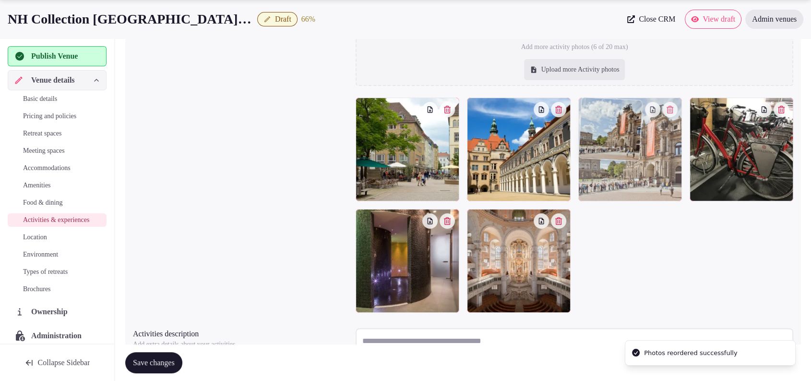
drag, startPoint x: 544, startPoint y: 275, endPoint x: 650, endPoint y: 194, distance: 133.5
click at [650, 194] on body "Search Popular Destinations Toscana, Italy Riviera Maya, Mexico Indonesia, Bali…" at bounding box center [405, 142] width 811 height 646
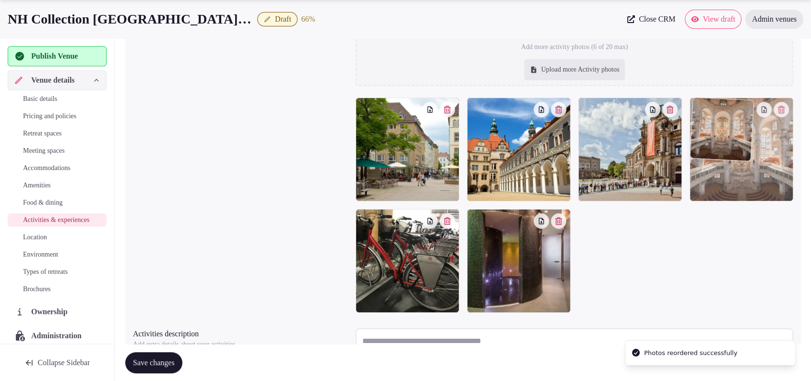
drag, startPoint x: 557, startPoint y: 287, endPoint x: 749, endPoint y: 180, distance: 220.0
click at [749, 180] on body "Search Popular Destinations Toscana, Italy Riviera Maya, Mexico Indonesia, Bali…" at bounding box center [405, 142] width 811 height 646
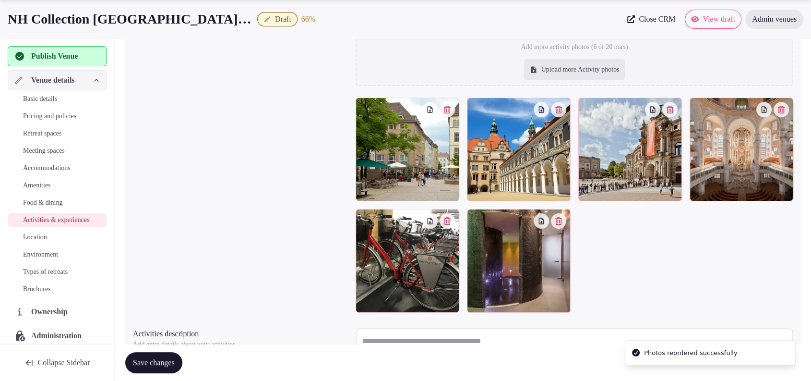
click at [153, 363] on span "Save changes" at bounding box center [154, 363] width 42 height 10
click at [42, 242] on span "Location" at bounding box center [35, 237] width 24 height 10
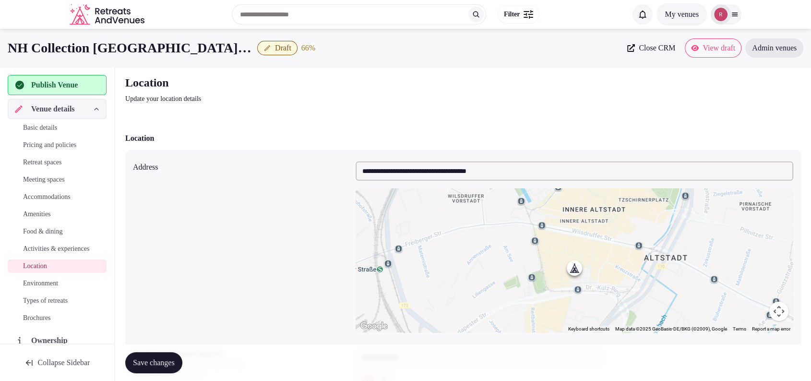
click at [35, 249] on span "Activities & experiences" at bounding box center [56, 249] width 66 height 10
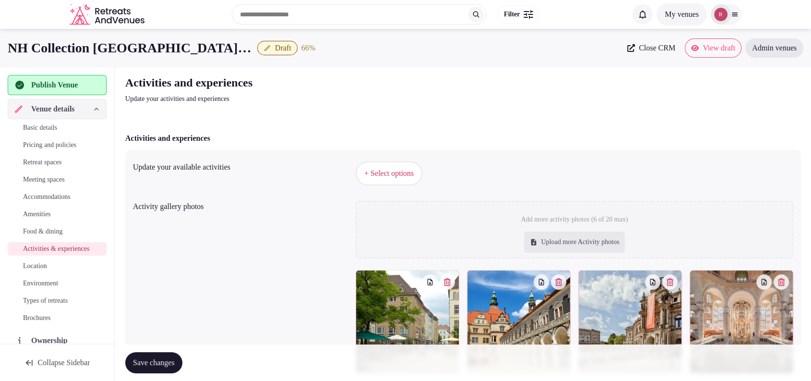
scroll to position [257, 0]
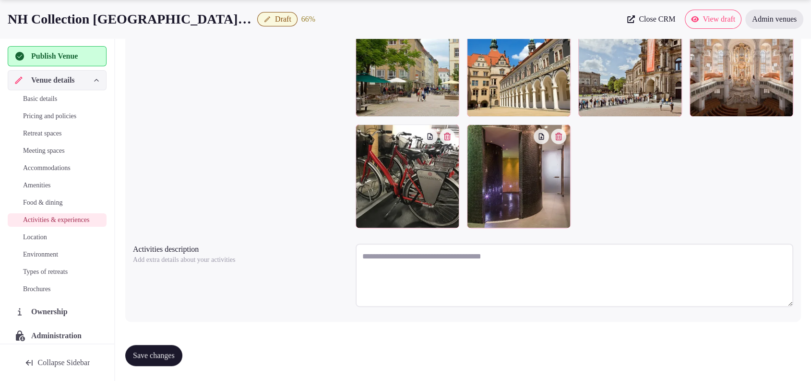
click at [433, 264] on textarea at bounding box center [575, 274] width 438 height 63
paste textarea "**********"
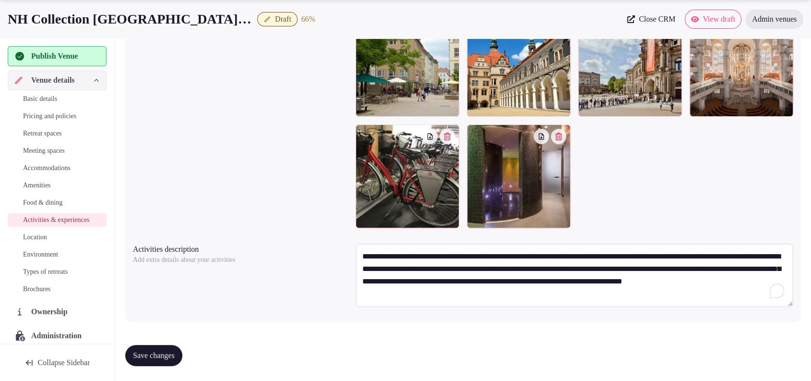
type textarea "**********"
click at [161, 355] on span "Save changes" at bounding box center [154, 355] width 42 height 10
click at [35, 240] on link "Location" at bounding box center [57, 236] width 99 height 13
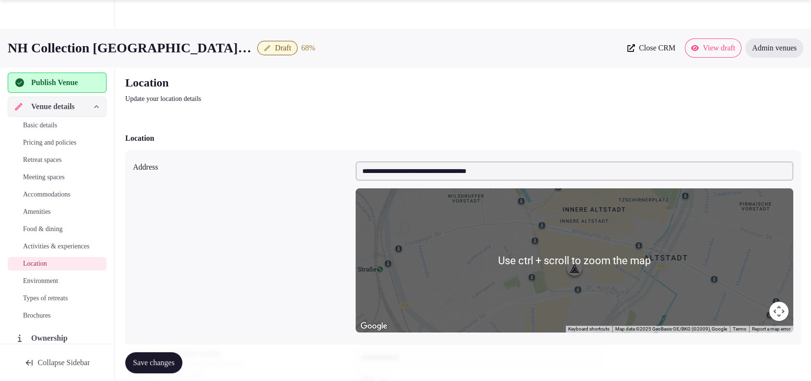
scroll to position [201, 0]
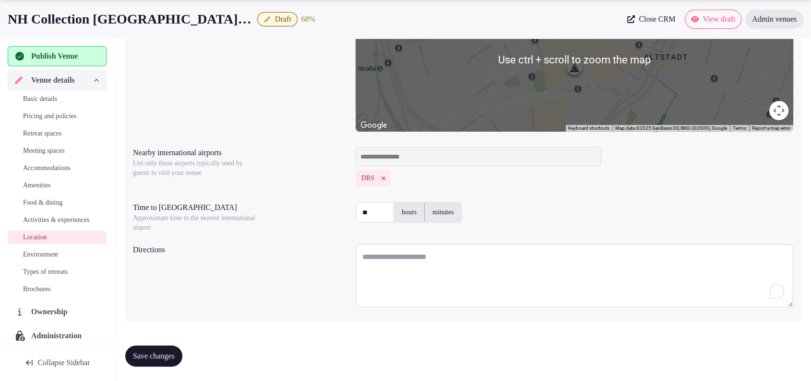
click at [452, 264] on textarea "To enrich screen reader interactions, please activate Accessibility in Grammarl…" at bounding box center [575, 275] width 438 height 63
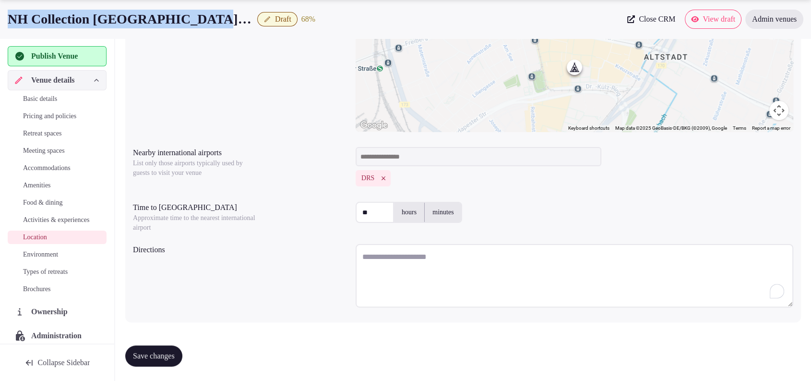
drag, startPoint x: 218, startPoint y: 18, endPoint x: 0, endPoint y: 10, distance: 218.1
click at [0, 10] on div "NH Collection Dresden Altmarkt Draft 68 % Close CRM View draft Admin venues" at bounding box center [405, 19] width 811 height 19
copy h1 "NH Collection [GEOGRAPHIC_DATA] Altmarkt"
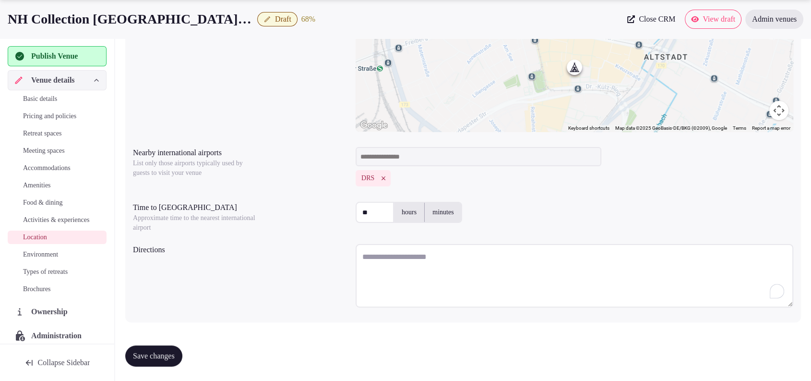
click at [409, 275] on textarea "To enrich screen reader interactions, please activate Accessibility in Grammarl…" at bounding box center [575, 275] width 438 height 63
paste textarea "**********"
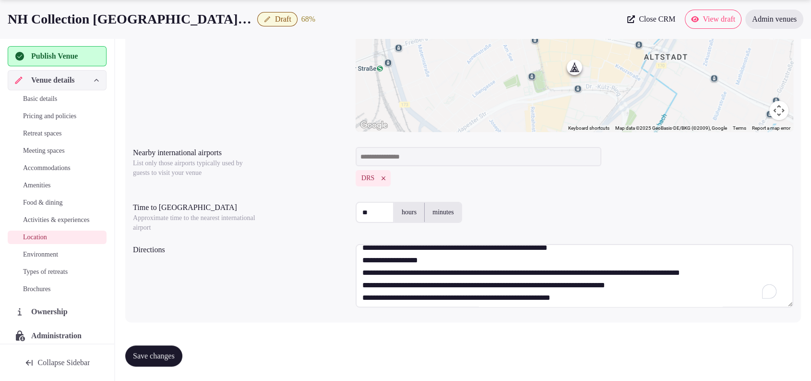
scroll to position [13, 0]
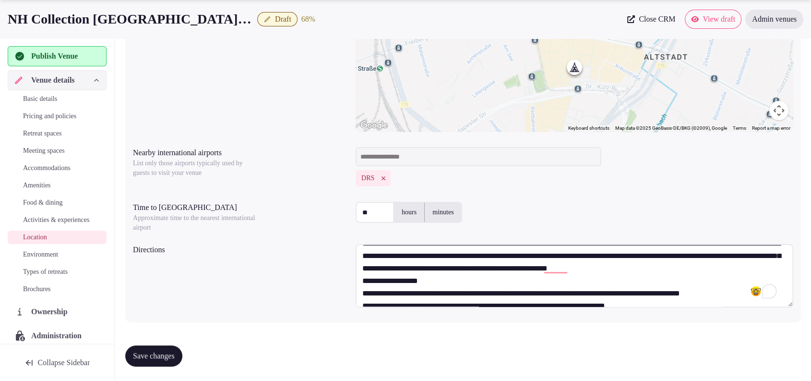
click at [454, 275] on textarea "**********" at bounding box center [575, 275] width 438 height 63
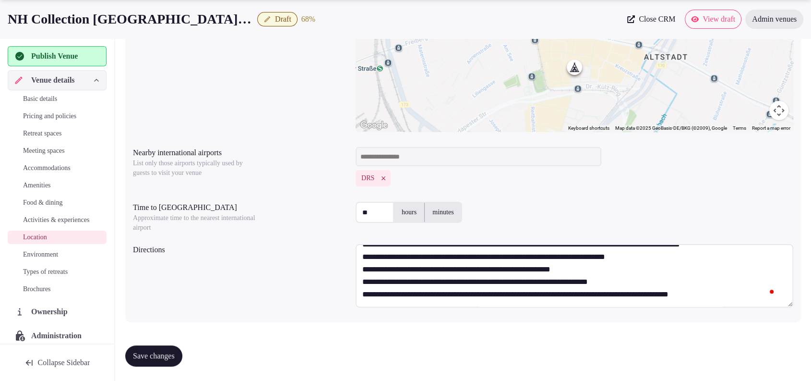
scroll to position [0, 0]
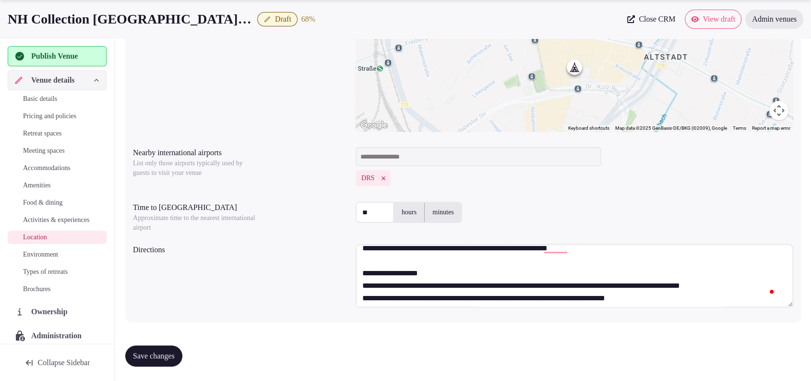
click at [443, 286] on textarea "**********" at bounding box center [575, 275] width 438 height 63
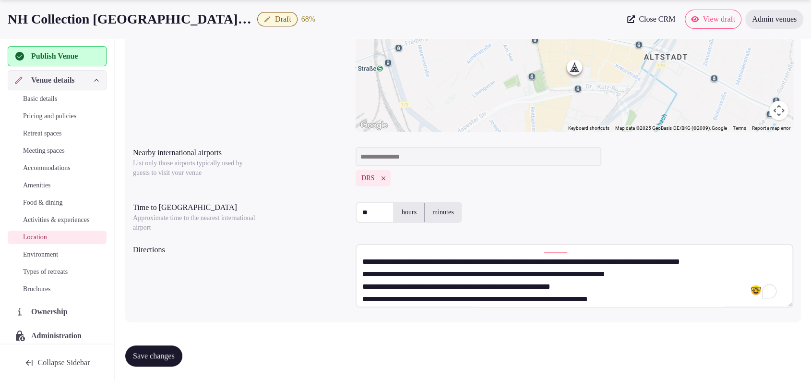
scroll to position [99, 0]
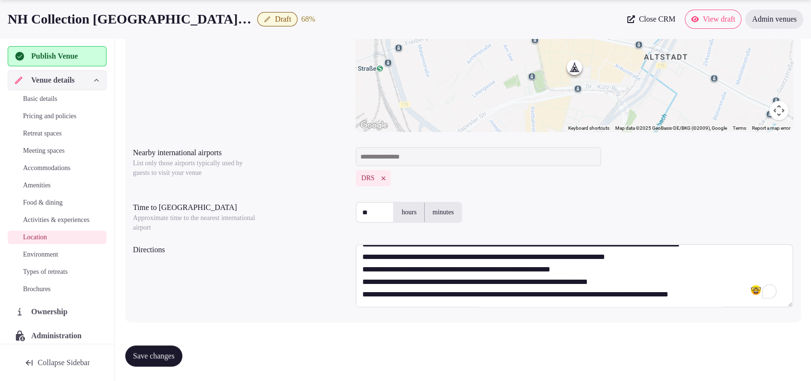
type textarea "**********"
click at [171, 354] on span "Save changes" at bounding box center [154, 356] width 42 height 10
click at [158, 359] on span "Save changes" at bounding box center [154, 356] width 42 height 10
click at [33, 258] on link "Environment" at bounding box center [57, 254] width 99 height 13
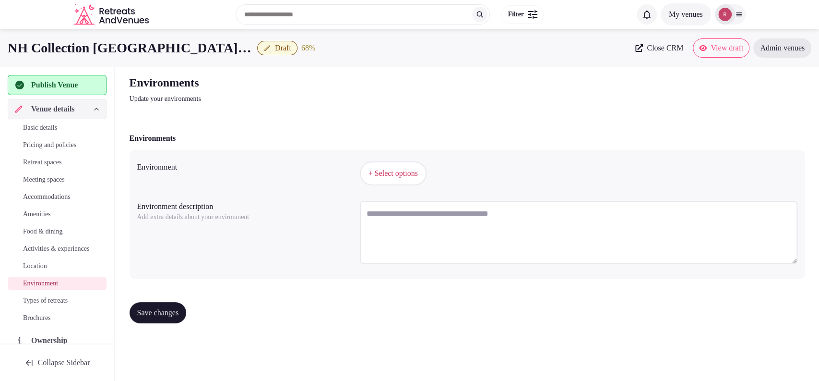
click at [363, 184] on div "+ Select options" at bounding box center [579, 173] width 438 height 24
click at [375, 178] on span "+ Select options" at bounding box center [393, 173] width 49 height 11
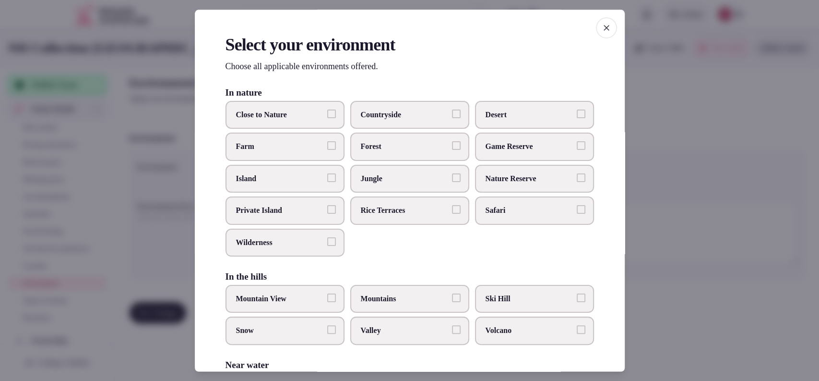
scroll to position [203, 0]
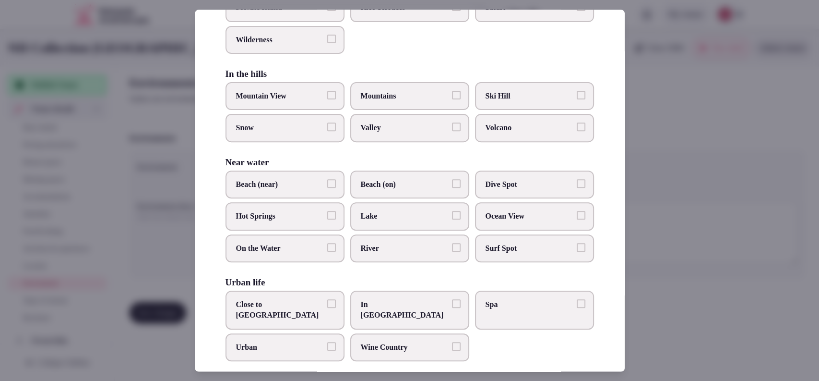
click at [295, 303] on span "Close to City Center" at bounding box center [280, 310] width 88 height 22
click at [327, 303] on button "Close to City Center" at bounding box center [331, 303] width 9 height 9
click at [713, 272] on div at bounding box center [409, 190] width 819 height 381
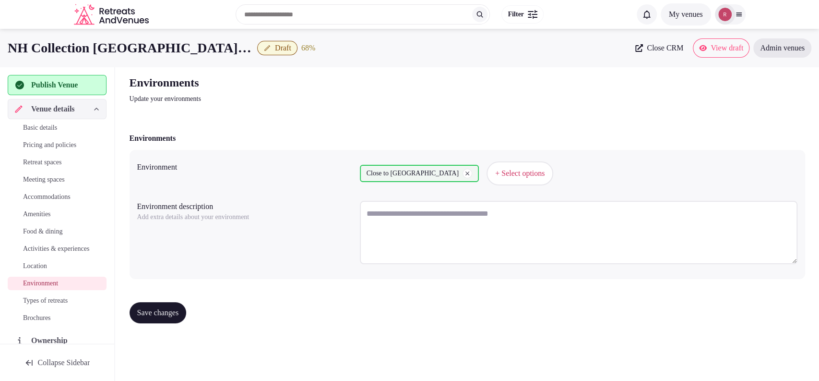
click at [152, 316] on span "Save changes" at bounding box center [158, 313] width 42 height 10
click at [36, 305] on span "Types of retreats" at bounding box center [45, 301] width 45 height 10
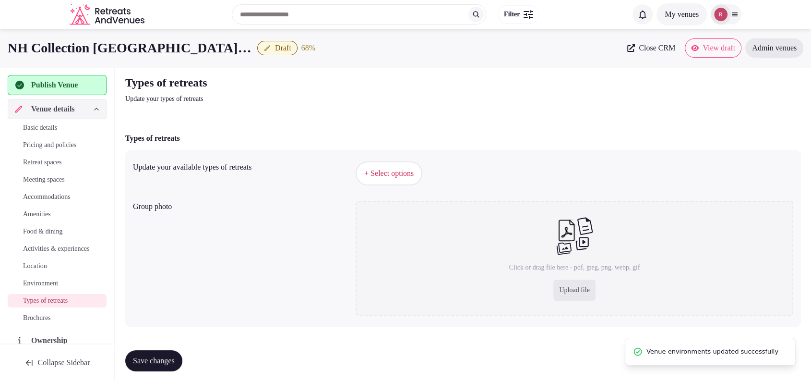
click at [403, 176] on span "+ Select options" at bounding box center [388, 173] width 49 height 11
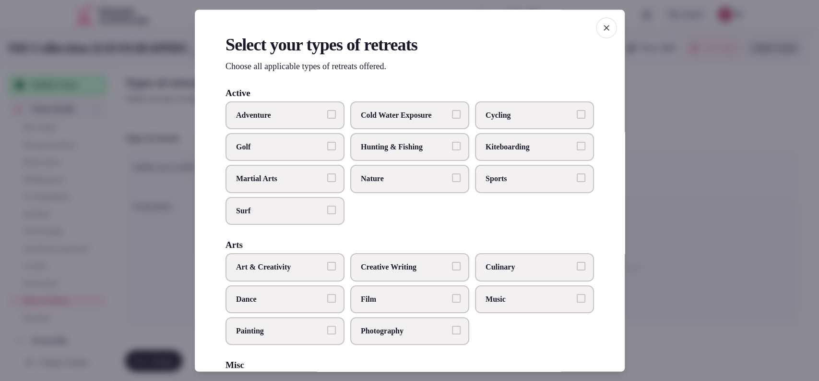
scroll to position [316, 0]
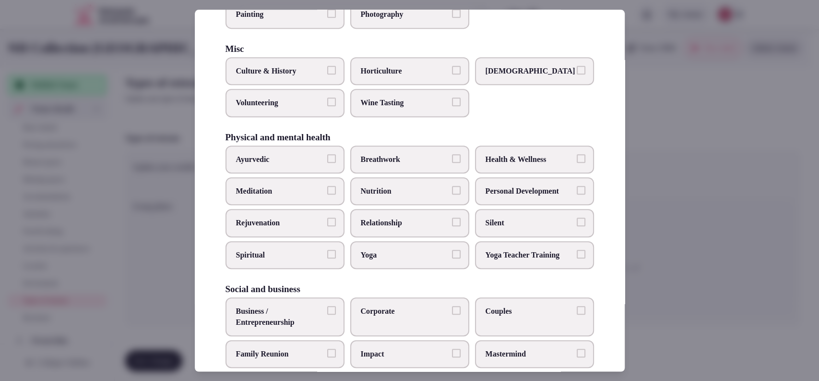
click at [285, 348] on span "Family Reunion" at bounding box center [280, 353] width 88 height 11
click at [327, 348] on button "Family Reunion" at bounding box center [331, 352] width 9 height 9
click at [290, 323] on span "Business / Entrepreneurship" at bounding box center [280, 317] width 88 height 22
click at [327, 314] on button "Business / Entrepreneurship" at bounding box center [331, 310] width 9 height 9
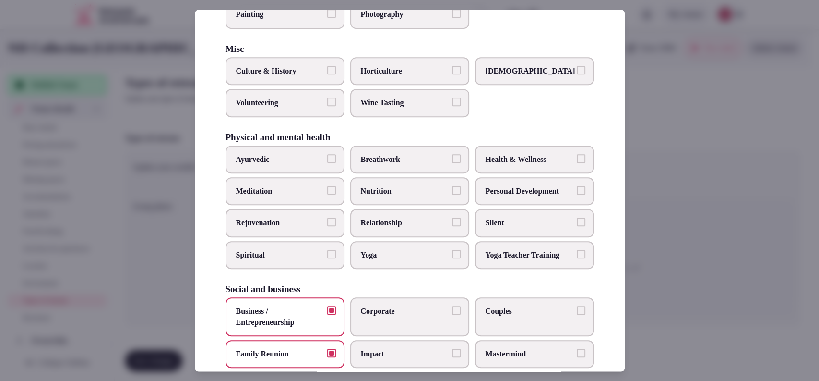
click at [385, 318] on label "Corporate" at bounding box center [409, 316] width 119 height 39
click at [452, 314] on button "Corporate" at bounding box center [456, 310] width 9 height 9
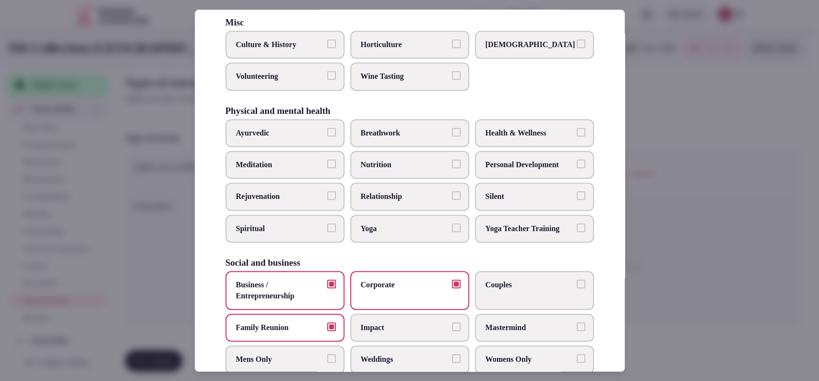
scroll to position [364, 0]
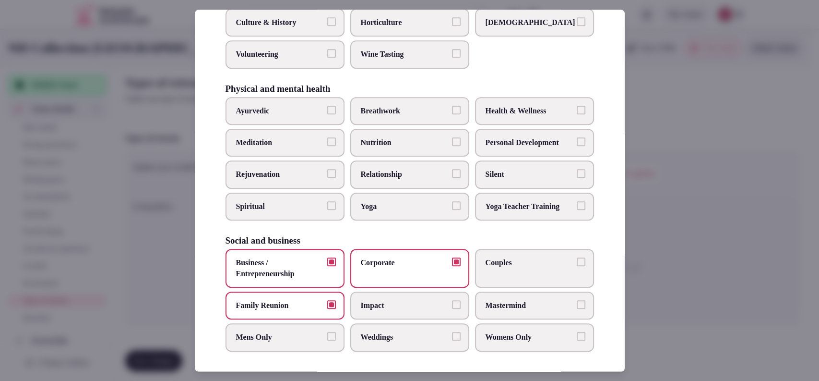
click at [428, 337] on span "Weddings" at bounding box center [405, 337] width 88 height 11
click at [452, 337] on button "Weddings" at bounding box center [456, 336] width 9 height 9
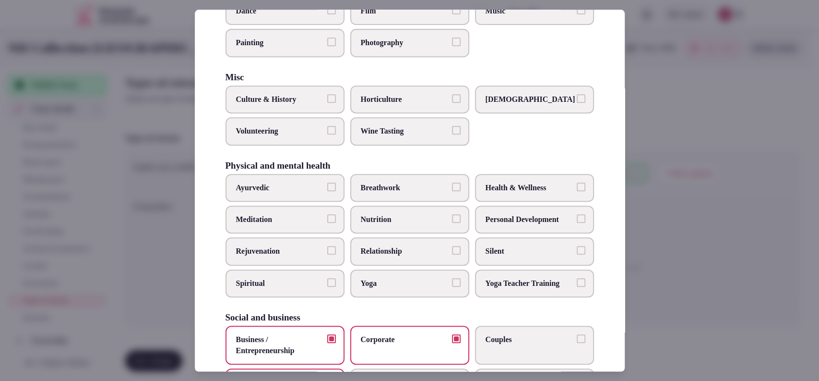
scroll to position [282, 0]
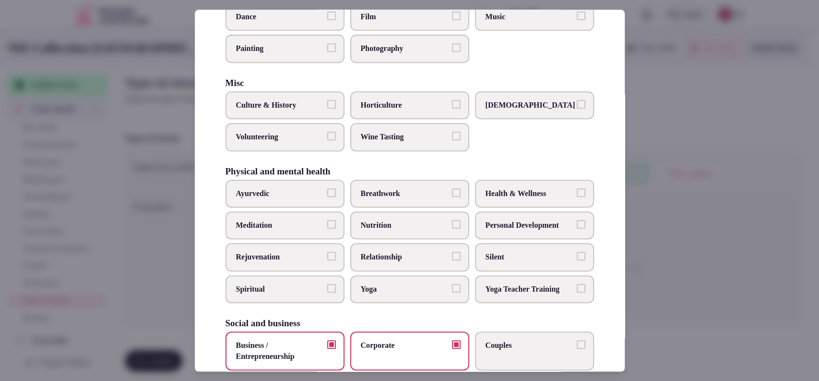
click at [546, 191] on span "Health & Wellness" at bounding box center [530, 193] width 88 height 11
click at [577, 191] on button "Health & Wellness" at bounding box center [581, 192] width 9 height 9
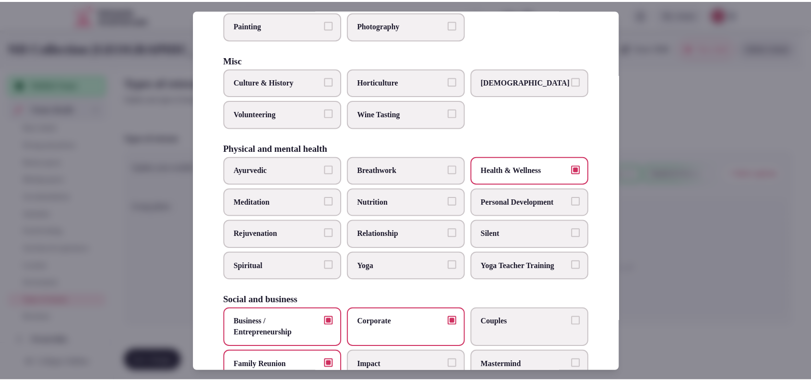
scroll to position [364, 0]
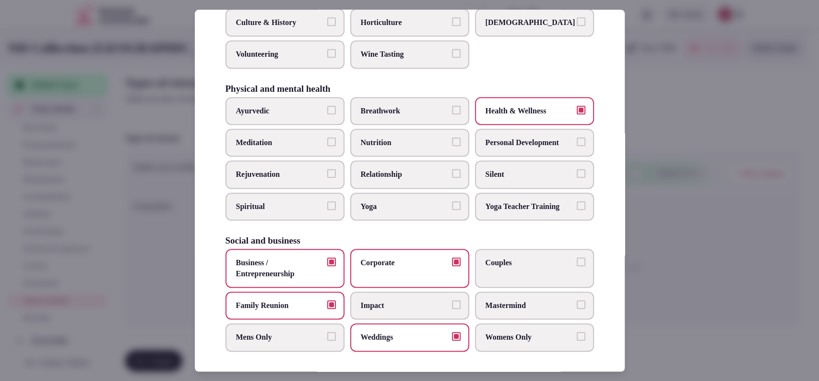
click at [663, 252] on div at bounding box center [409, 190] width 819 height 381
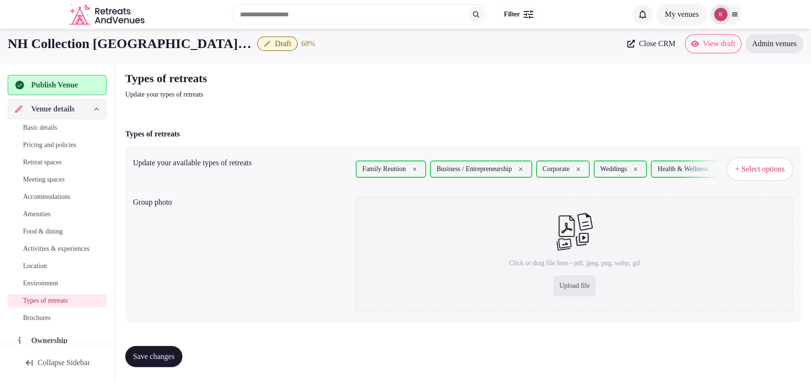
scroll to position [6, 0]
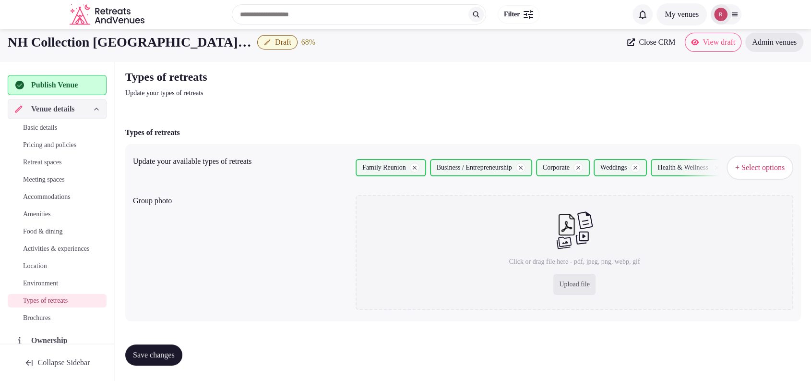
click at [172, 352] on span "Save changes" at bounding box center [154, 355] width 42 height 10
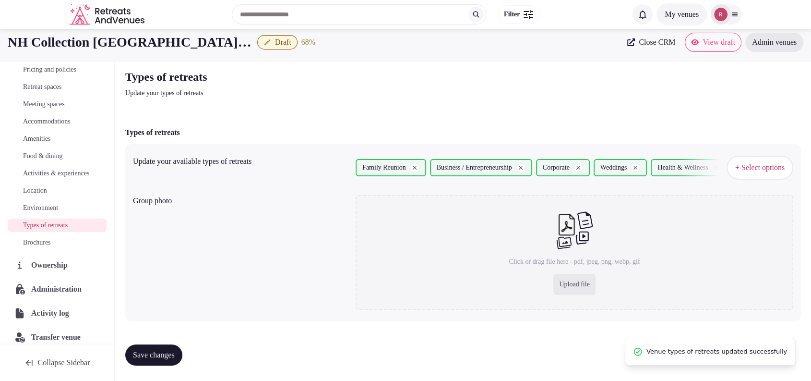
scroll to position [96, 0]
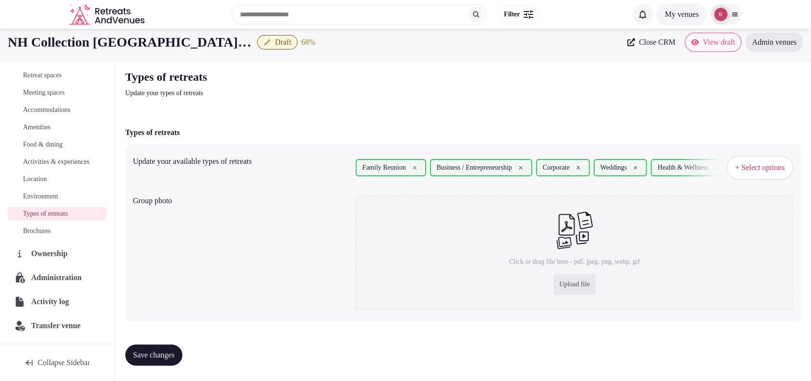
drag, startPoint x: 701, startPoint y: 37, endPoint x: 476, endPoint y: 68, distance: 226.7
click at [476, 68] on div "Types of retreats Update your types of retreats Types of retreats Update your a…" at bounding box center [463, 220] width 691 height 319
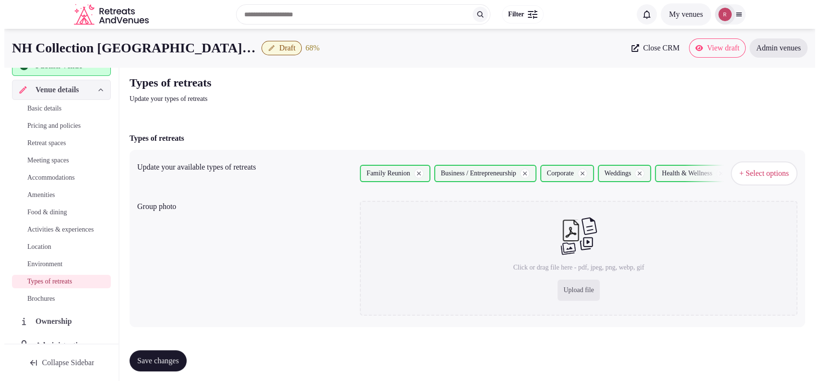
scroll to position [0, 0]
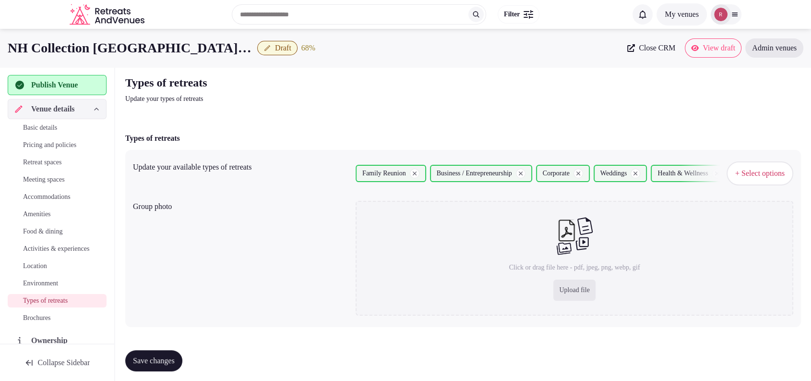
click at [182, 363] on button "Save changes" at bounding box center [153, 360] width 57 height 21
click at [73, 80] on span "Publish Venue" at bounding box center [54, 85] width 47 height 12
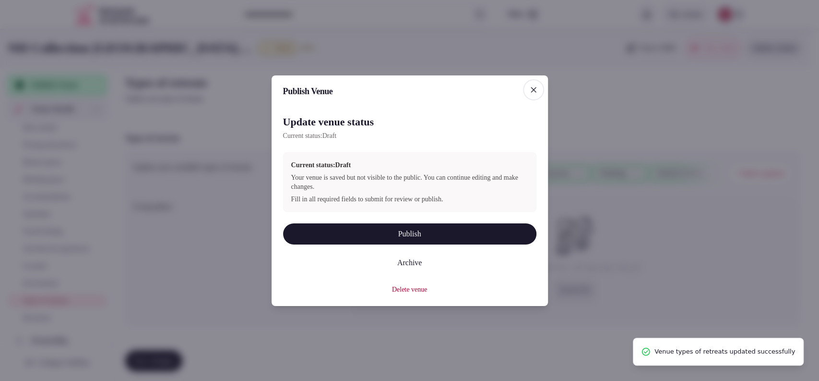
click at [350, 230] on button "Publish" at bounding box center [409, 233] width 253 height 21
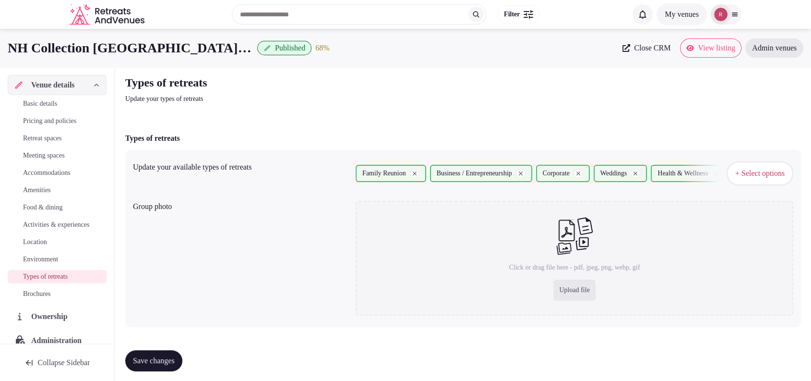
click at [55, 140] on span "Retreat spaces" at bounding box center [42, 138] width 38 height 10
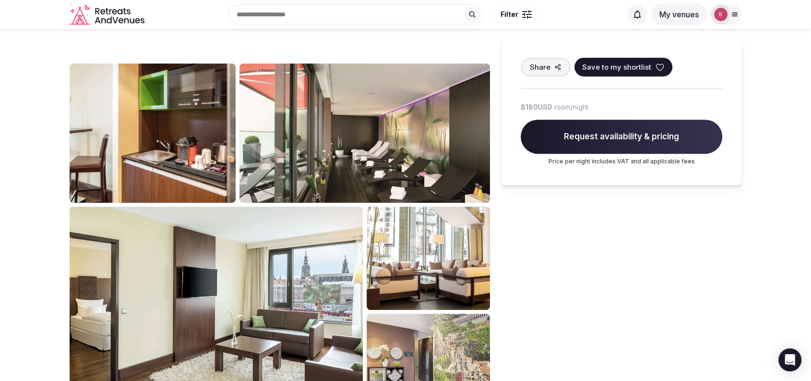
scroll to position [411, 0]
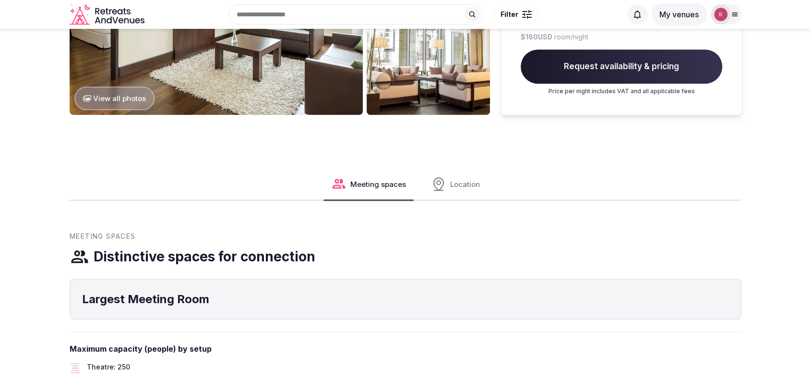
scroll to position [396, 0]
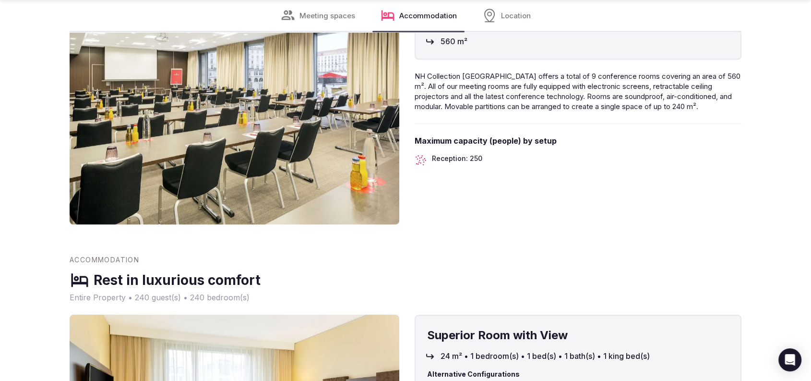
scroll to position [1332, 0]
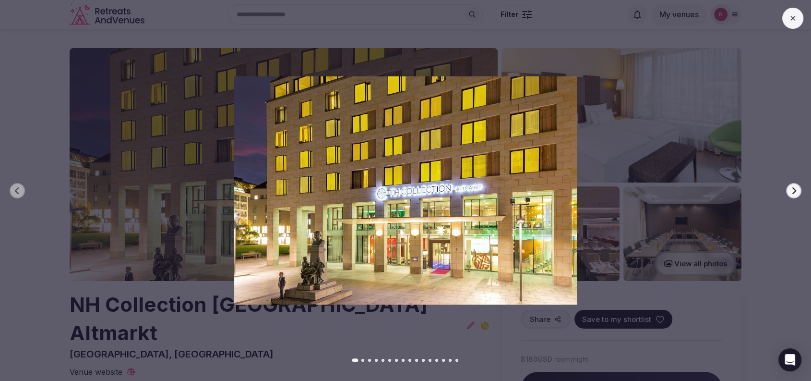
click at [796, 192] on icon "button" at bounding box center [794, 191] width 8 height 8
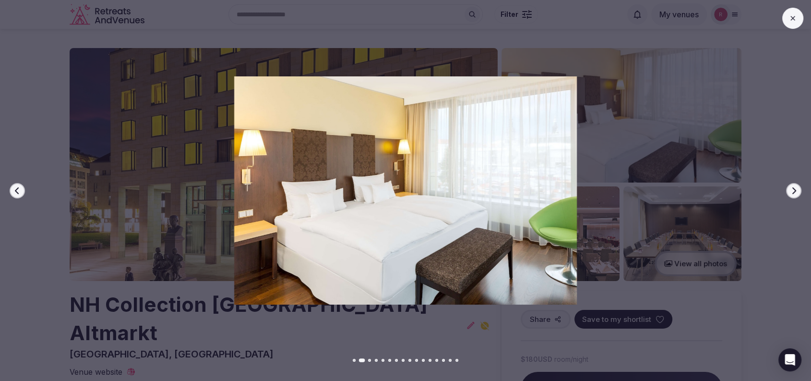
click at [796, 192] on icon "button" at bounding box center [794, 191] width 8 height 8
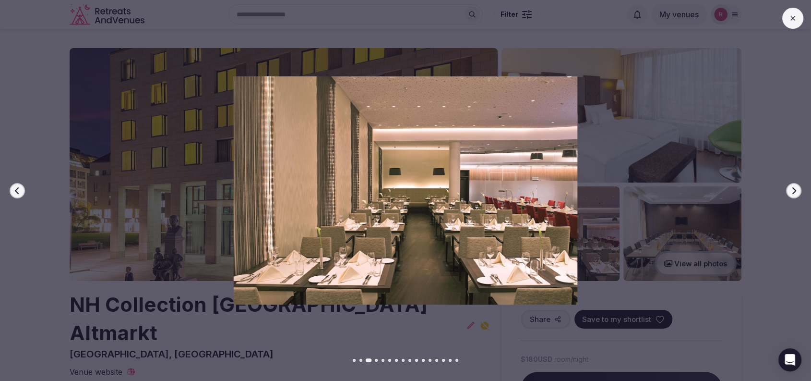
click at [796, 192] on icon "button" at bounding box center [794, 191] width 8 height 8
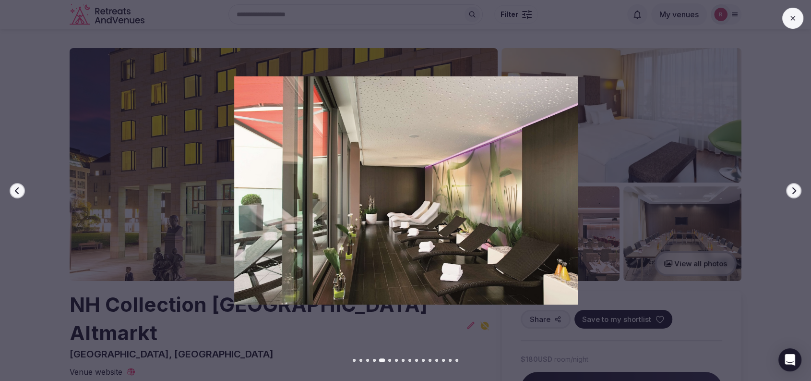
click at [796, 192] on icon "button" at bounding box center [794, 191] width 8 height 8
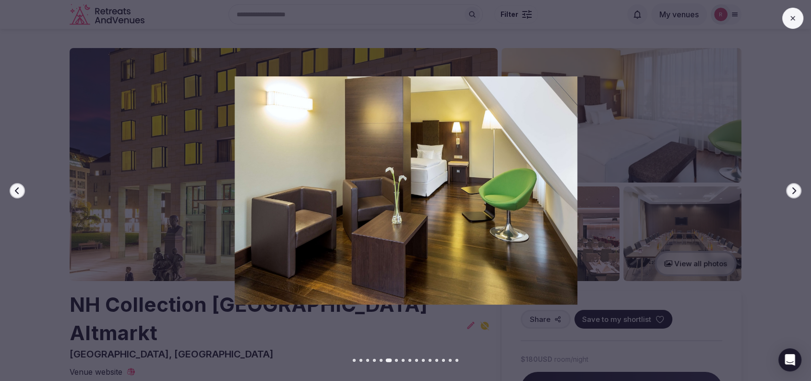
click at [796, 192] on icon "button" at bounding box center [794, 191] width 8 height 8
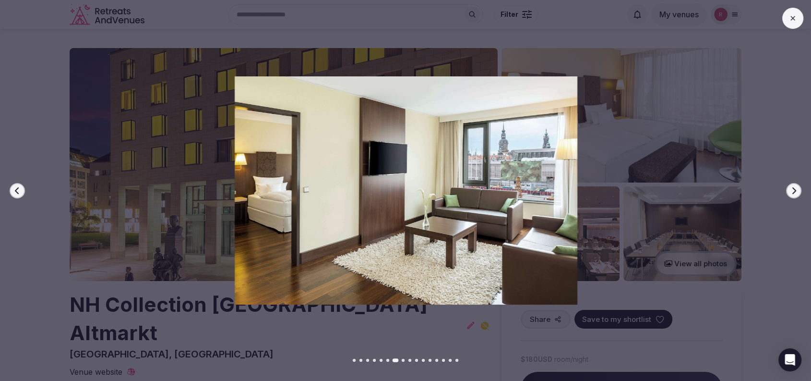
click at [796, 192] on icon "button" at bounding box center [794, 191] width 8 height 8
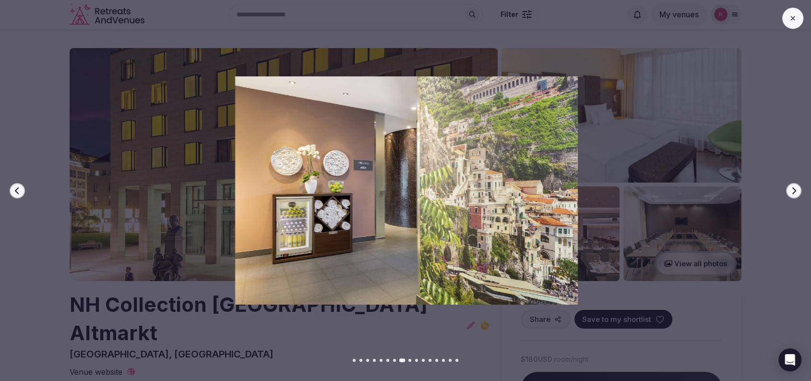
click at [796, 192] on icon "button" at bounding box center [794, 191] width 8 height 8
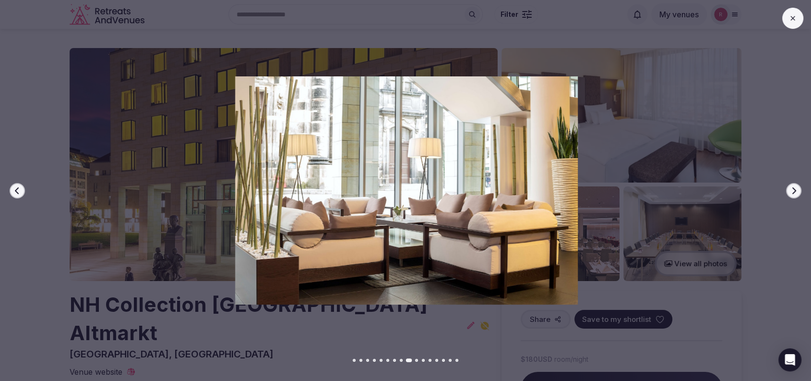
click at [12, 184] on button "Previous slide" at bounding box center [17, 190] width 15 height 15
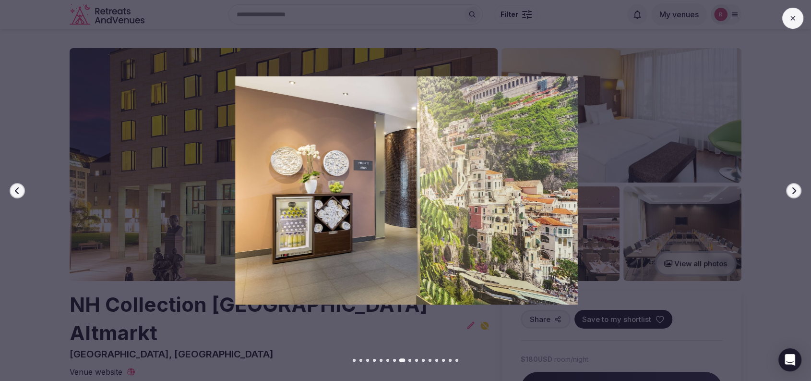
click at [784, 184] on div at bounding box center [402, 190] width 819 height 228
click at [791, 183] on button "Next slide" at bounding box center [793, 190] width 15 height 15
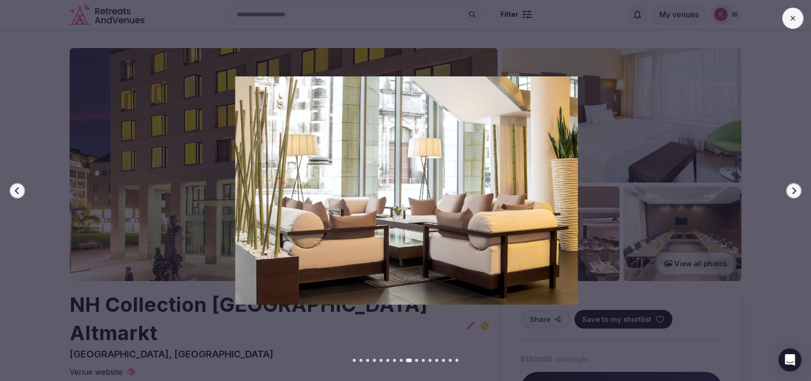
click at [791, 183] on button "Next slide" at bounding box center [793, 190] width 15 height 15
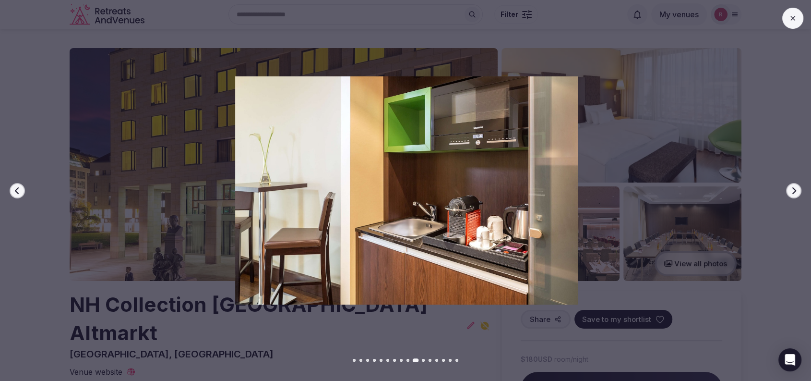
click at [790, 183] on button "Next slide" at bounding box center [793, 190] width 15 height 15
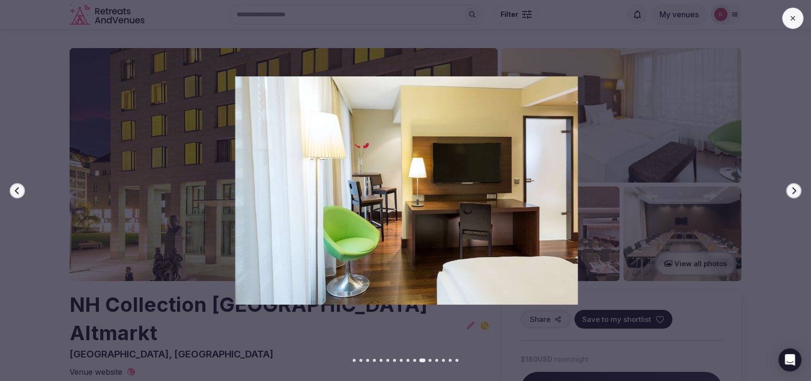
click at [790, 183] on button "Next slide" at bounding box center [793, 190] width 15 height 15
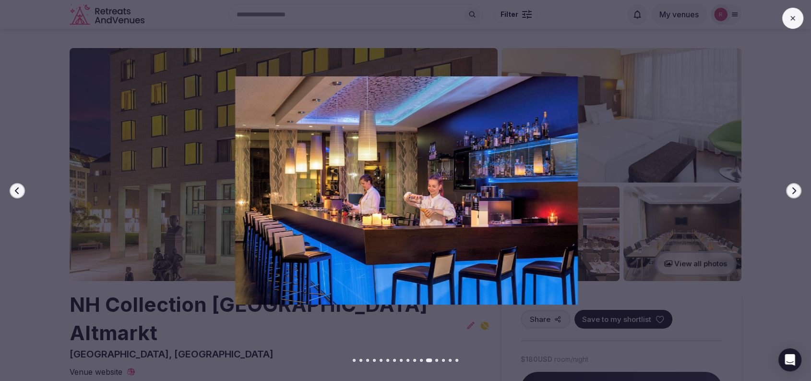
click at [790, 183] on button "Next slide" at bounding box center [793, 190] width 15 height 15
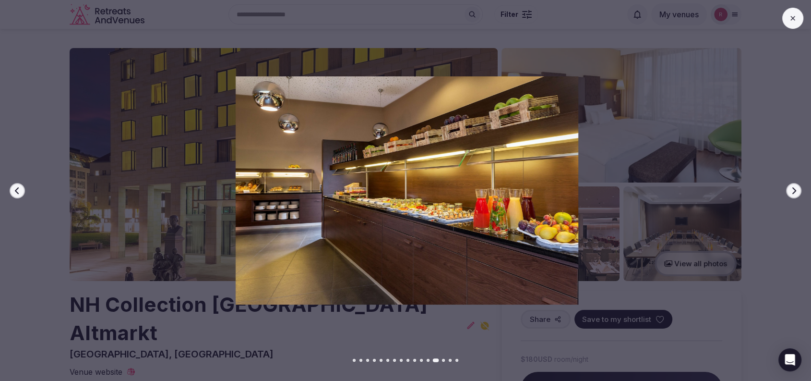
click at [778, 242] on div at bounding box center [403, 190] width 819 height 228
click at [787, 22] on button at bounding box center [792, 18] width 21 height 21
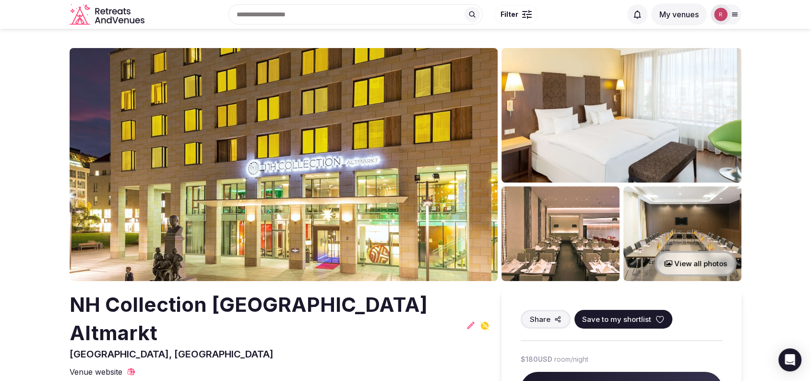
click at [681, 250] on img at bounding box center [682, 233] width 118 height 95
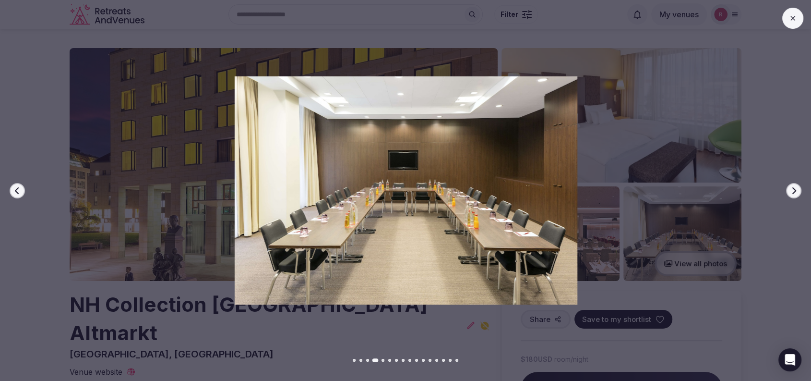
click at [21, 192] on button "Previous slide" at bounding box center [17, 190] width 15 height 15
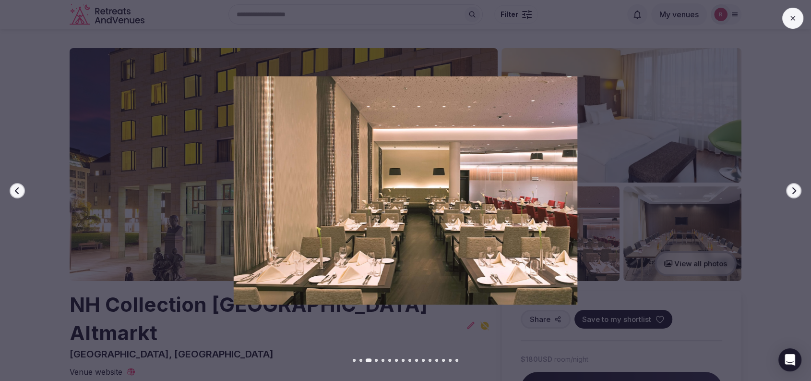
click at [21, 192] on button "Previous slide" at bounding box center [17, 190] width 15 height 15
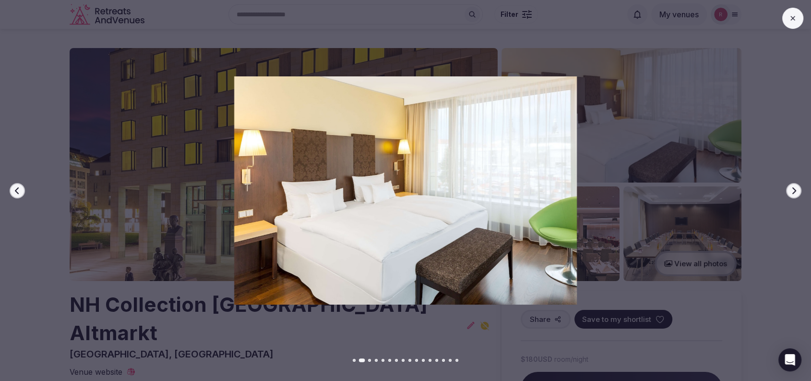
click at [21, 192] on button "Previous slide" at bounding box center [17, 190] width 15 height 15
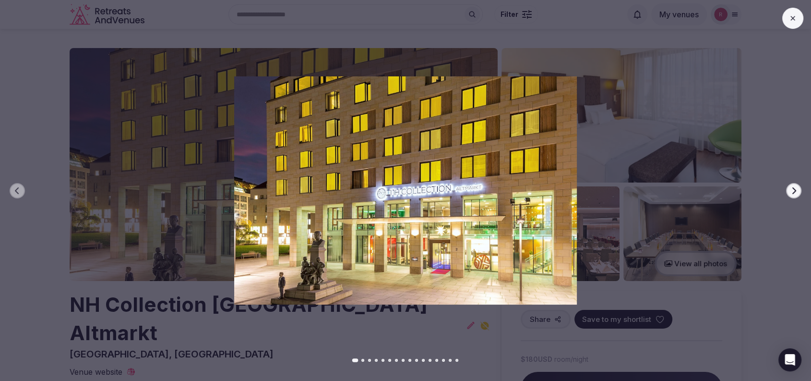
click at [793, 191] on icon "button" at bounding box center [794, 191] width 8 height 8
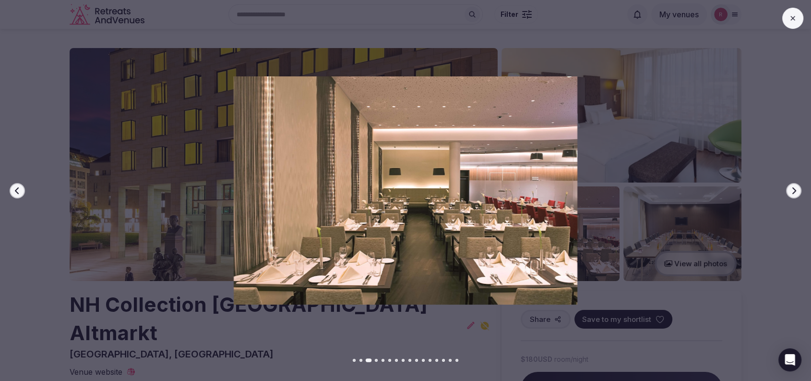
click at [793, 191] on icon "button" at bounding box center [794, 191] width 8 height 8
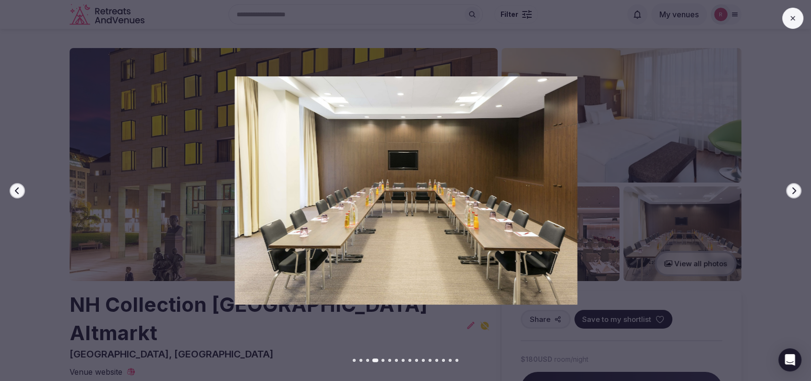
click at [793, 191] on icon "button" at bounding box center [794, 191] width 8 height 8
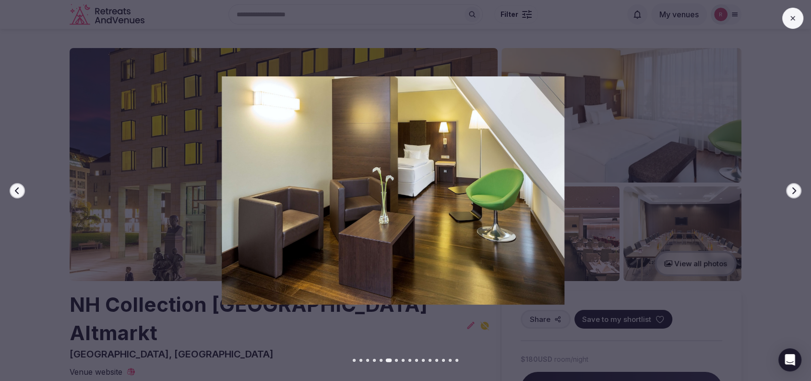
drag, startPoint x: 48, startPoint y: 191, endPoint x: 37, endPoint y: 193, distance: 11.4
click at [37, 193] on div at bounding box center [389, 190] width 819 height 228
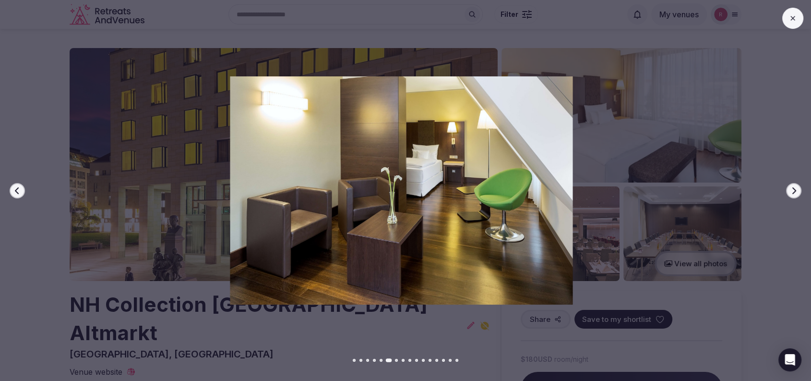
click at [12, 190] on button "Previous slide" at bounding box center [17, 190] width 15 height 15
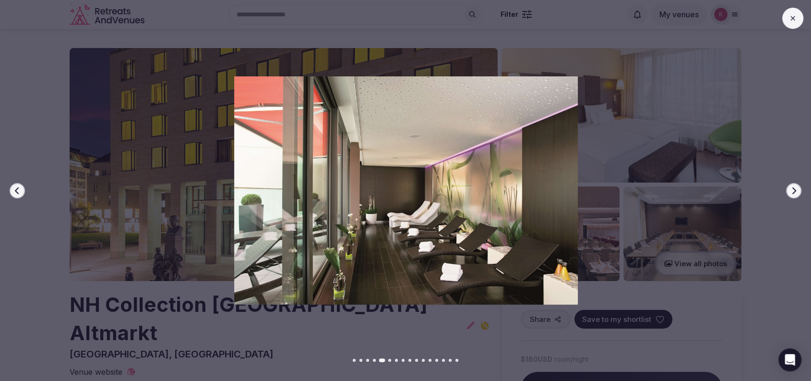
click at [795, 185] on button "Next slide" at bounding box center [793, 190] width 15 height 15
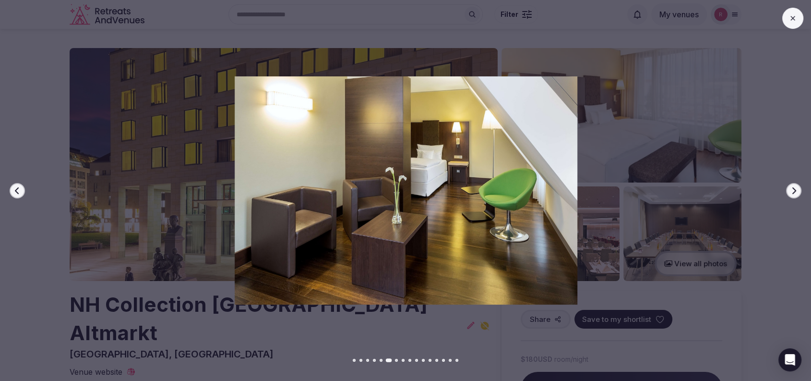
click at [795, 185] on button "Next slide" at bounding box center [793, 190] width 15 height 15
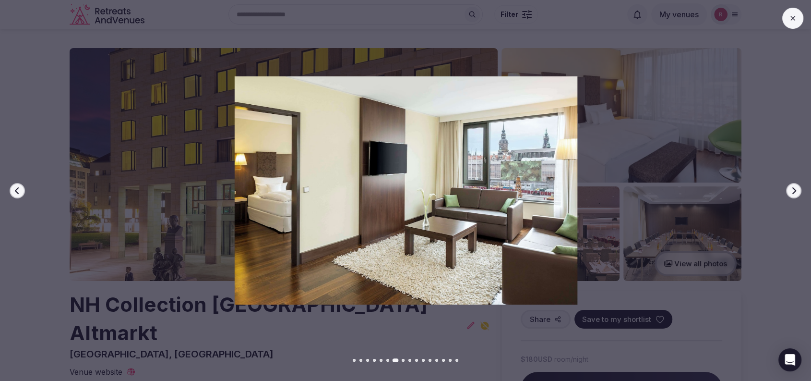
click at [795, 185] on button "Next slide" at bounding box center [793, 190] width 15 height 15
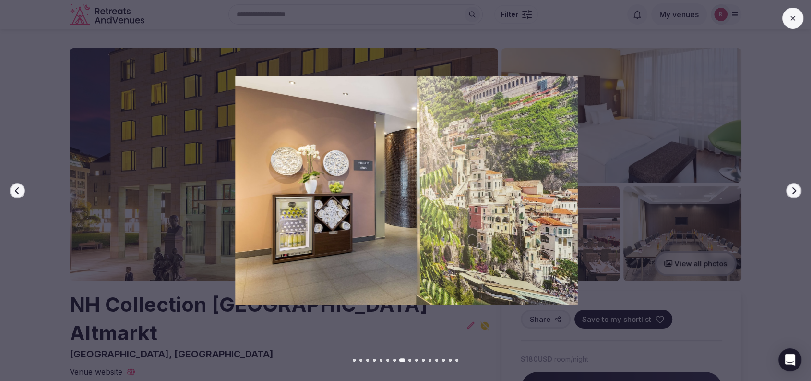
click at [794, 185] on button "Next slide" at bounding box center [793, 190] width 15 height 15
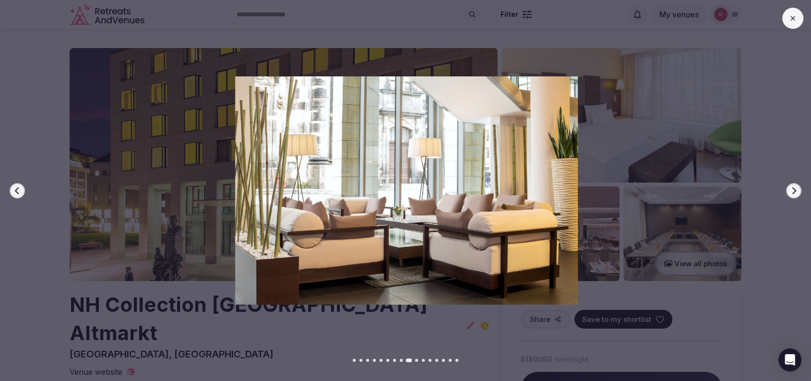
click at [794, 185] on button "Next slide" at bounding box center [793, 190] width 15 height 15
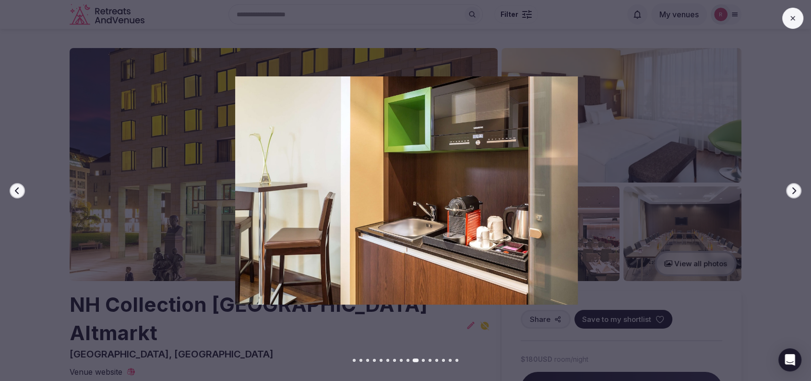
click at [792, 185] on button "Next slide" at bounding box center [793, 190] width 15 height 15
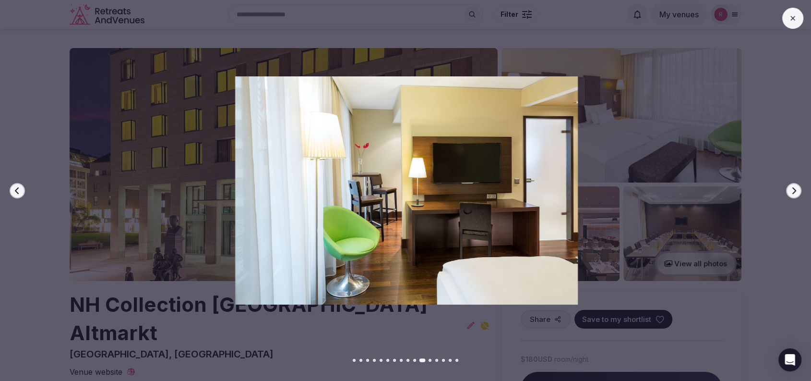
click at [35, 119] on div at bounding box center [402, 190] width 819 height 228
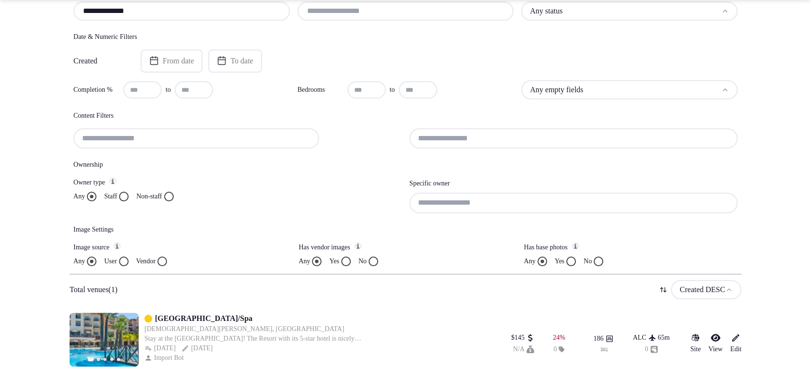
scroll to position [157, 0]
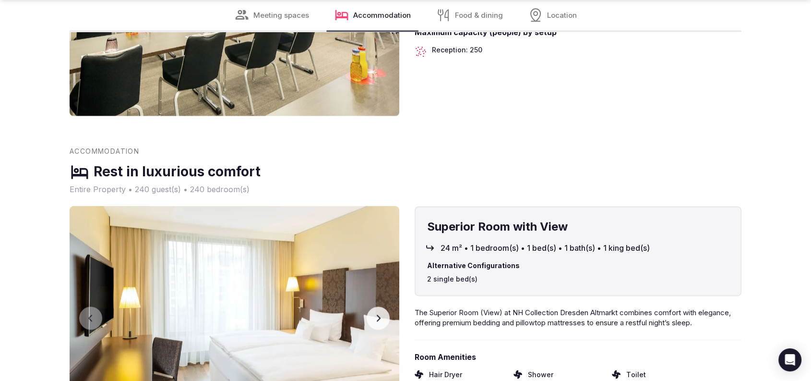
scroll to position [1405, 0]
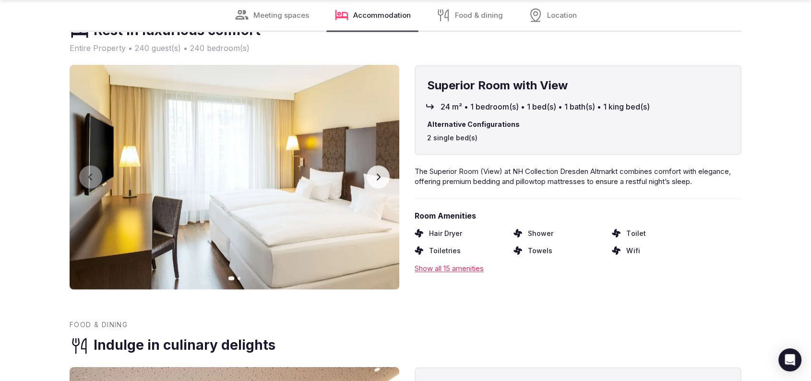
click at [378, 165] on button "Next slide" at bounding box center [378, 176] width 23 height 23
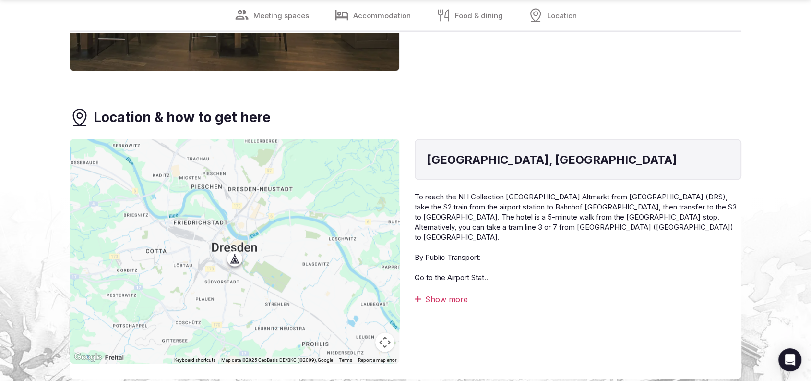
scroll to position [1993, 0]
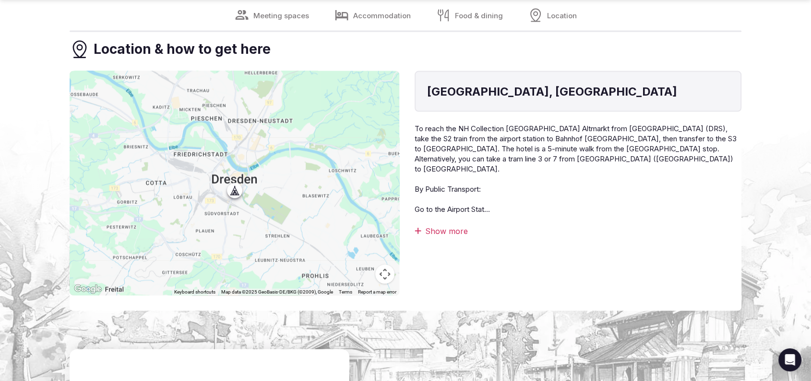
click at [454, 199] on div "[GEOGRAPHIC_DATA], [GEOGRAPHIC_DATA] To reach the NH Collection [GEOGRAPHIC_DAT…" at bounding box center [578, 183] width 327 height 224
click at [454, 226] on div "Show more" at bounding box center [578, 231] width 327 height 11
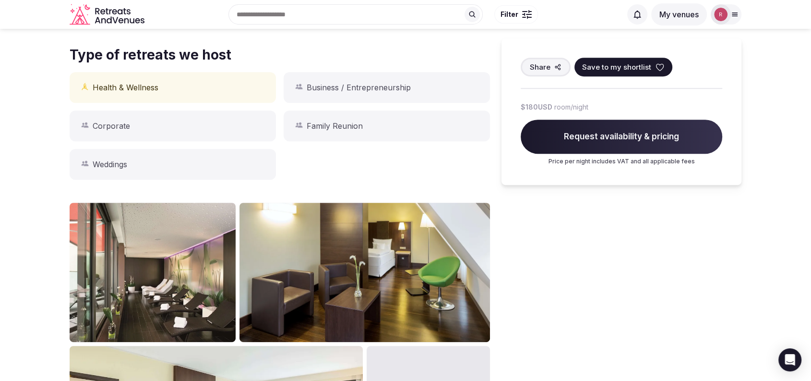
scroll to position [324, 0]
